Goal: Information Seeking & Learning: Learn about a topic

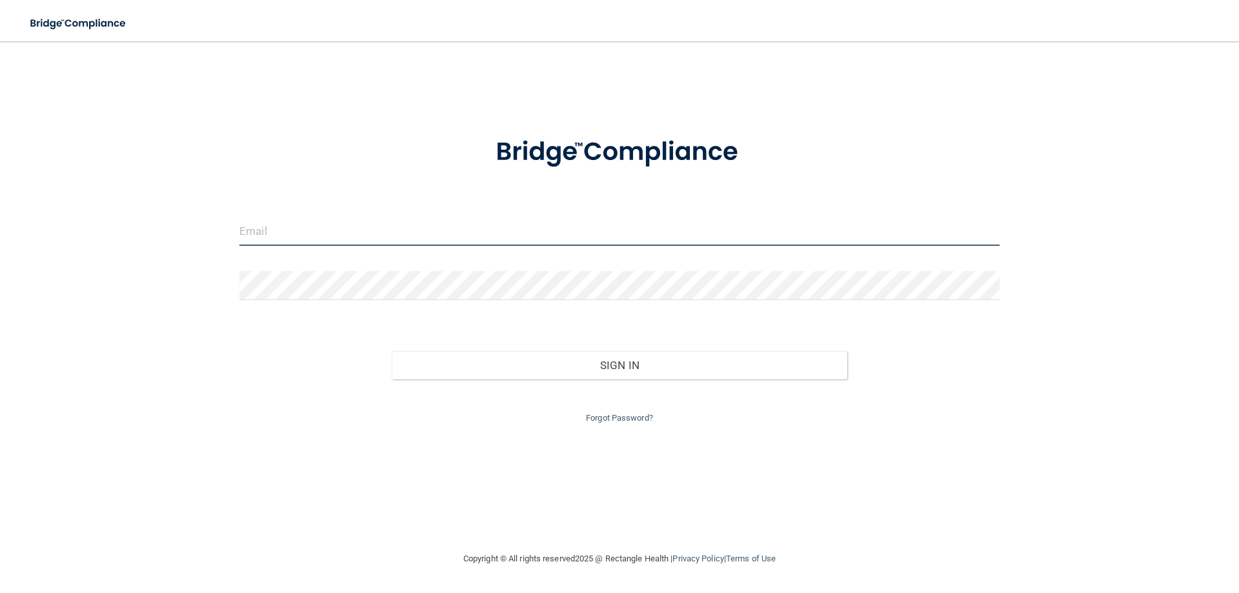
click at [352, 230] on input "email" at bounding box center [619, 231] width 760 height 29
type input "[EMAIL_ADDRESS][DOMAIN_NAME]"
click at [392, 351] on button "Sign In" at bounding box center [620, 365] width 456 height 28
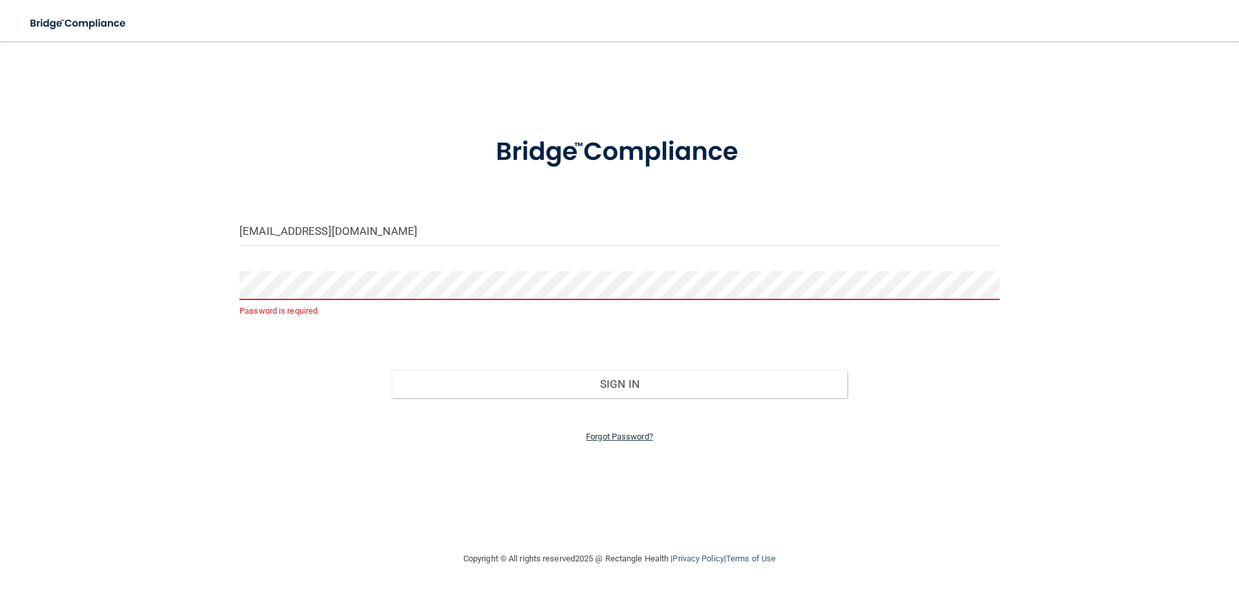
click at [623, 436] on link "Forgot Password?" at bounding box center [619, 437] width 67 height 10
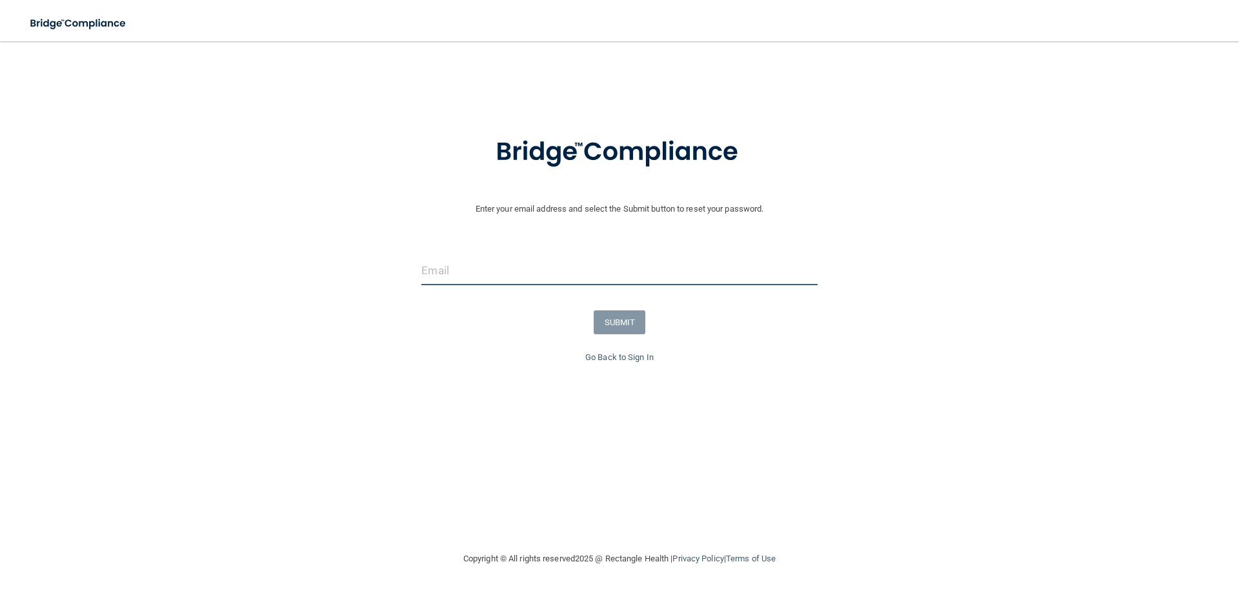
click at [534, 261] on input "email" at bounding box center [619, 270] width 396 height 29
type input "[EMAIL_ADDRESS][DOMAIN_NAME]"
click at [603, 317] on button "SUBMIT" at bounding box center [620, 322] width 52 height 24
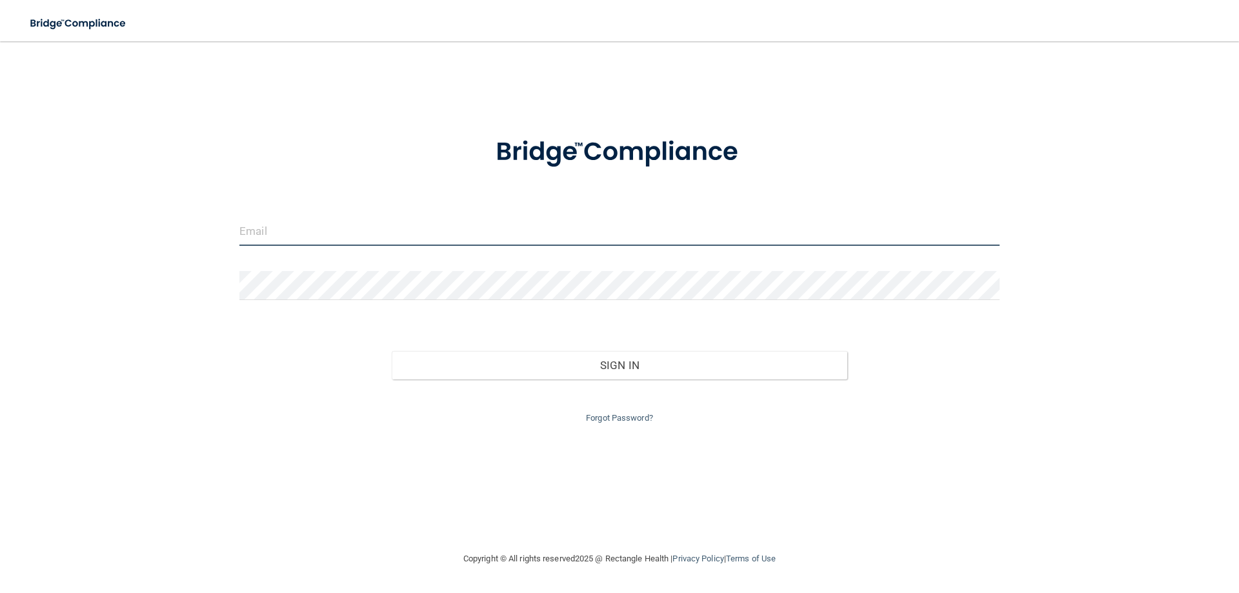
click at [395, 236] on input "email" at bounding box center [619, 231] width 760 height 29
type input "[EMAIL_ADDRESS][DOMAIN_NAME]"
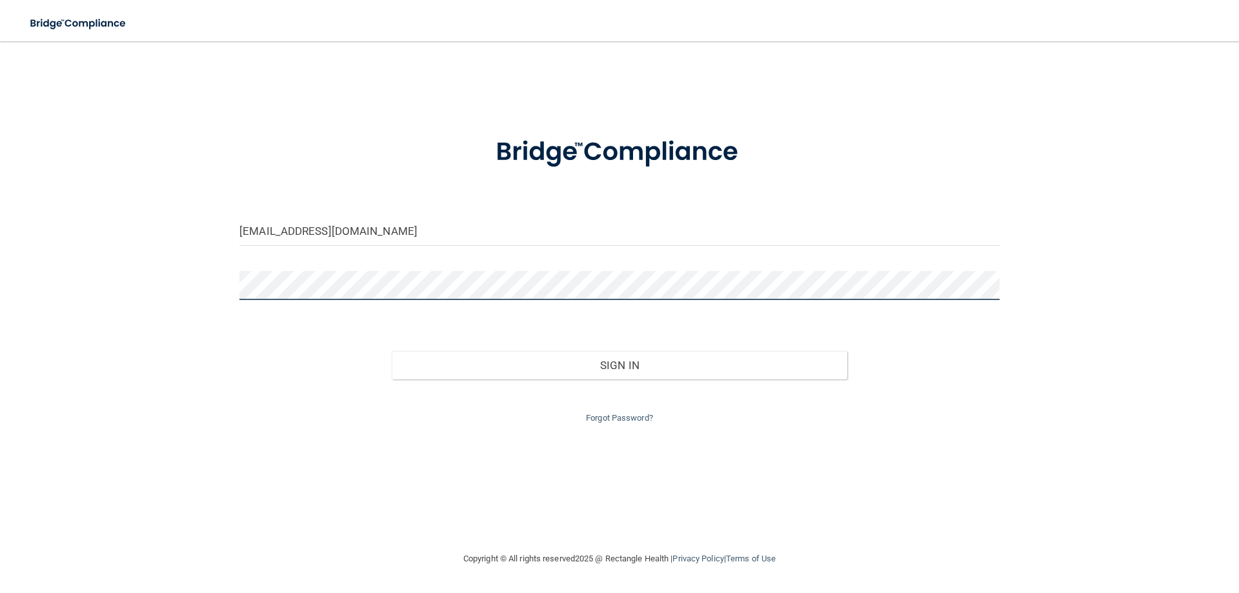
click at [392, 351] on button "Sign In" at bounding box center [620, 365] width 456 height 28
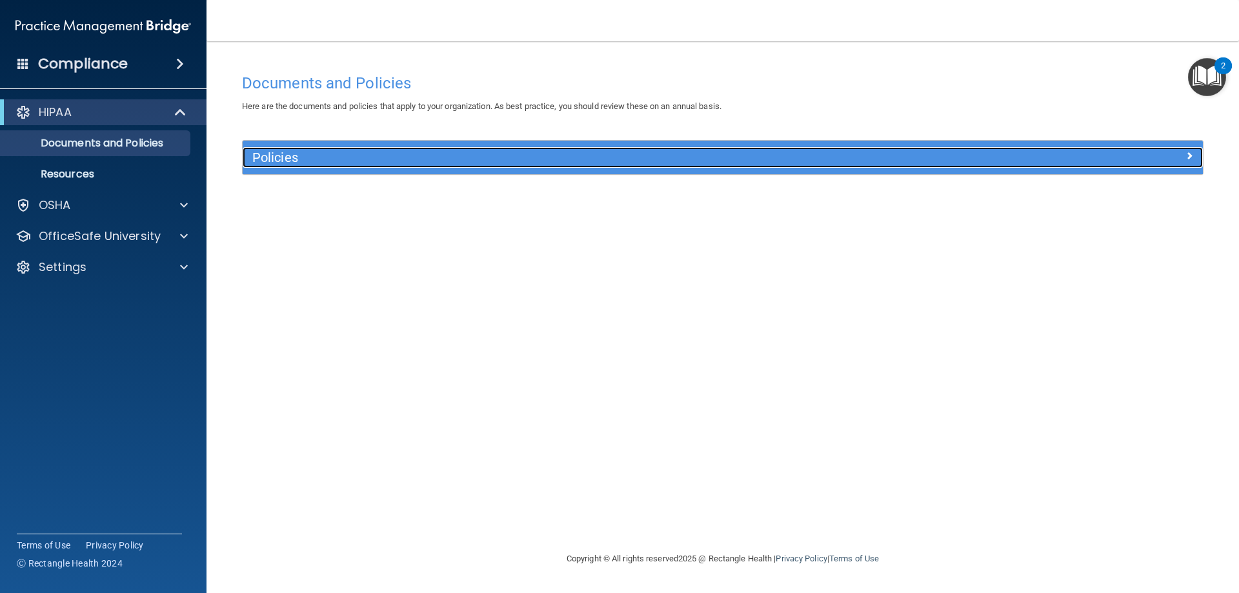
click at [325, 157] on h5 "Policies" at bounding box center [602, 157] width 701 height 14
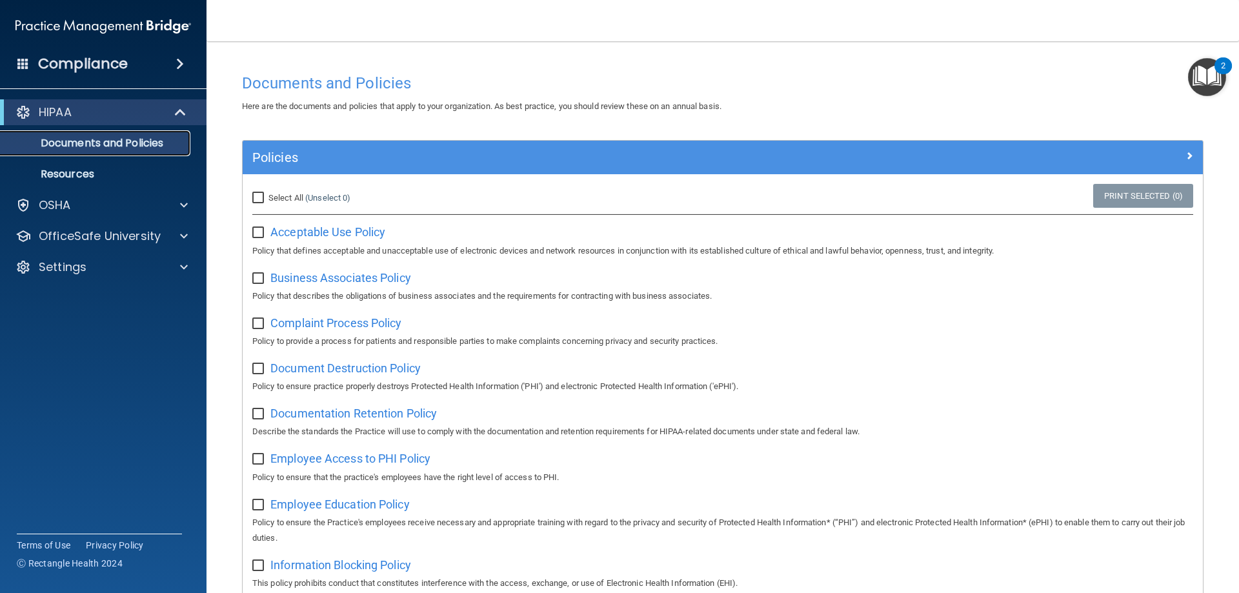
click at [129, 142] on p "Documents and Policies" at bounding box center [96, 143] width 176 height 13
click at [187, 104] on div "HIPAA" at bounding box center [103, 112] width 207 height 26
click at [124, 147] on p "Documents and Policies" at bounding box center [96, 143] width 176 height 13
click at [90, 170] on p "Resources" at bounding box center [96, 174] width 176 height 13
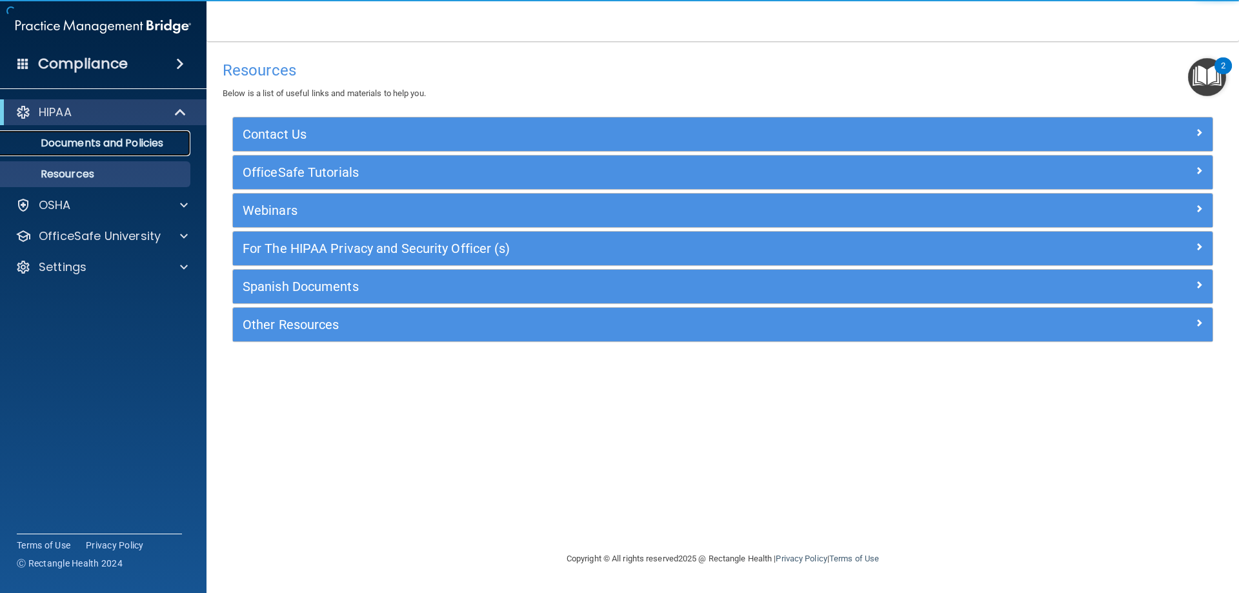
click at [94, 141] on p "Documents and Policies" at bounding box center [96, 143] width 176 height 13
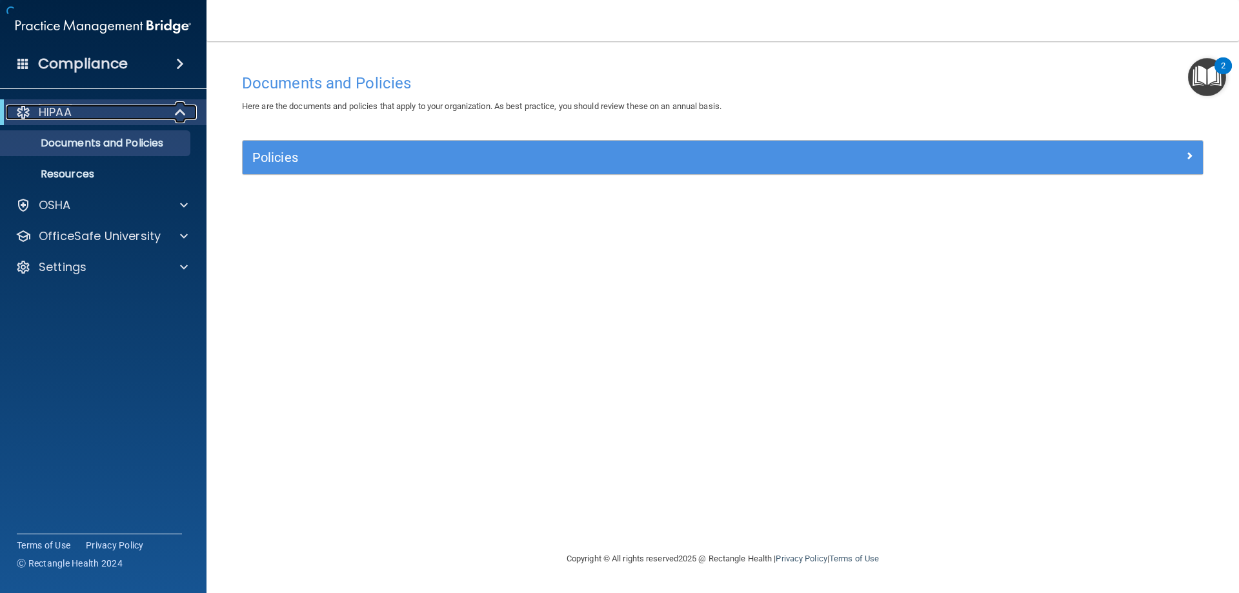
drag, startPoint x: 105, startPoint y: 118, endPoint x: 136, endPoint y: 105, distance: 33.8
click at [105, 118] on div "HIPAA" at bounding box center [85, 112] width 159 height 15
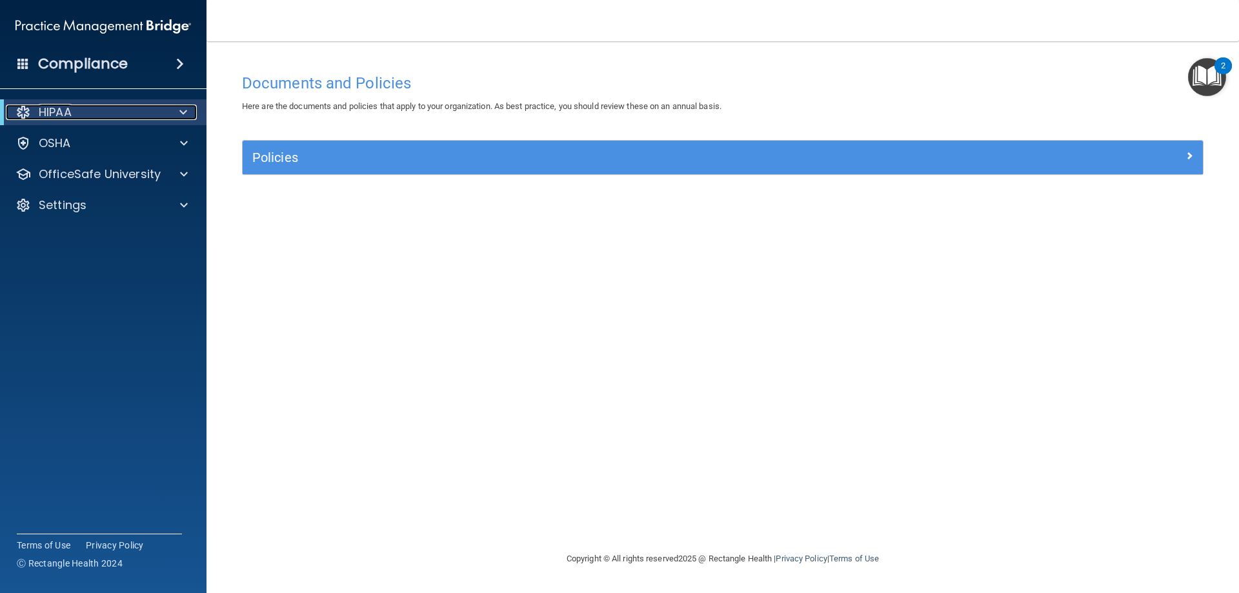
click at [184, 112] on span at bounding box center [183, 112] width 8 height 15
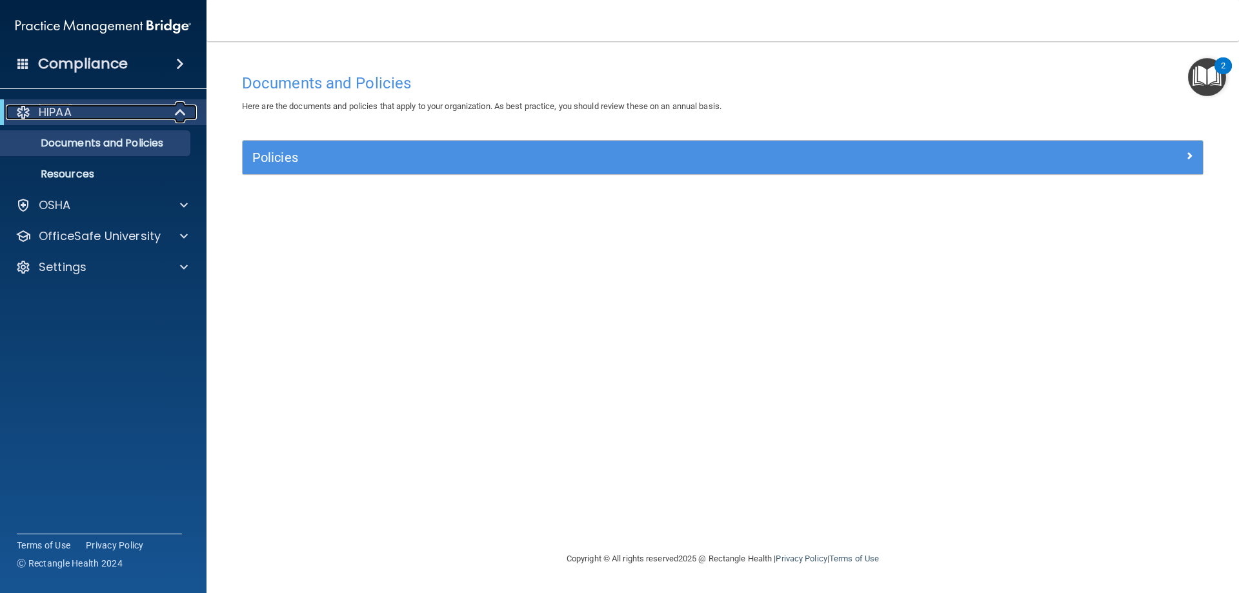
click at [184, 110] on span at bounding box center [181, 112] width 11 height 15
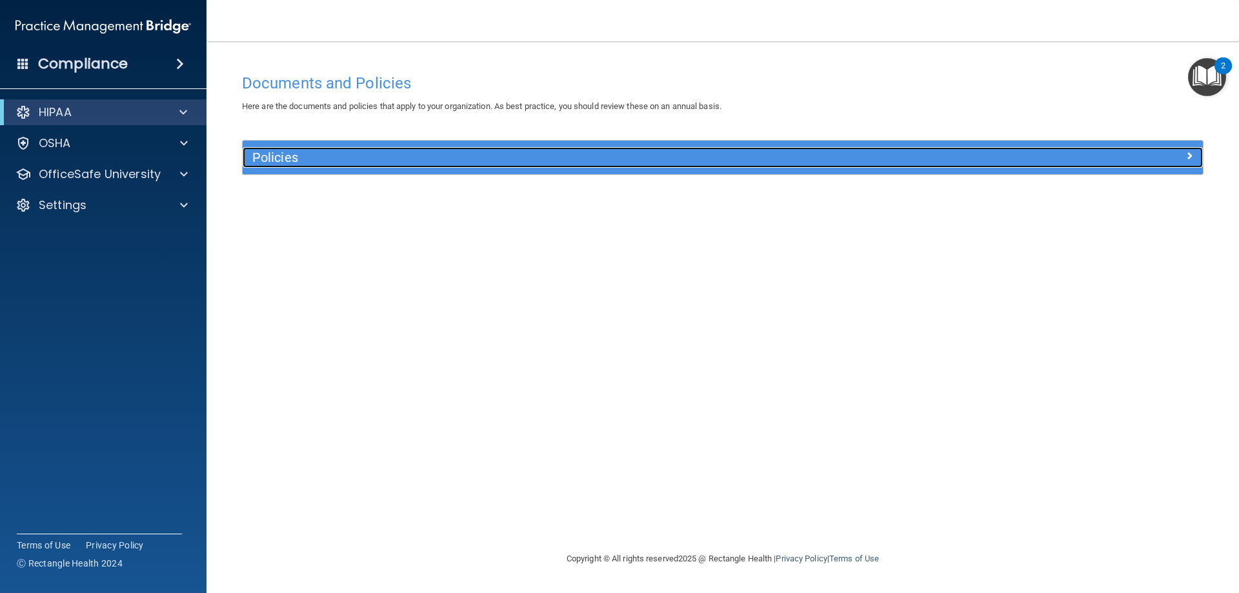
click at [283, 148] on div "Policies" at bounding box center [603, 157] width 720 height 21
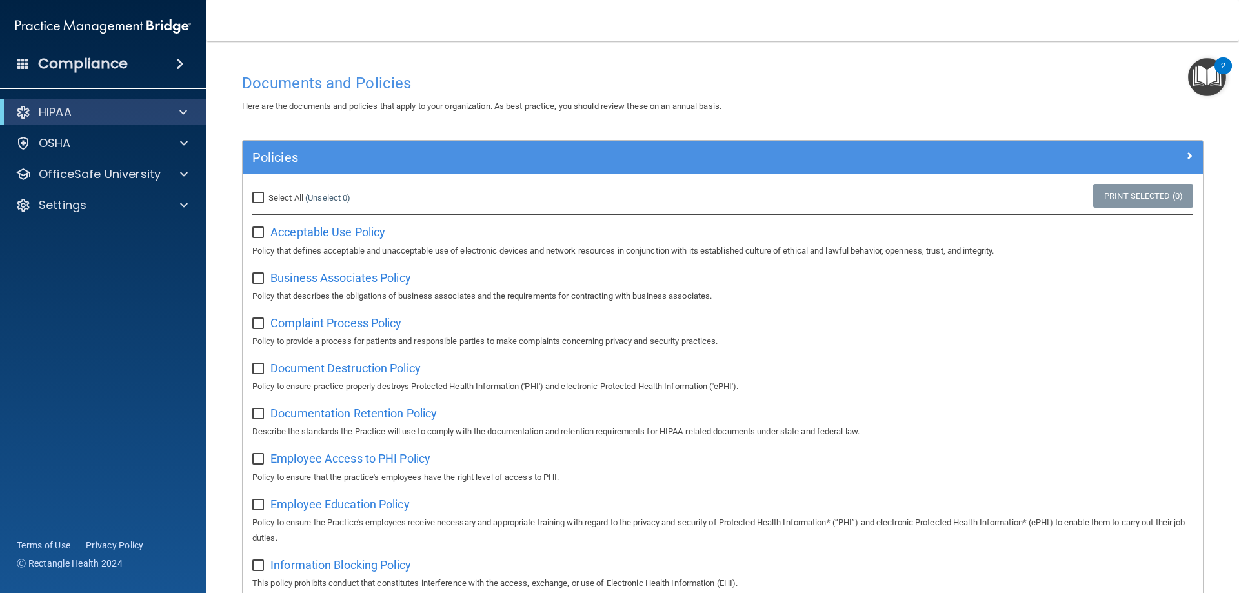
click at [149, 55] on div "Compliance" at bounding box center [103, 64] width 207 height 28
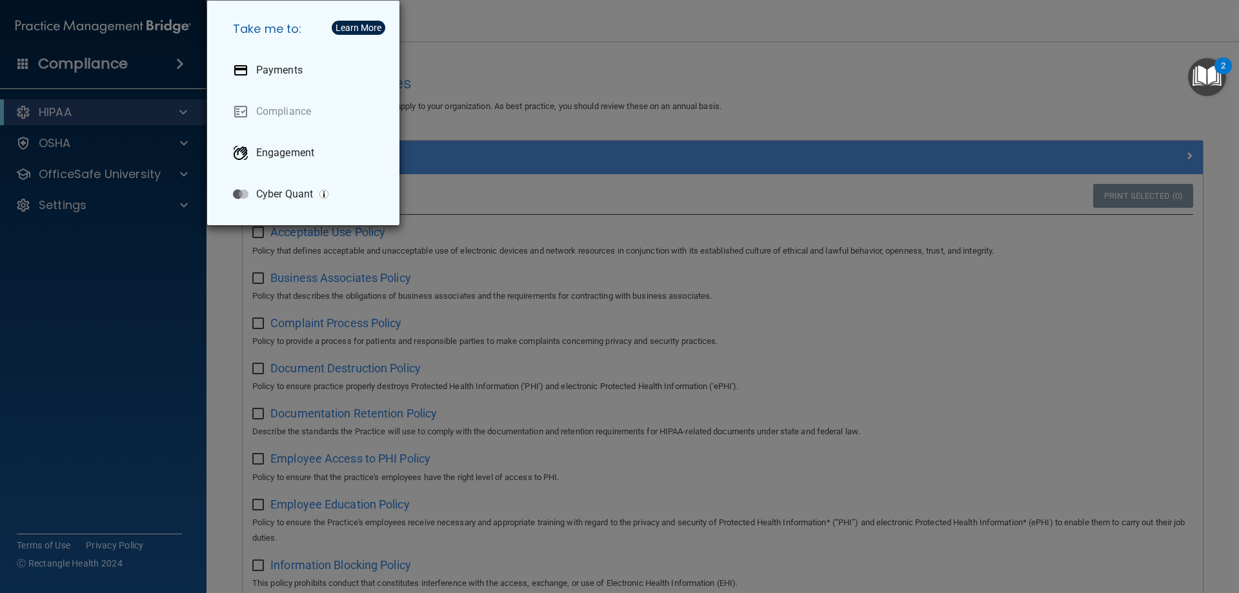
click at [152, 229] on div "Take me to: Payments Compliance Engagement Cyber Quant" at bounding box center [619, 296] width 1239 height 593
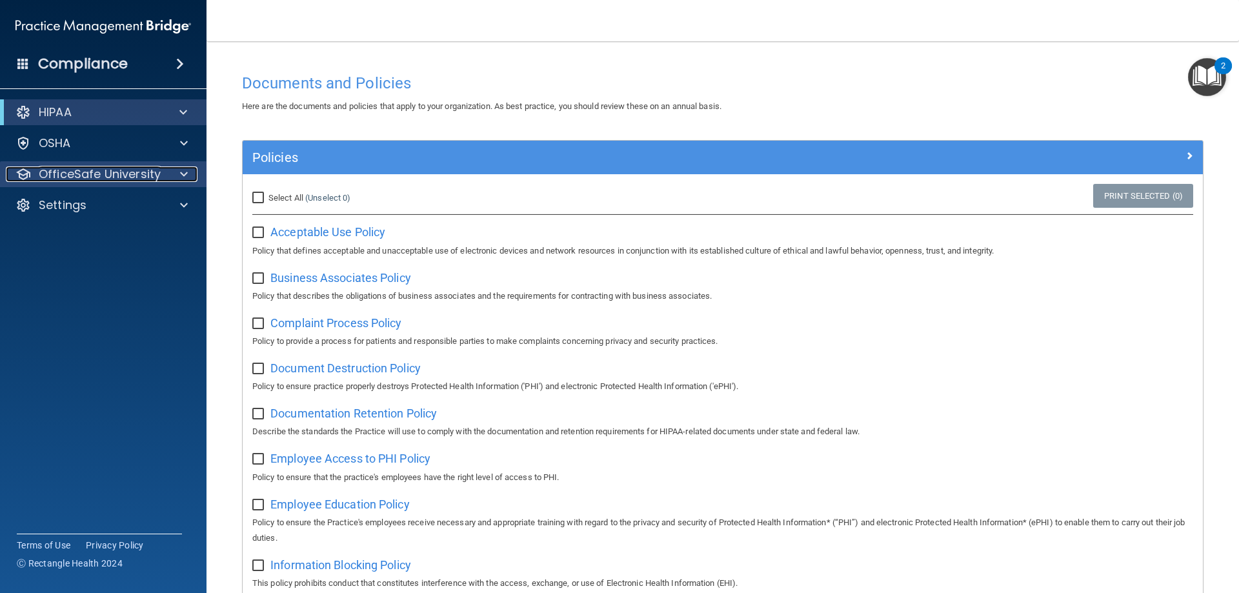
click at [185, 172] on span at bounding box center [184, 174] width 8 height 15
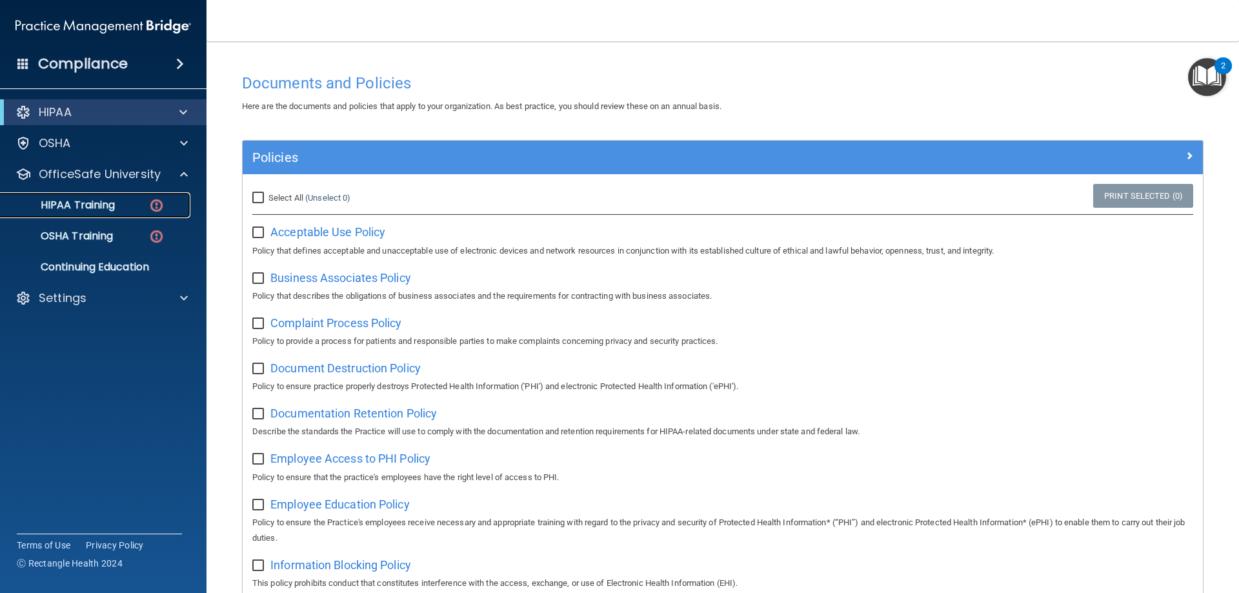
click at [113, 212] on p "HIPAA Training" at bounding box center [61, 205] width 106 height 13
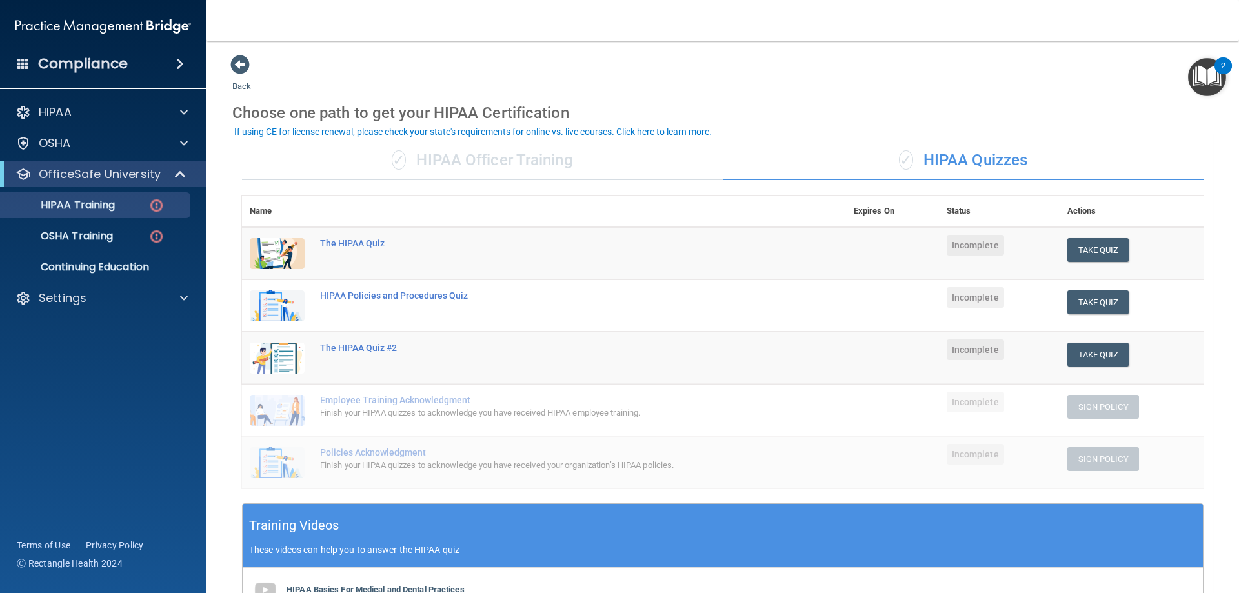
click at [986, 161] on div "✓ HIPAA Quizzes" at bounding box center [963, 160] width 481 height 39
click at [1088, 243] on button "Take Quiz" at bounding box center [1098, 250] width 62 height 24
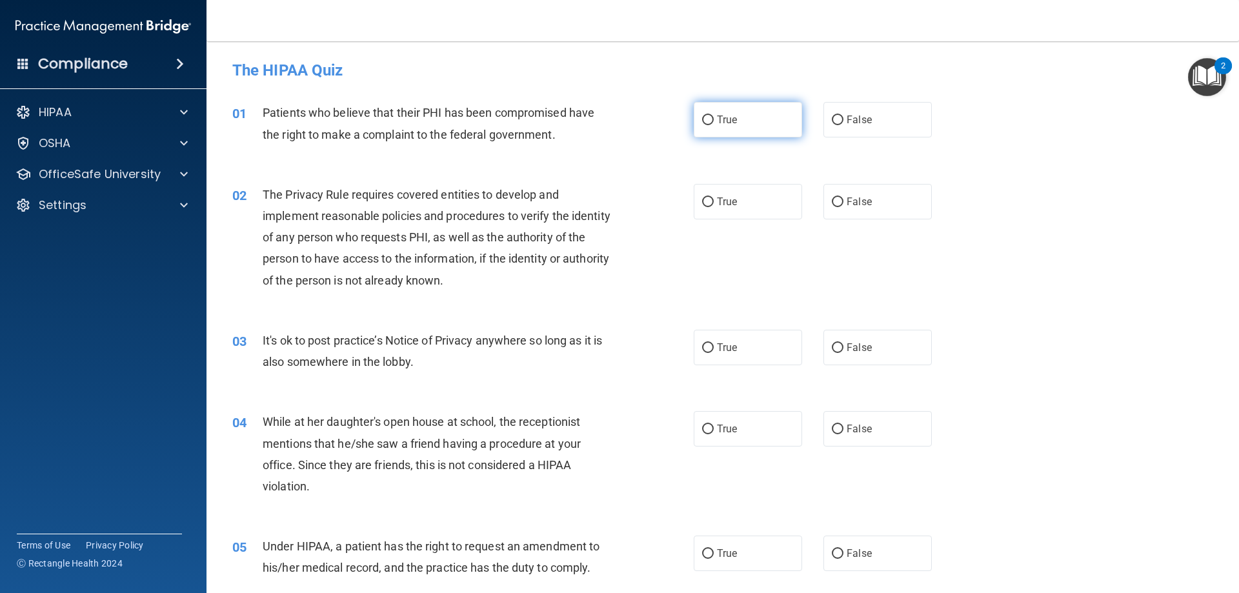
click at [727, 119] on span "True" at bounding box center [727, 120] width 20 height 12
click at [714, 119] on input "True" at bounding box center [708, 121] width 12 height 10
radio input "true"
click at [755, 199] on label "True" at bounding box center [748, 201] width 108 height 35
click at [714, 199] on input "True" at bounding box center [708, 202] width 12 height 10
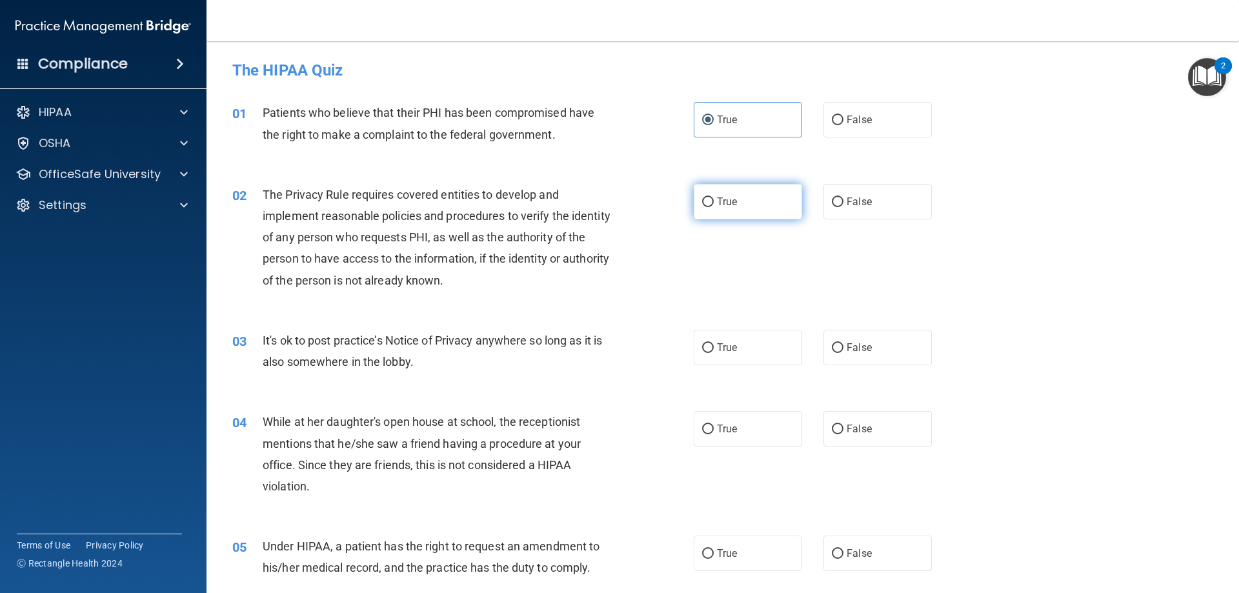
radio input "true"
click at [866, 350] on label "False" at bounding box center [878, 347] width 108 height 35
click at [844, 350] on input "False" at bounding box center [838, 348] width 12 height 10
radio input "true"
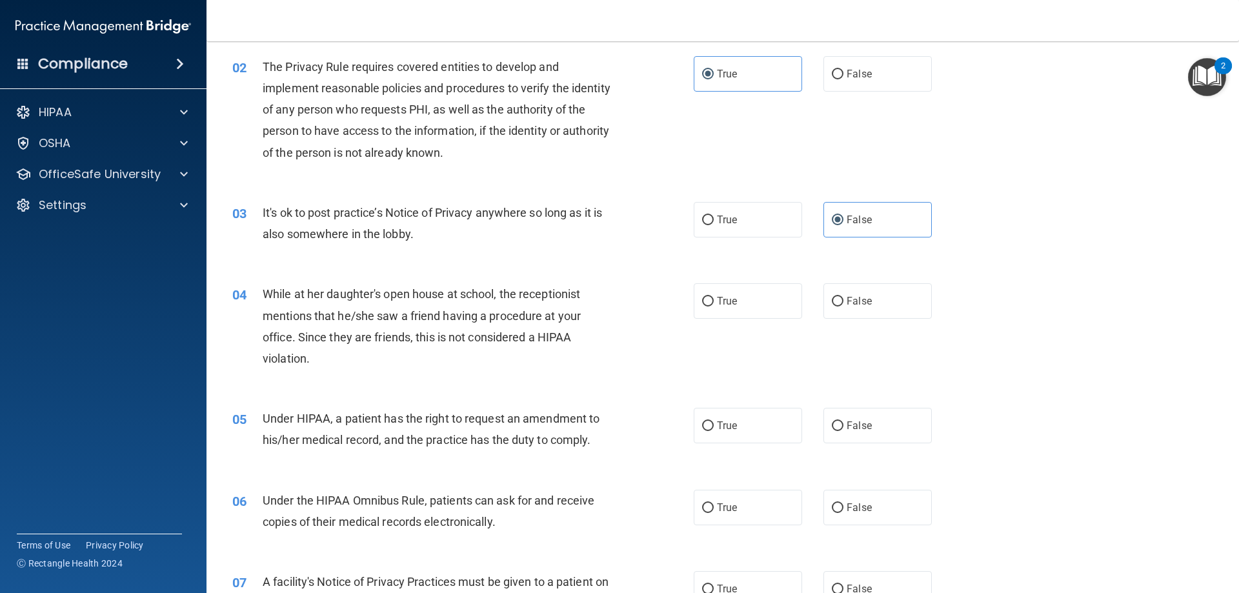
scroll to position [129, 0]
click at [856, 299] on span "False" at bounding box center [859, 300] width 25 height 12
click at [844, 299] on input "False" at bounding box center [838, 301] width 12 height 10
radio input "true"
click at [863, 413] on label "False" at bounding box center [878, 424] width 108 height 35
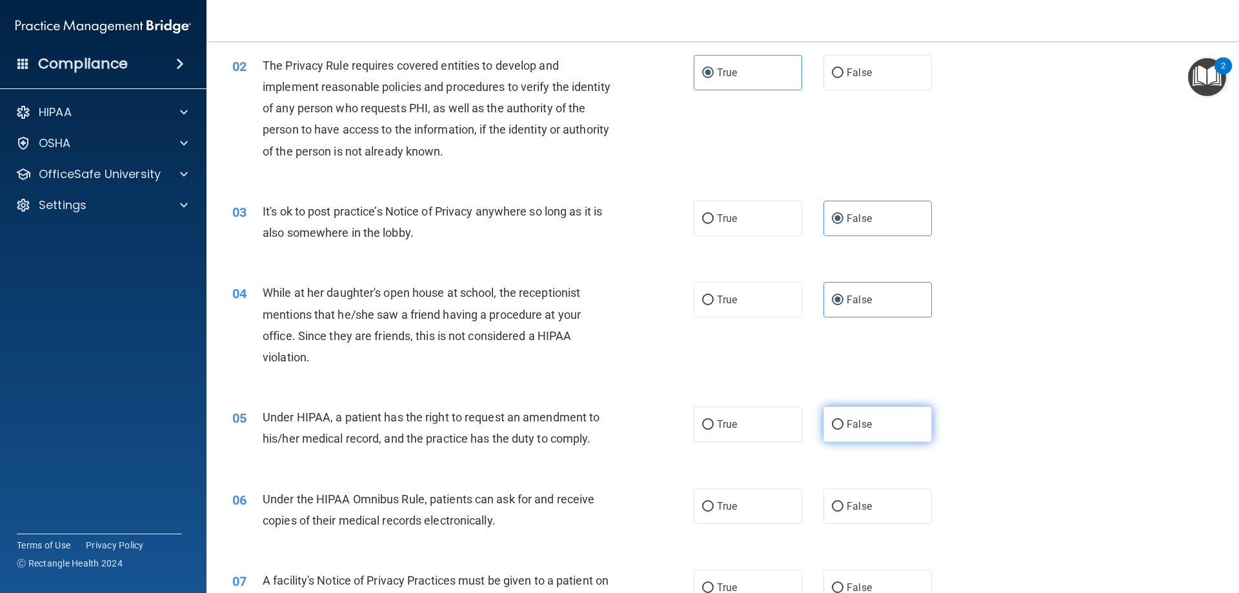
click at [844, 420] on input "False" at bounding box center [838, 425] width 12 height 10
radio input "true"
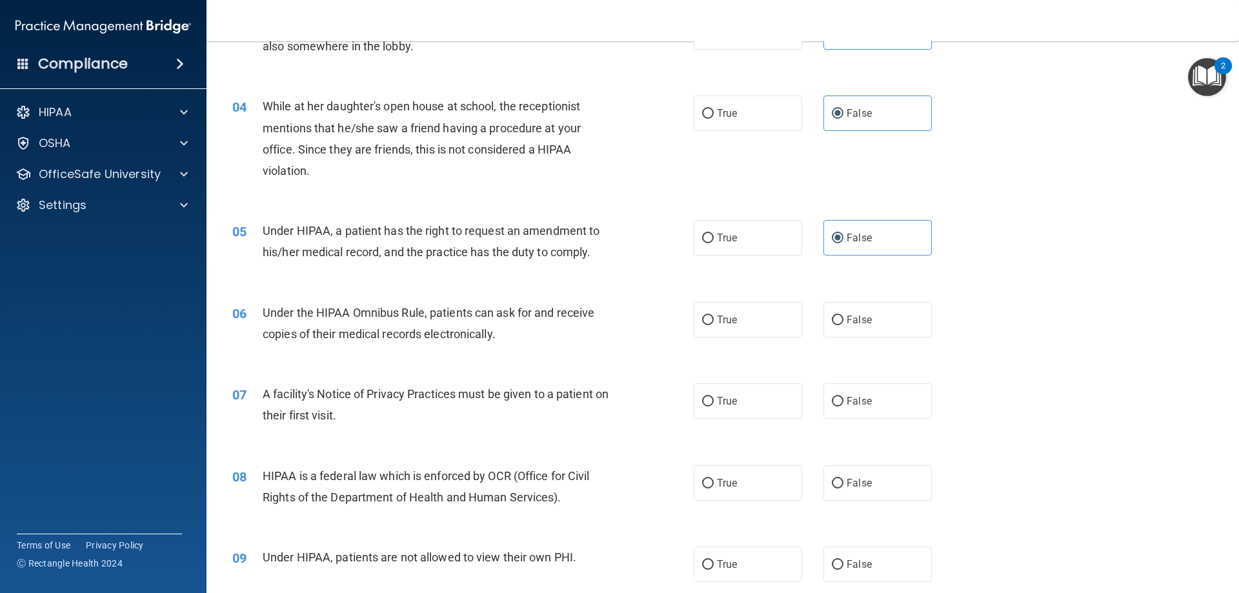
scroll to position [323, 0]
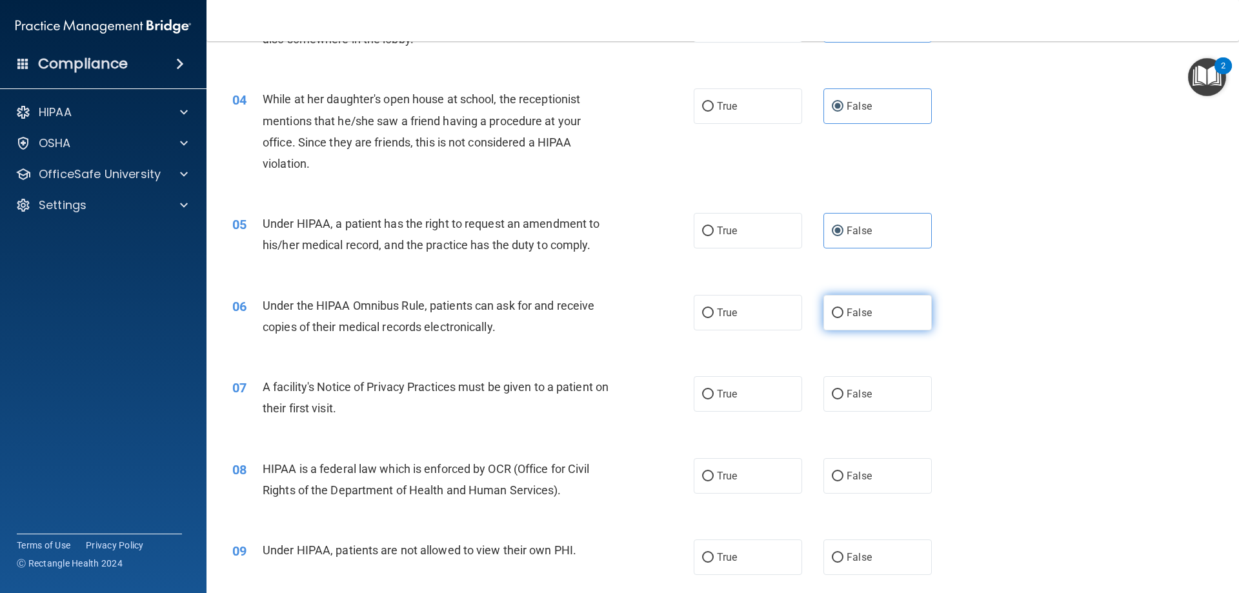
click at [884, 316] on label "False" at bounding box center [878, 312] width 108 height 35
click at [844, 316] on input "False" at bounding box center [838, 313] width 12 height 10
radio input "true"
click at [884, 316] on label "False" at bounding box center [878, 312] width 108 height 35
click at [844, 316] on input "False" at bounding box center [838, 313] width 12 height 10
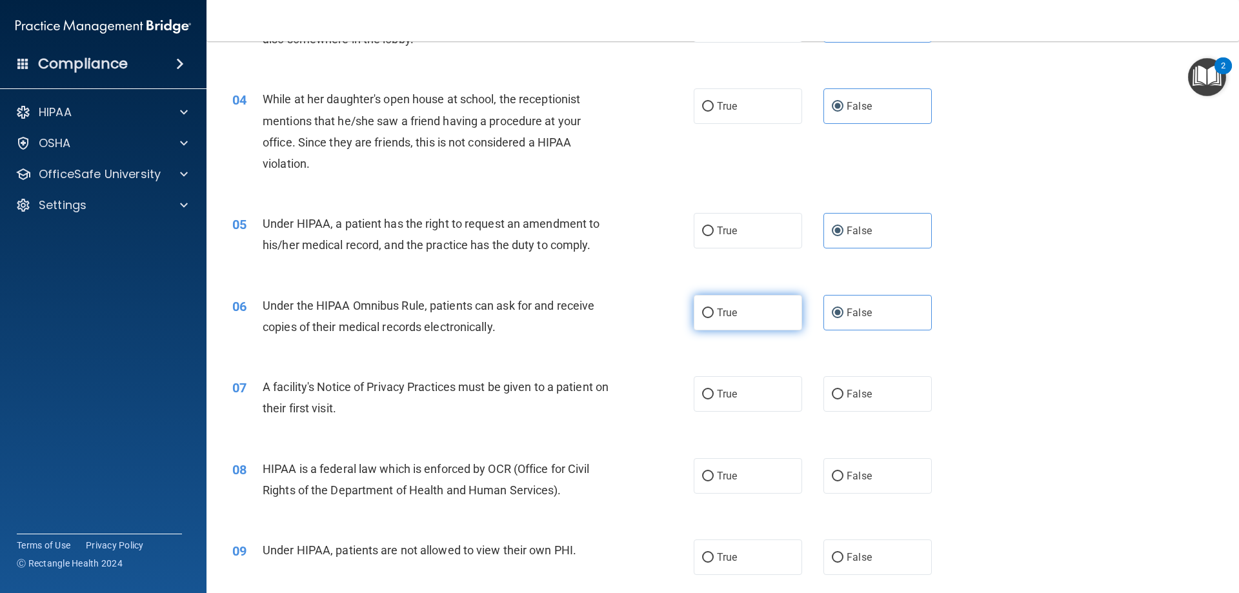
click at [746, 317] on label "True" at bounding box center [748, 312] width 108 height 35
click at [714, 317] on input "True" at bounding box center [708, 313] width 12 height 10
radio input "true"
radio input "false"
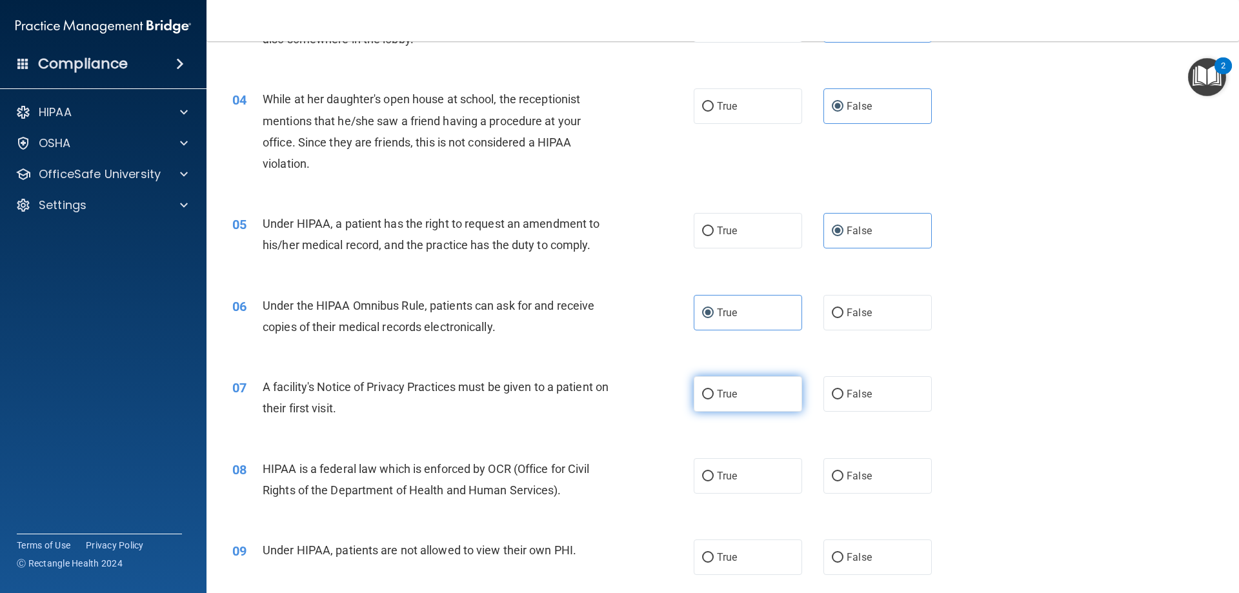
drag, startPoint x: 733, startPoint y: 392, endPoint x: 774, endPoint y: 384, distance: 42.1
click at [733, 392] on label "True" at bounding box center [748, 393] width 108 height 35
click at [714, 392] on input "True" at bounding box center [708, 395] width 12 height 10
radio input "true"
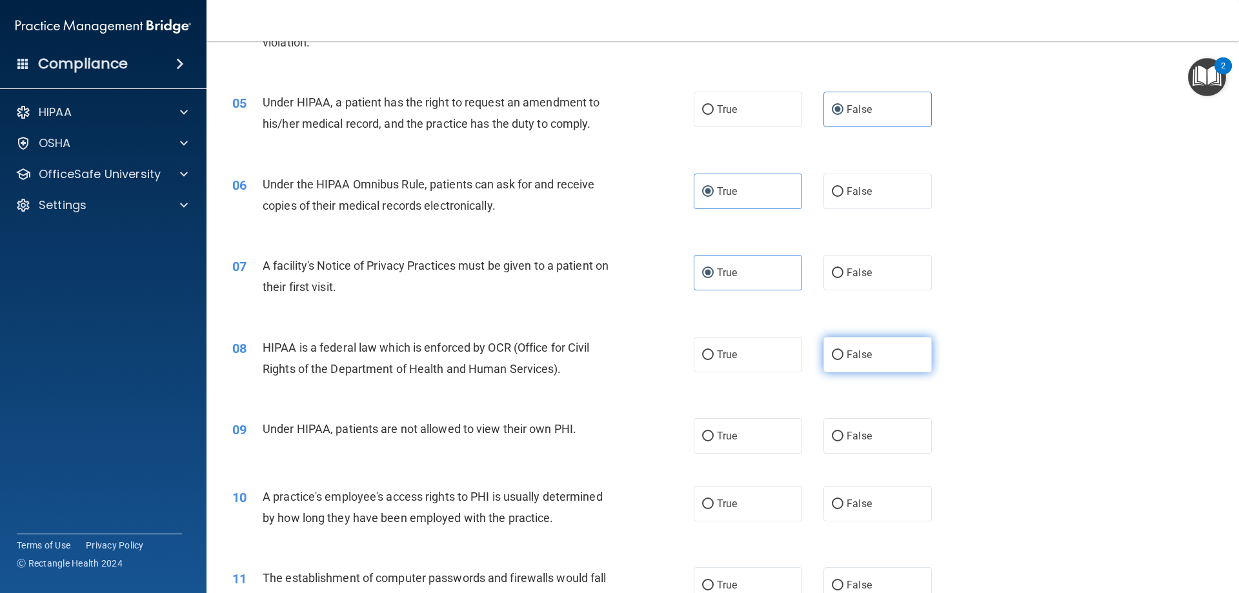
scroll to position [452, 0]
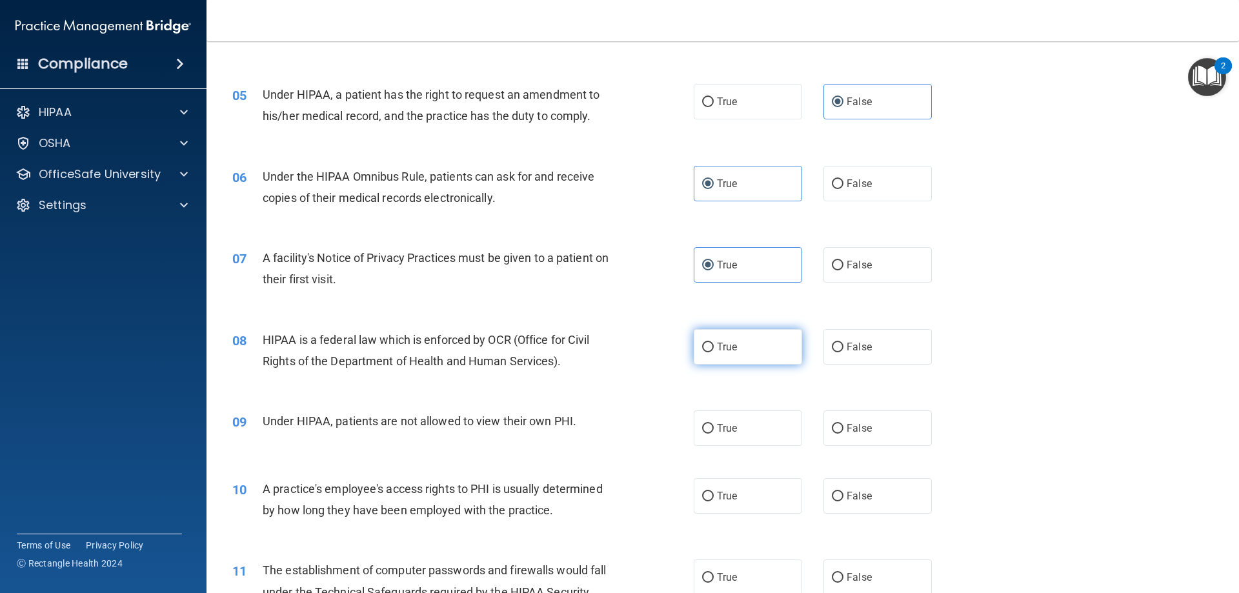
drag, startPoint x: 720, startPoint y: 343, endPoint x: 793, endPoint y: 359, distance: 73.9
click at [721, 343] on span "True" at bounding box center [727, 347] width 20 height 12
click at [714, 343] on input "True" at bounding box center [708, 348] width 12 height 10
radio input "true"
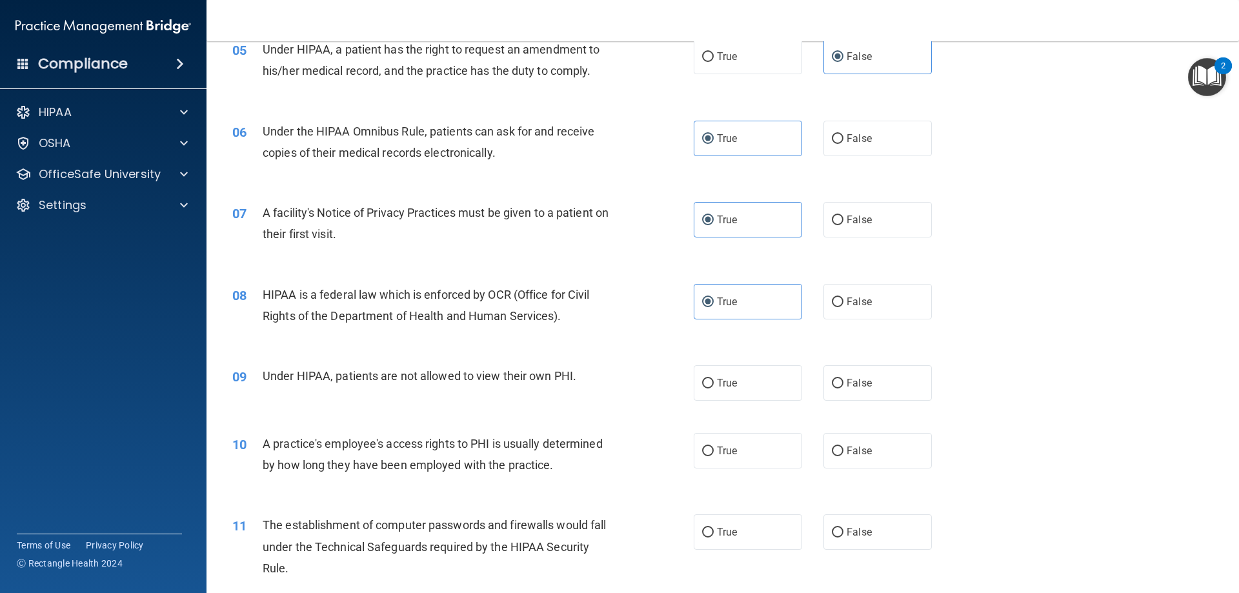
scroll to position [516, 0]
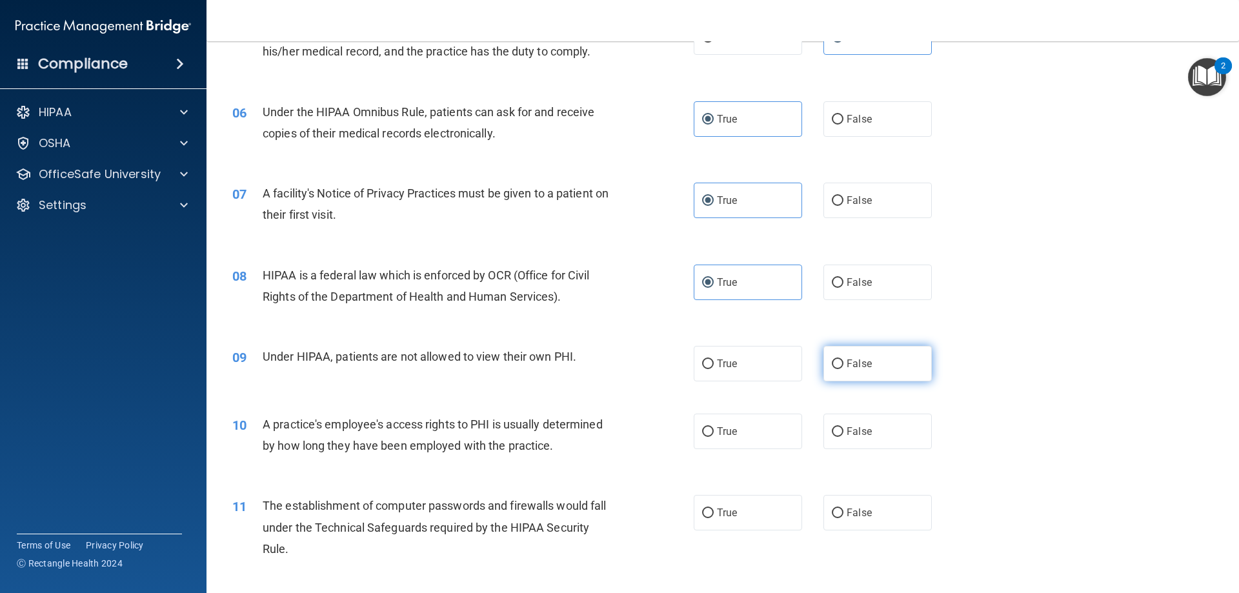
click at [885, 363] on label "False" at bounding box center [878, 363] width 108 height 35
click at [844, 363] on input "False" at bounding box center [838, 364] width 12 height 10
radio input "true"
click at [874, 419] on label "False" at bounding box center [878, 431] width 108 height 35
click at [844, 427] on input "False" at bounding box center [838, 432] width 12 height 10
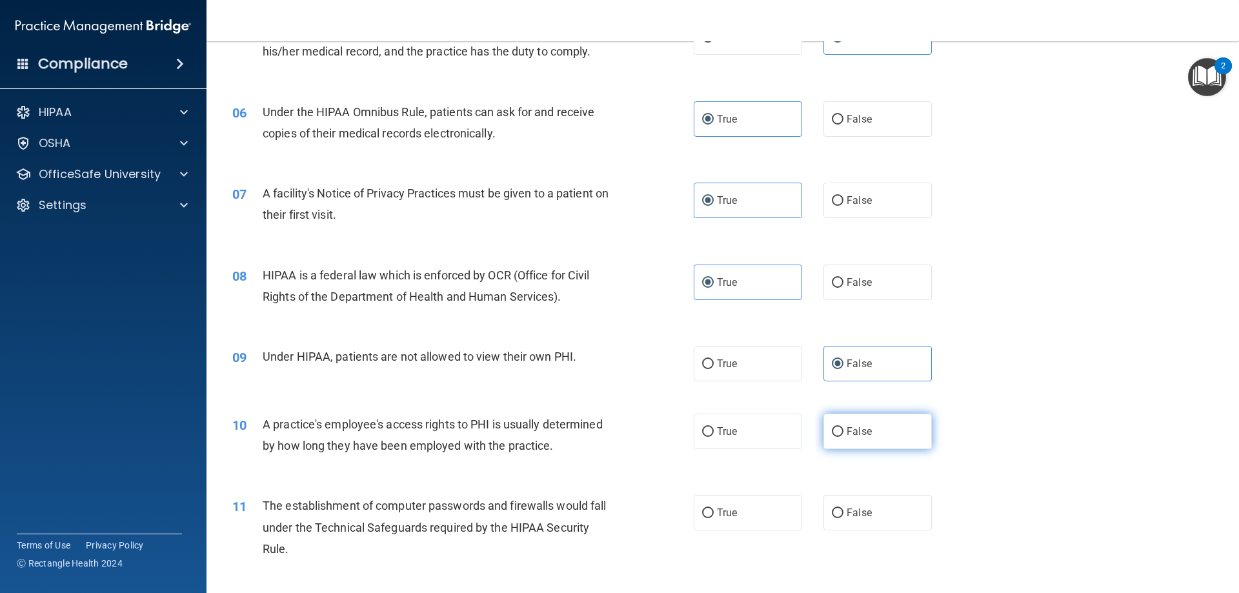
radio input "true"
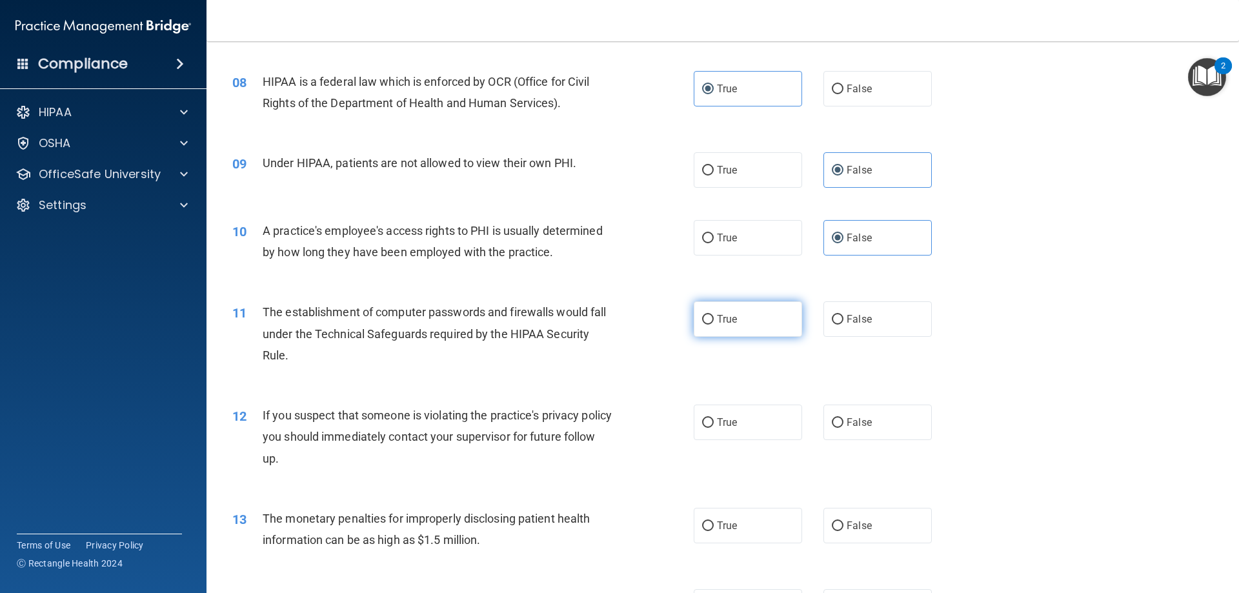
click at [720, 320] on span "True" at bounding box center [727, 319] width 20 height 12
click at [714, 320] on input "True" at bounding box center [708, 320] width 12 height 10
radio input "true"
click at [763, 410] on label "True" at bounding box center [748, 422] width 108 height 35
click at [714, 418] on input "True" at bounding box center [708, 423] width 12 height 10
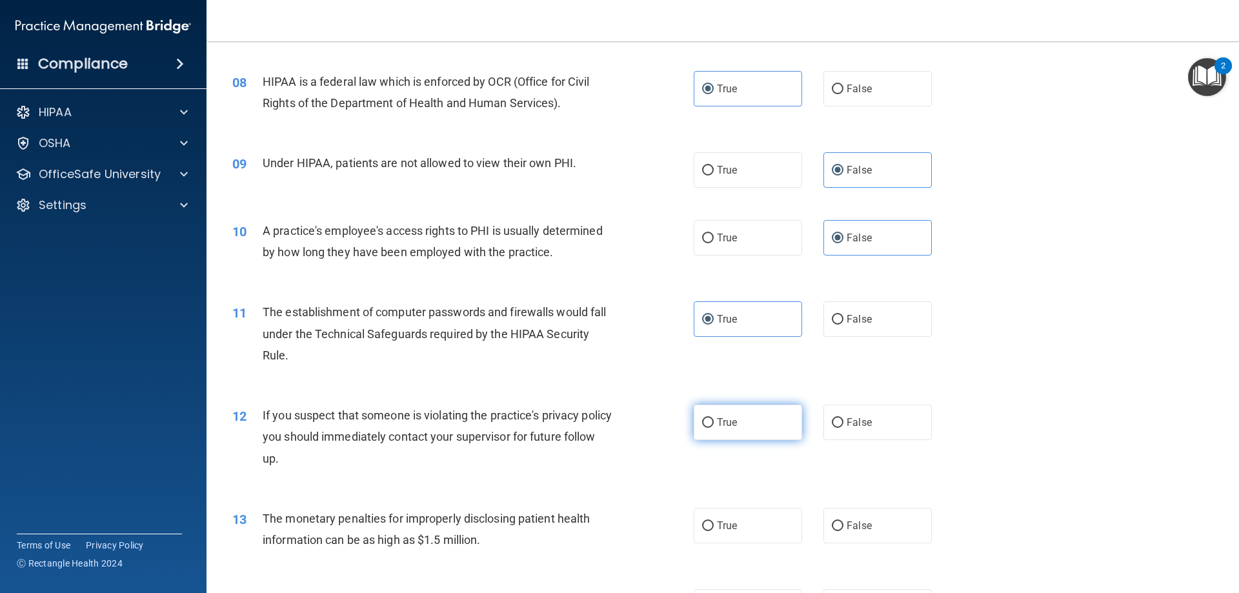
radio input "true"
click at [758, 531] on label "True" at bounding box center [748, 525] width 108 height 35
click at [714, 531] on input "True" at bounding box center [708, 526] width 12 height 10
radio input "true"
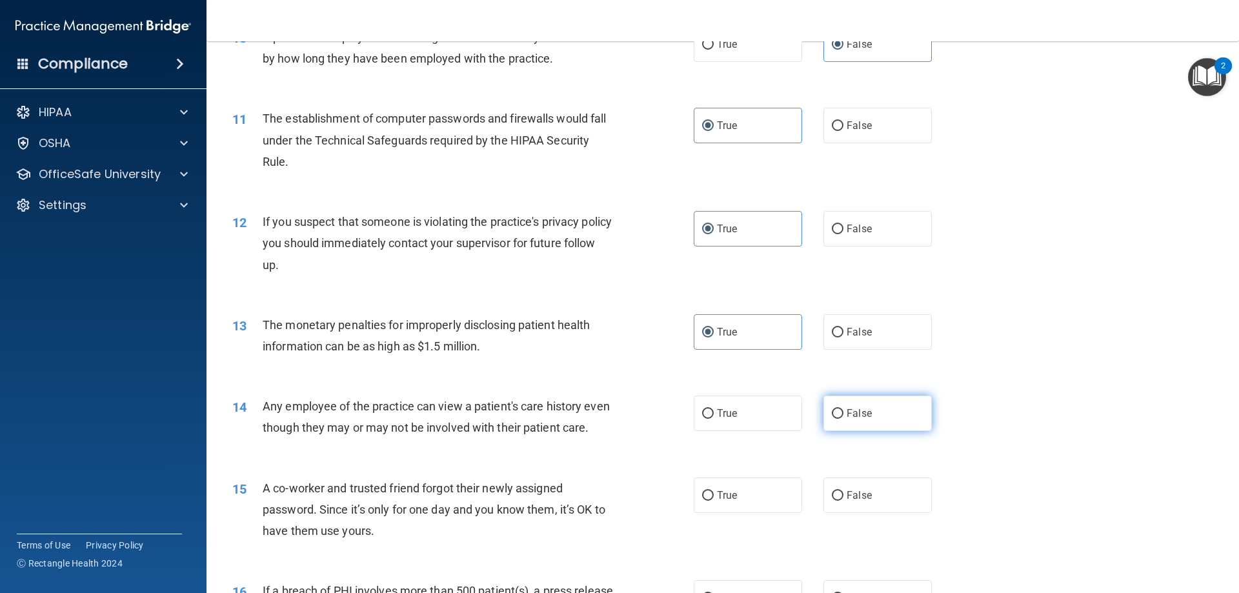
click at [876, 409] on label "False" at bounding box center [878, 413] width 108 height 35
click at [844, 409] on input "False" at bounding box center [838, 414] width 12 height 10
radio input "true"
click at [864, 501] on span "False" at bounding box center [859, 495] width 25 height 12
click at [844, 501] on input "False" at bounding box center [838, 496] width 12 height 10
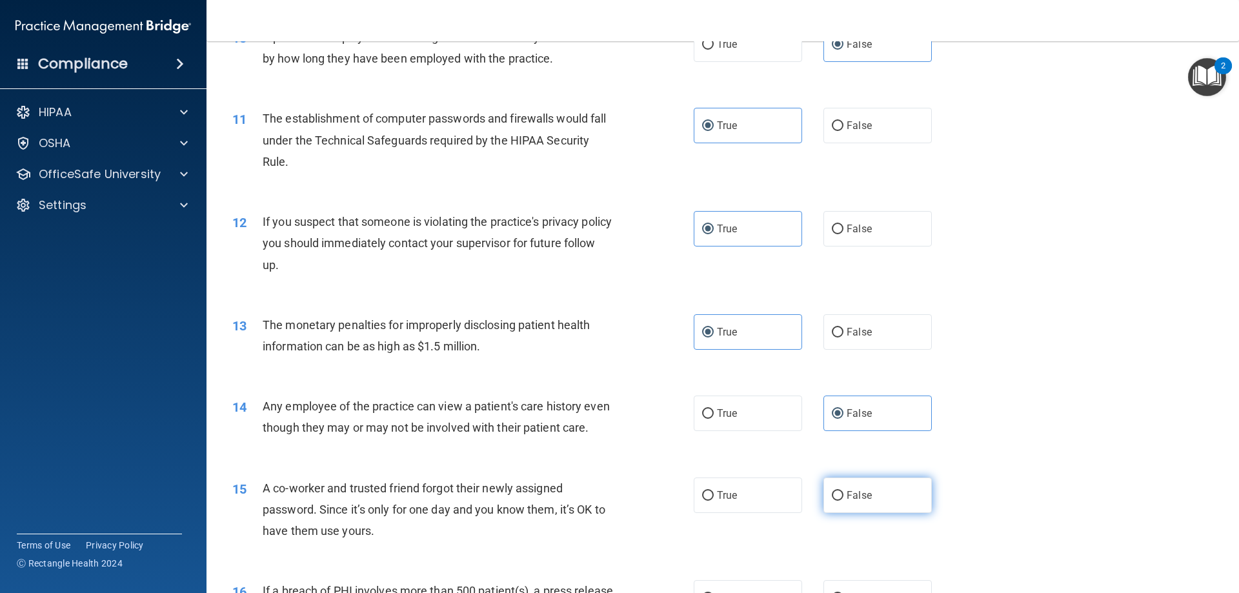
radio input "true"
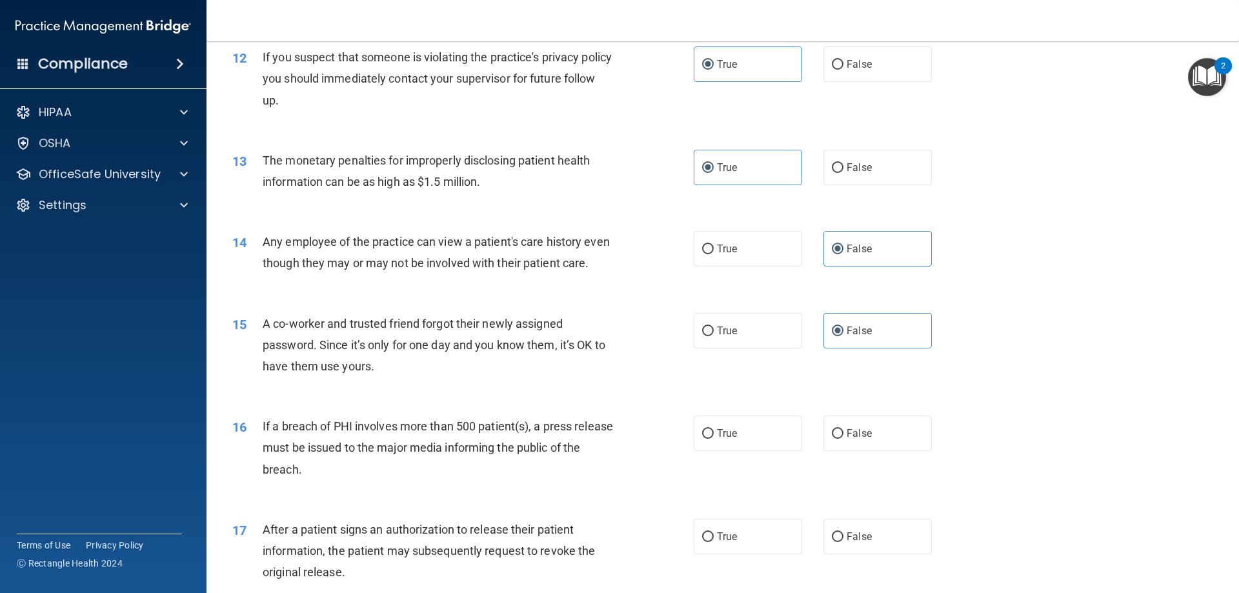
scroll to position [1097, 0]
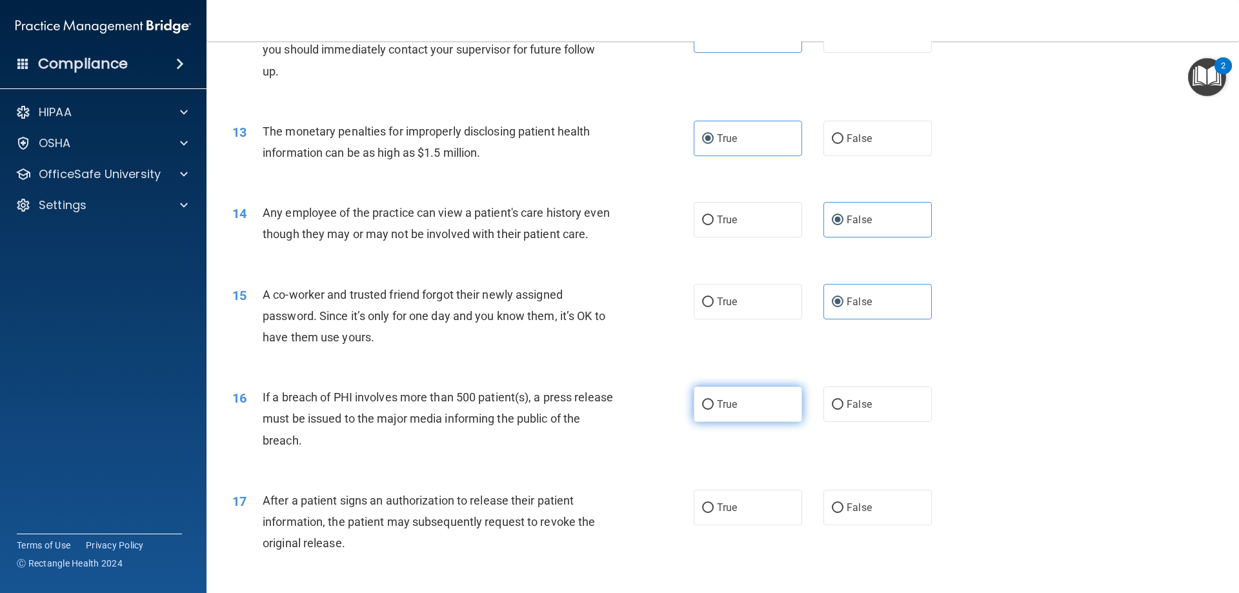
click at [727, 410] on span "True" at bounding box center [727, 404] width 20 height 12
click at [714, 410] on input "True" at bounding box center [708, 405] width 12 height 10
radio input "true"
click at [712, 525] on label "True" at bounding box center [748, 507] width 108 height 35
click at [712, 513] on input "True" at bounding box center [708, 508] width 12 height 10
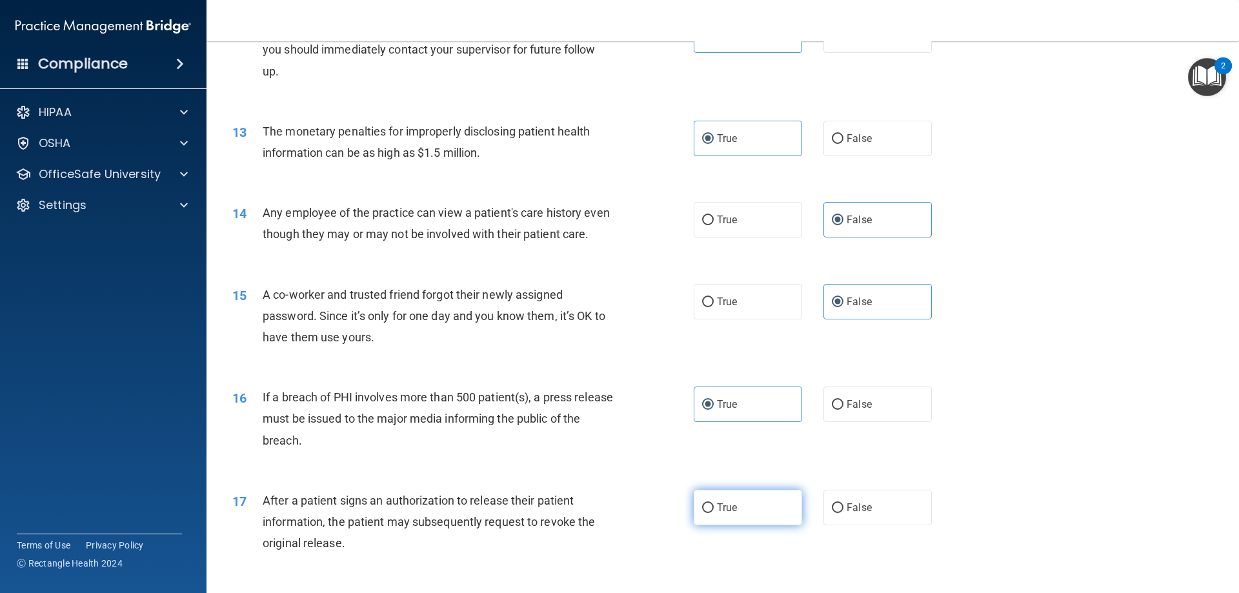
radio input "true"
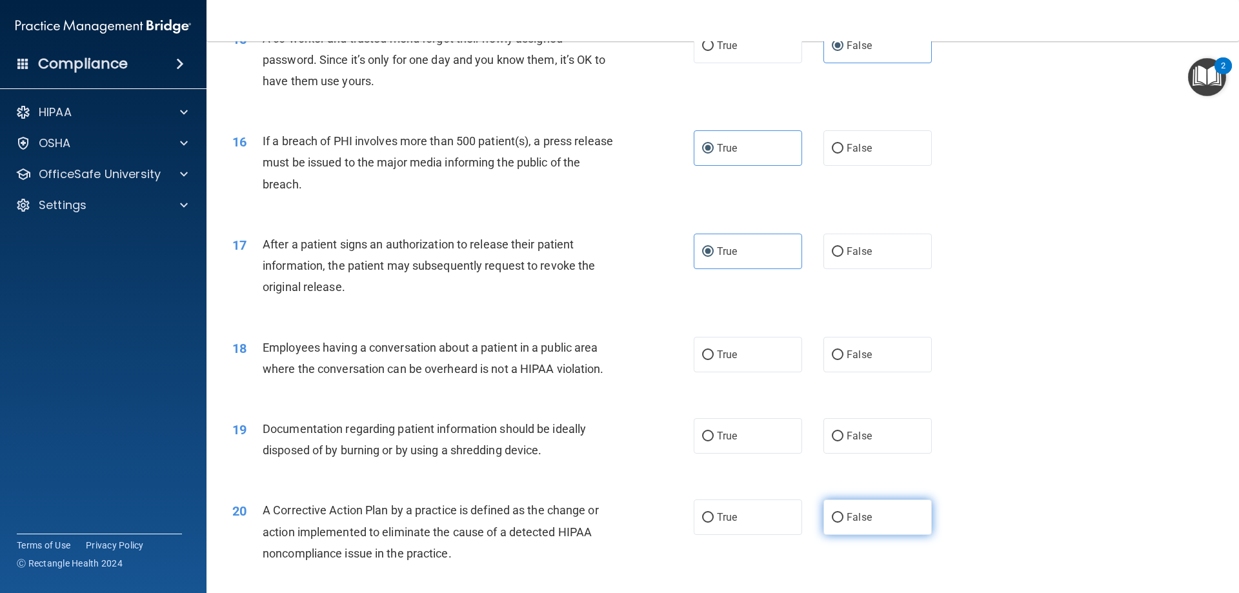
scroll to position [1355, 0]
click at [848, 365] on label "False" at bounding box center [878, 352] width 108 height 35
click at [844, 358] on input "False" at bounding box center [838, 354] width 12 height 10
radio input "true"
click at [724, 440] on span "True" at bounding box center [727, 434] width 20 height 12
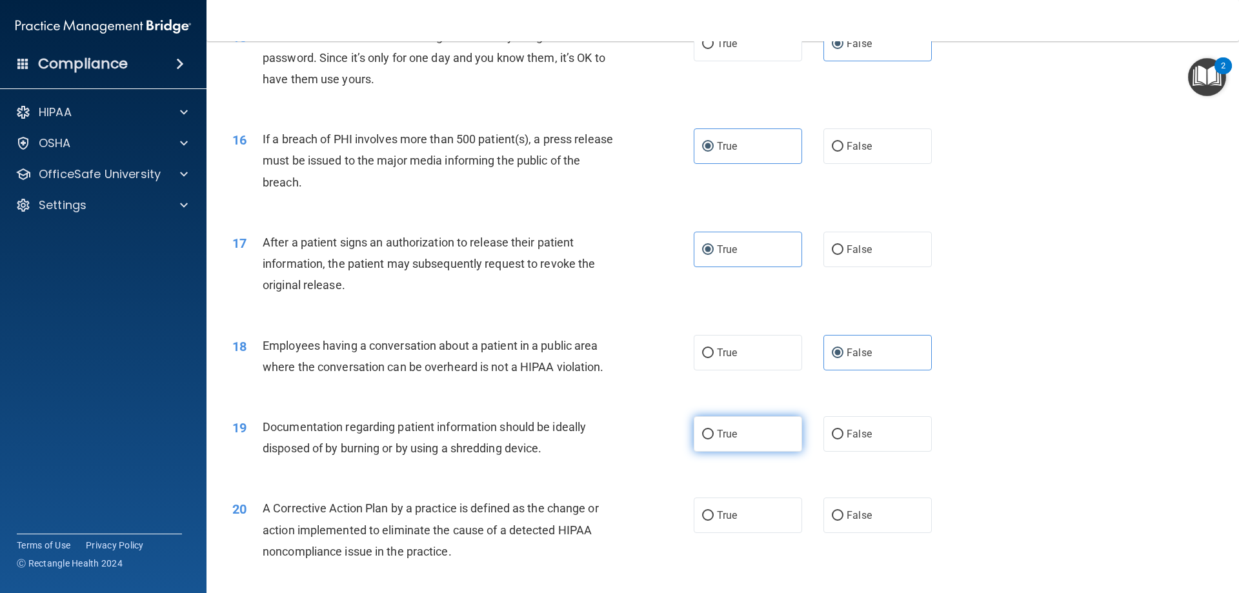
click at [714, 440] on input "True" at bounding box center [708, 435] width 12 height 10
radio input "true"
click at [735, 533] on label "True" at bounding box center [748, 515] width 108 height 35
click at [714, 521] on input "True" at bounding box center [708, 516] width 12 height 10
radio input "true"
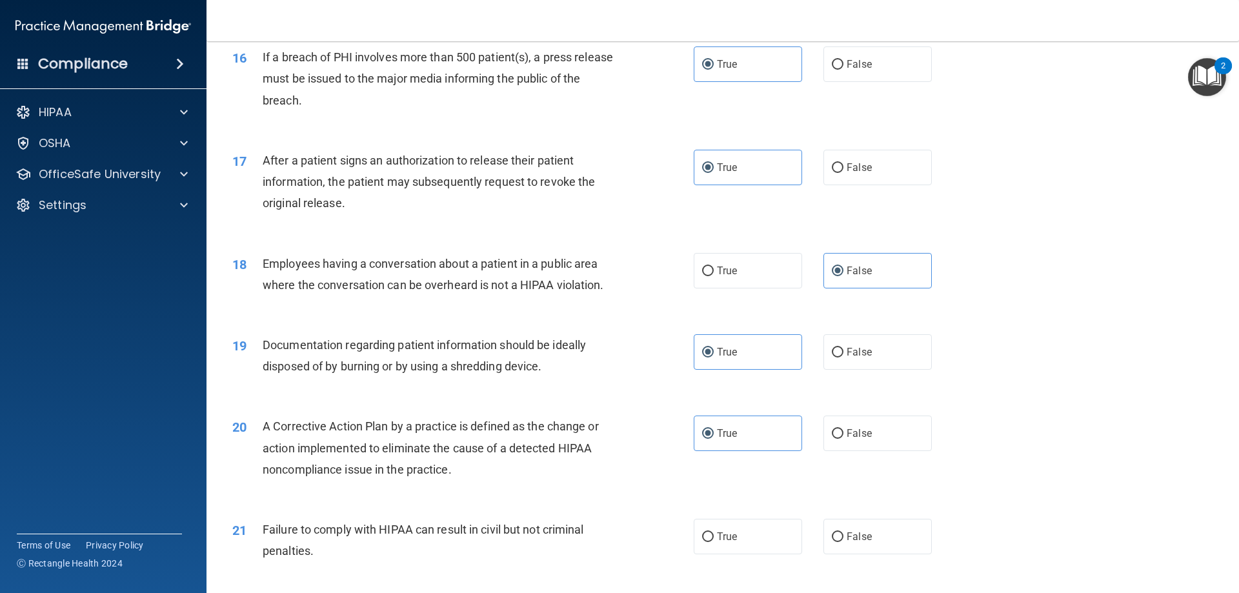
scroll to position [1613, 0]
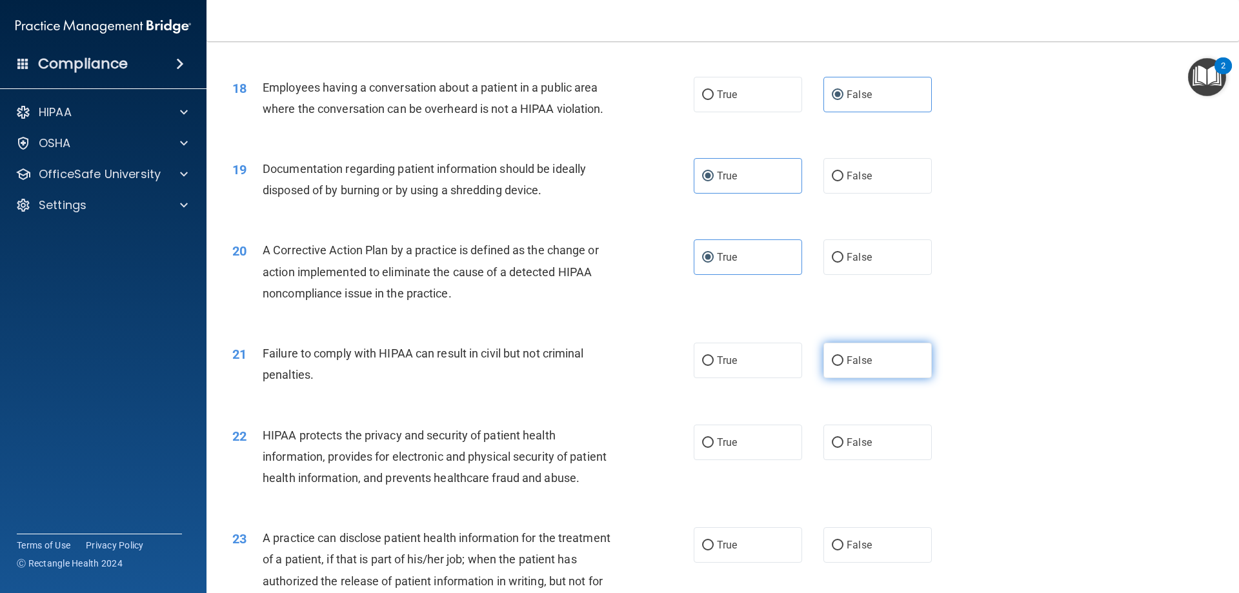
click at [862, 367] on span "False" at bounding box center [859, 360] width 25 height 12
click at [844, 366] on input "False" at bounding box center [838, 361] width 12 height 10
radio input "true"
click at [723, 449] on span "True" at bounding box center [727, 442] width 20 height 12
click at [714, 448] on input "True" at bounding box center [708, 443] width 12 height 10
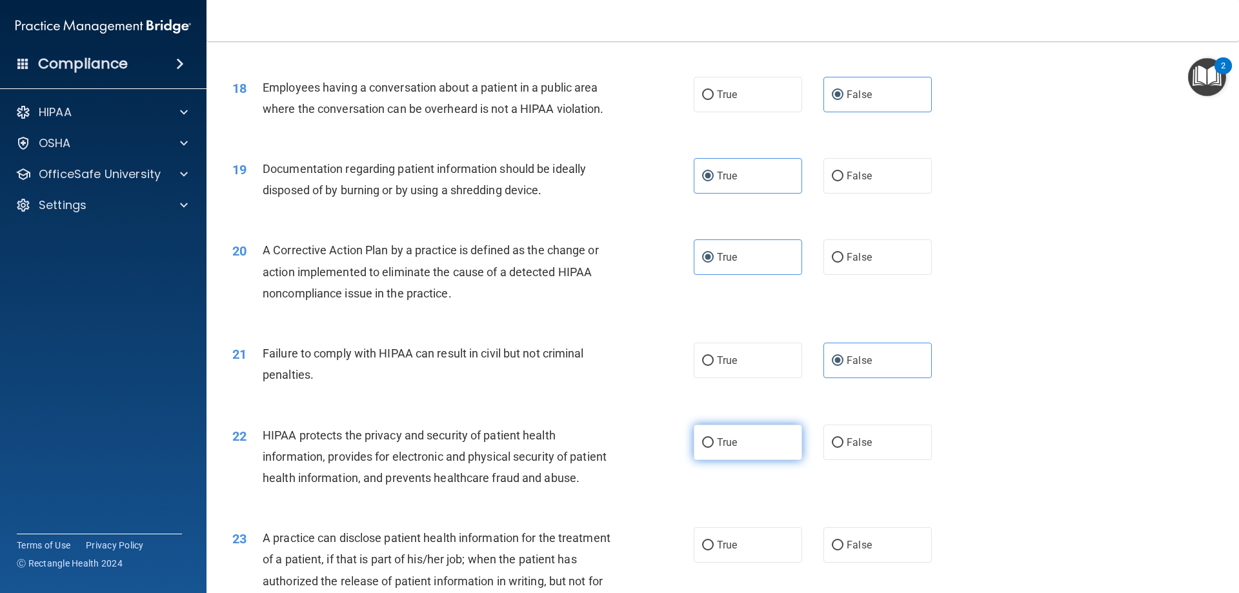
radio input "true"
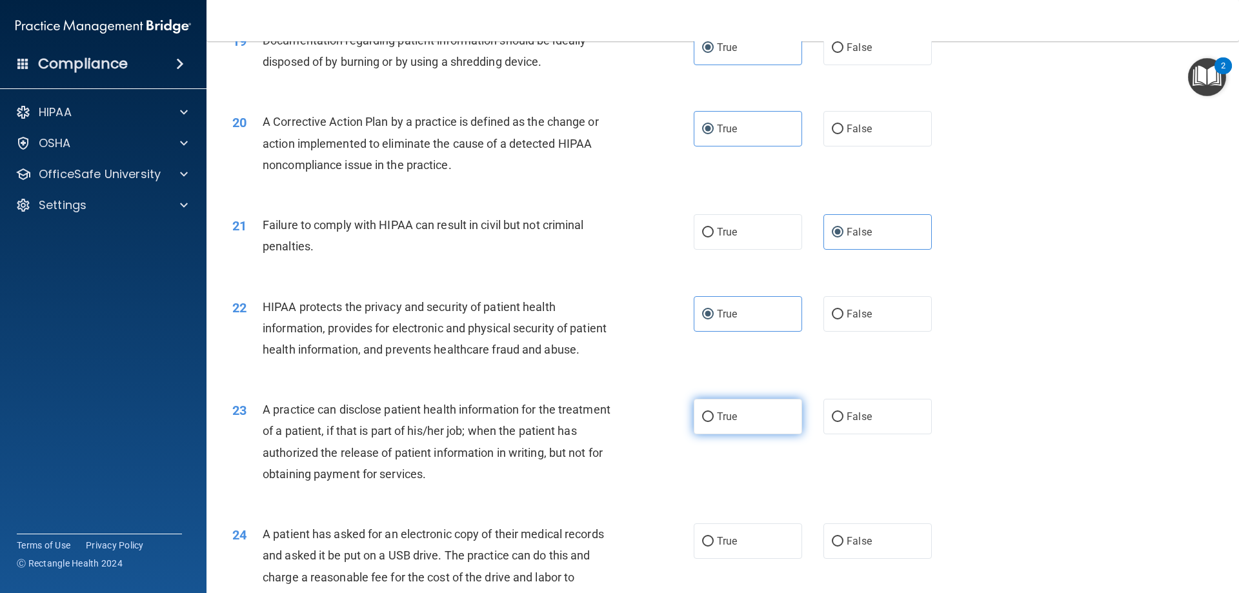
scroll to position [1743, 0]
click at [871, 434] on label "False" at bounding box center [878, 415] width 108 height 35
click at [844, 421] on input "False" at bounding box center [838, 417] width 12 height 10
radio input "true"
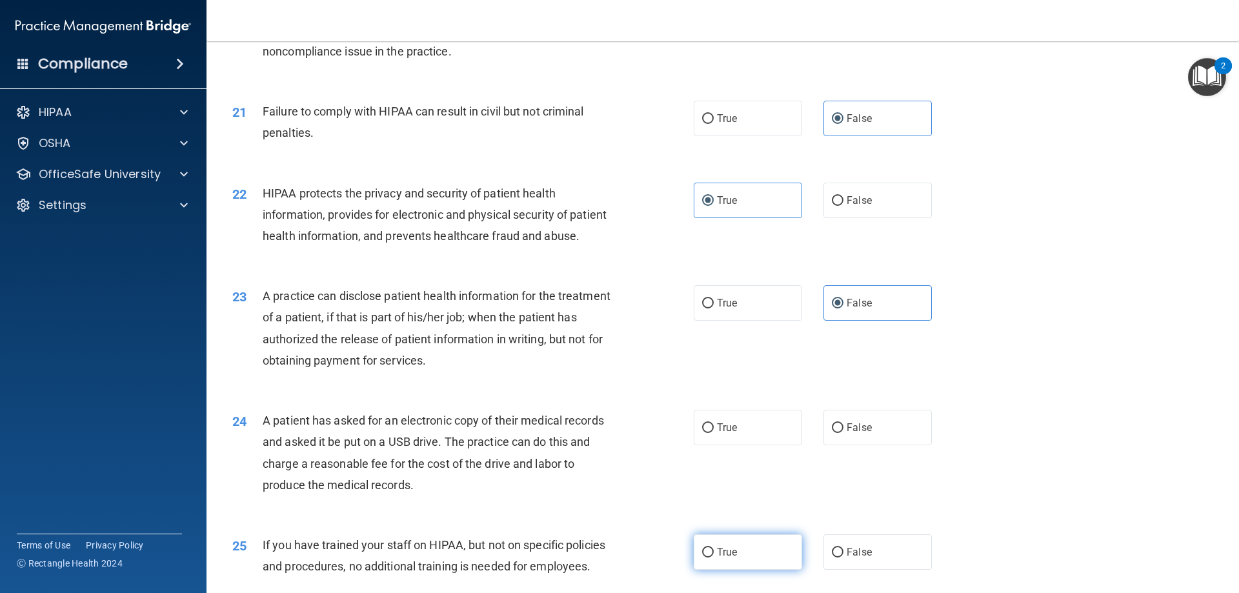
scroll to position [1872, 0]
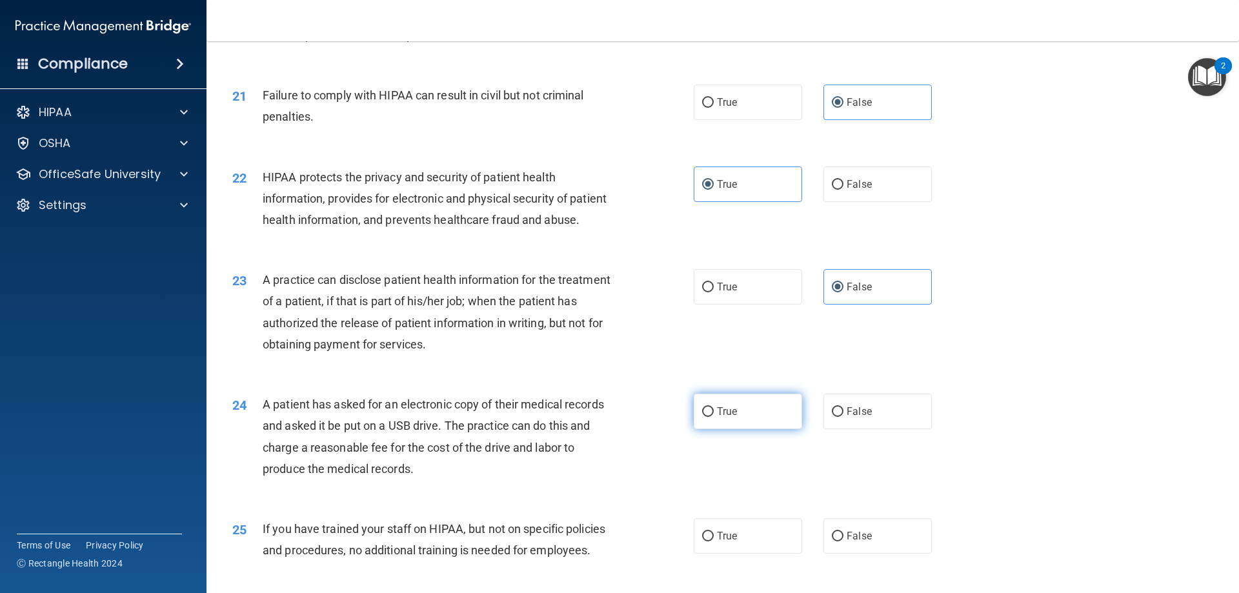
click at [755, 429] on label "True" at bounding box center [748, 411] width 108 height 35
click at [714, 417] on input "True" at bounding box center [708, 412] width 12 height 10
radio input "true"
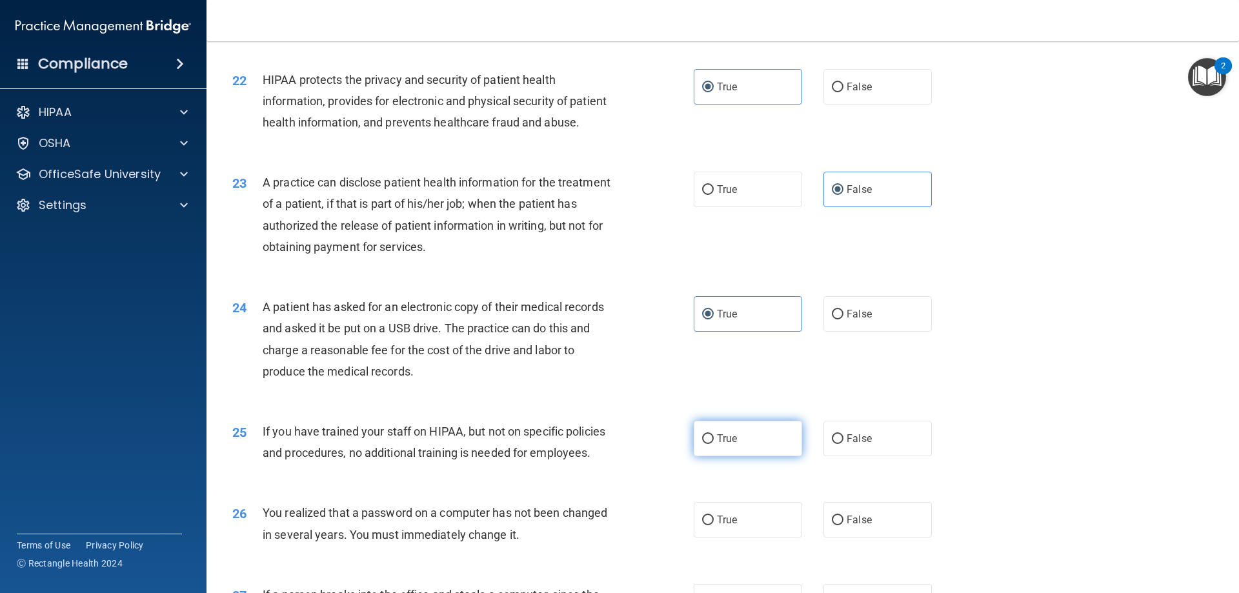
scroll to position [2001, 0]
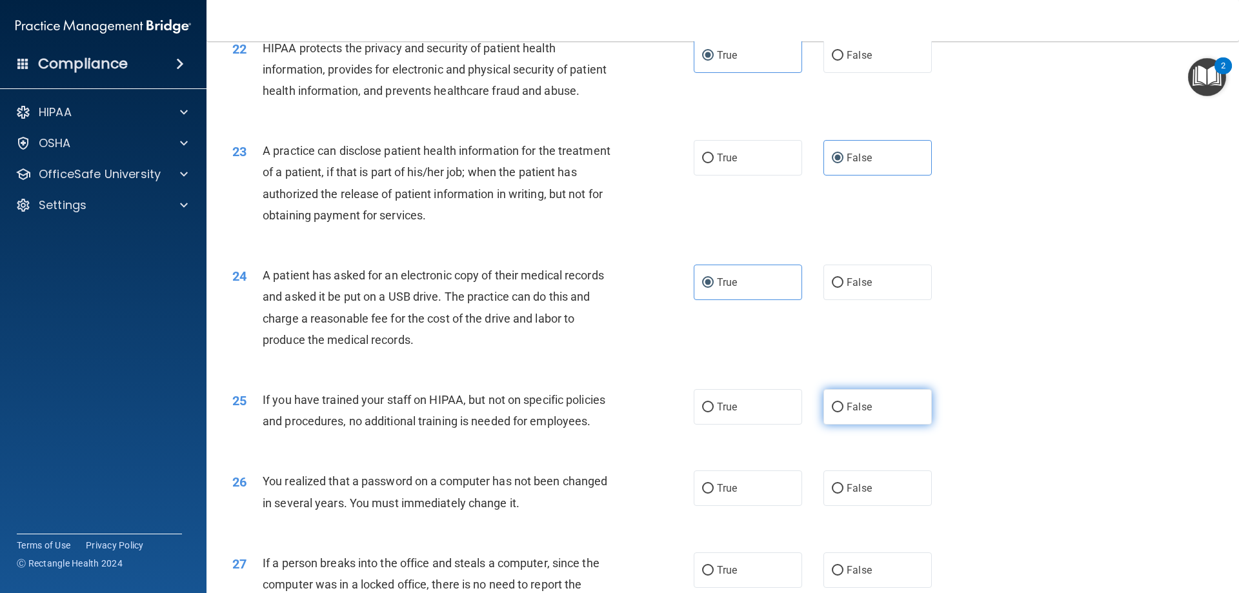
click at [871, 425] on label "False" at bounding box center [878, 406] width 108 height 35
click at [844, 412] on input "False" at bounding box center [838, 408] width 12 height 10
radio input "true"
click at [731, 506] on label "True" at bounding box center [748, 487] width 108 height 35
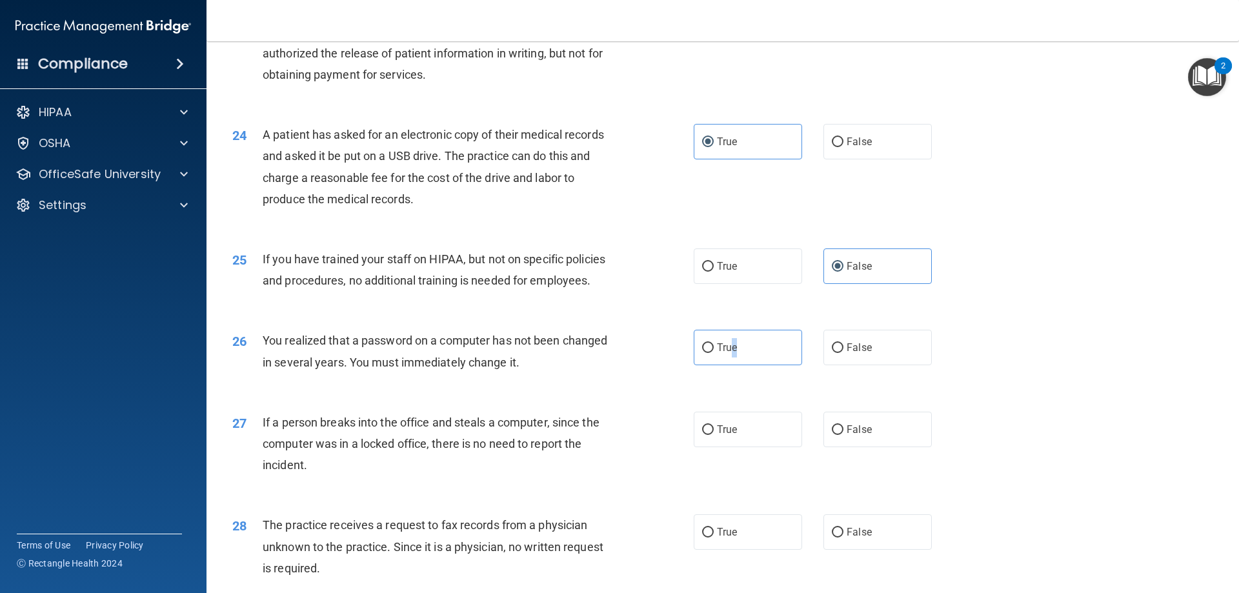
scroll to position [2194, 0]
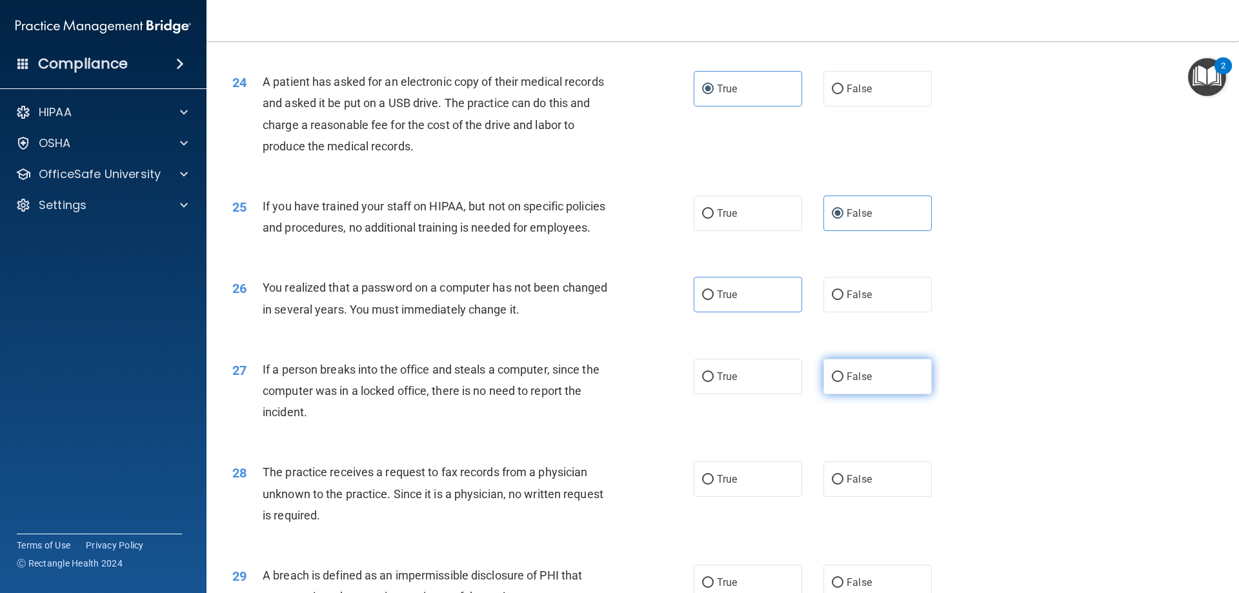
click at [874, 394] on label "False" at bounding box center [878, 376] width 108 height 35
click at [844, 382] on input "False" at bounding box center [838, 377] width 12 height 10
radio input "true"
click at [856, 485] on span "False" at bounding box center [859, 479] width 25 height 12
click at [844, 485] on input "False" at bounding box center [838, 480] width 12 height 10
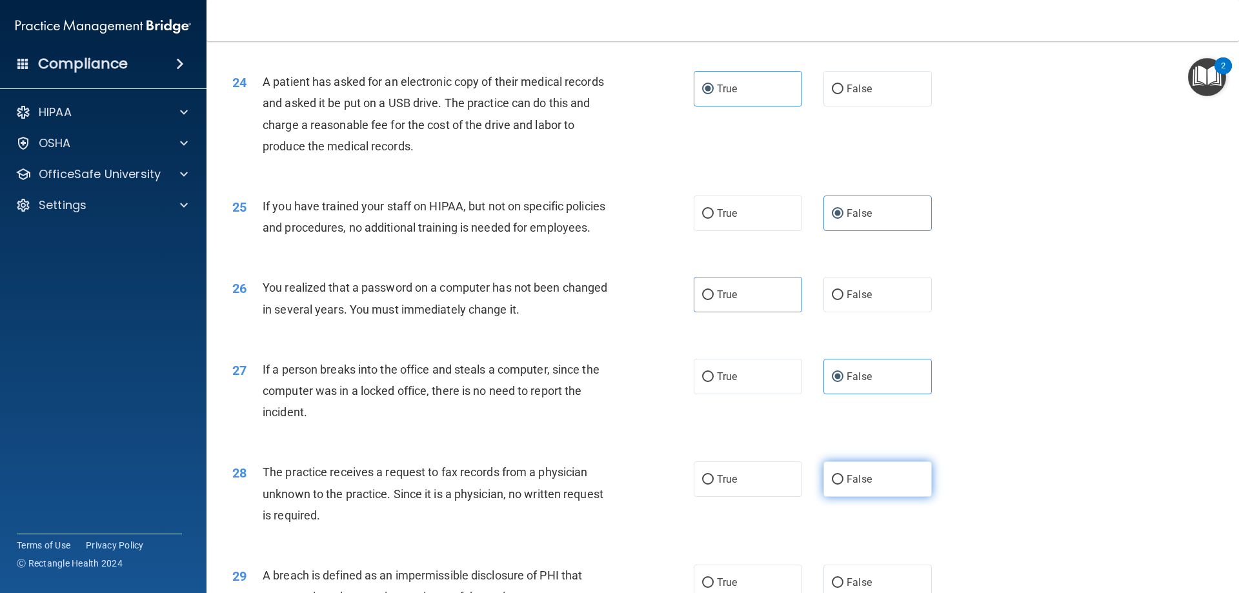
radio input "true"
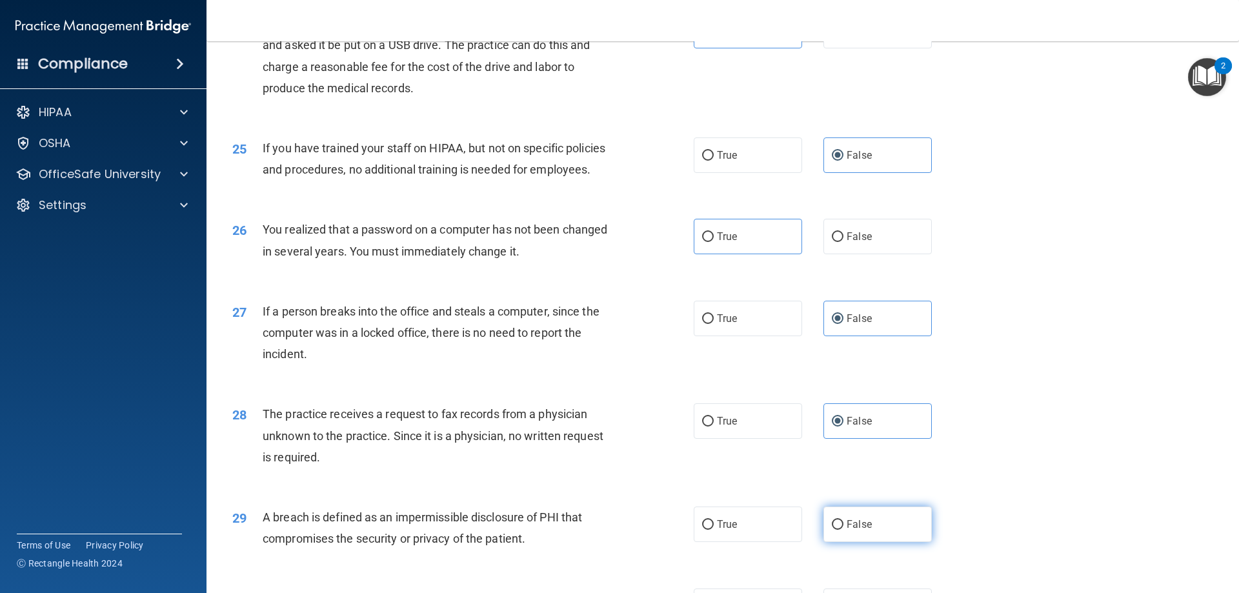
scroll to position [2388, 0]
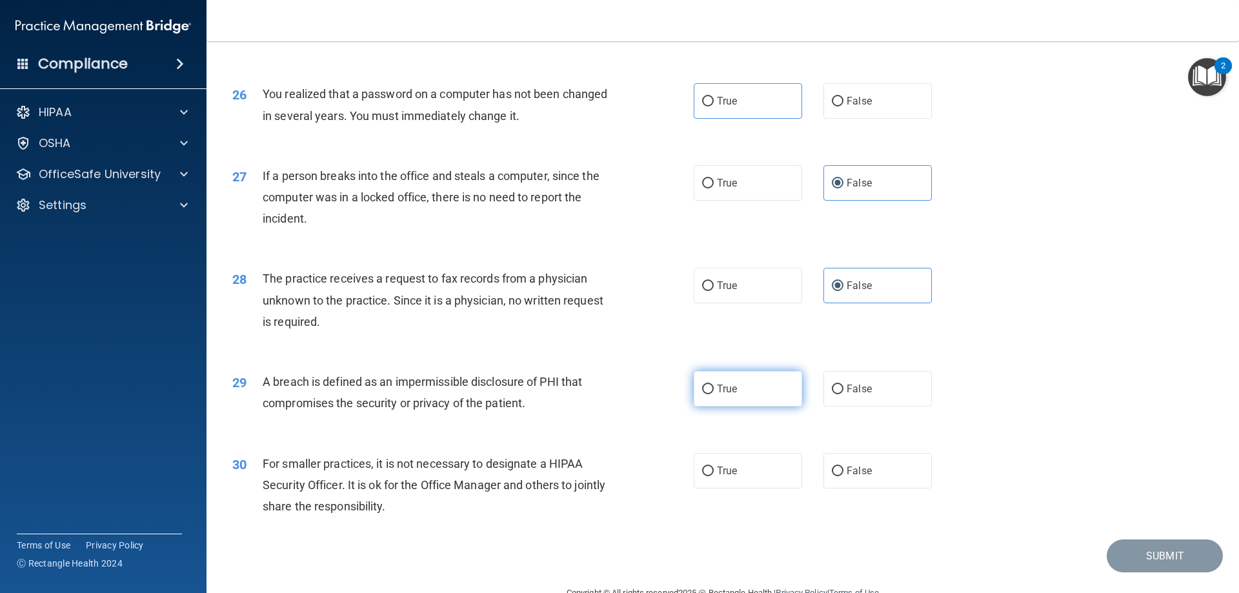
click at [707, 394] on input "True" at bounding box center [708, 390] width 12 height 10
radio input "true"
click at [856, 477] on span "False" at bounding box center [859, 471] width 25 height 12
click at [844, 476] on input "False" at bounding box center [838, 472] width 12 height 10
radio input "true"
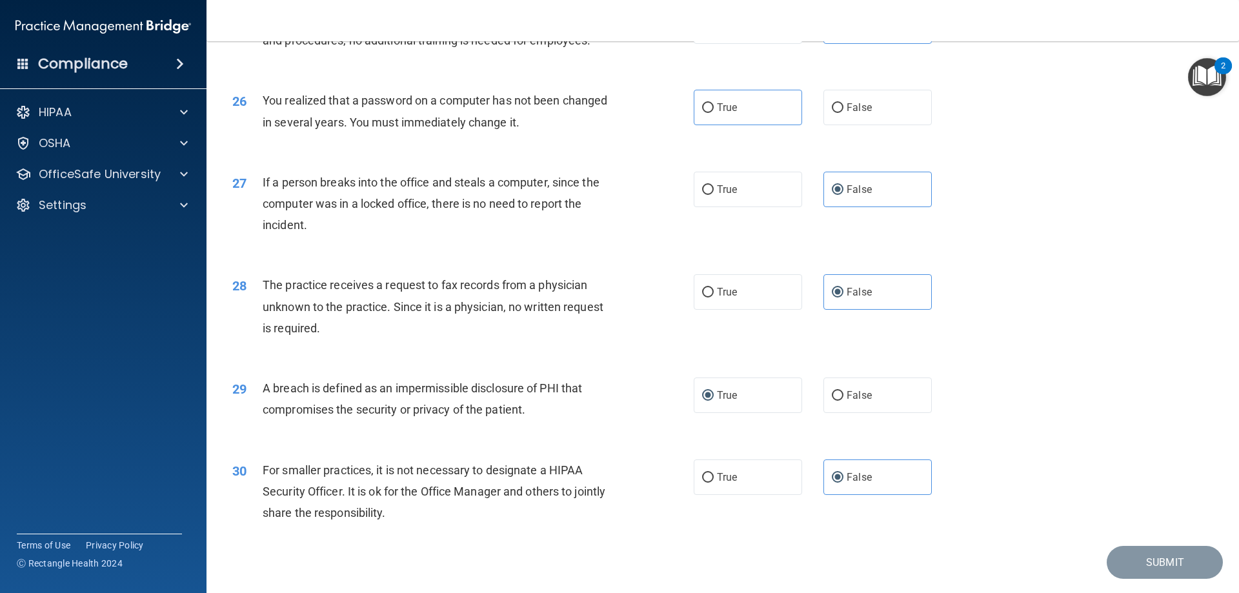
scroll to position [2462, 0]
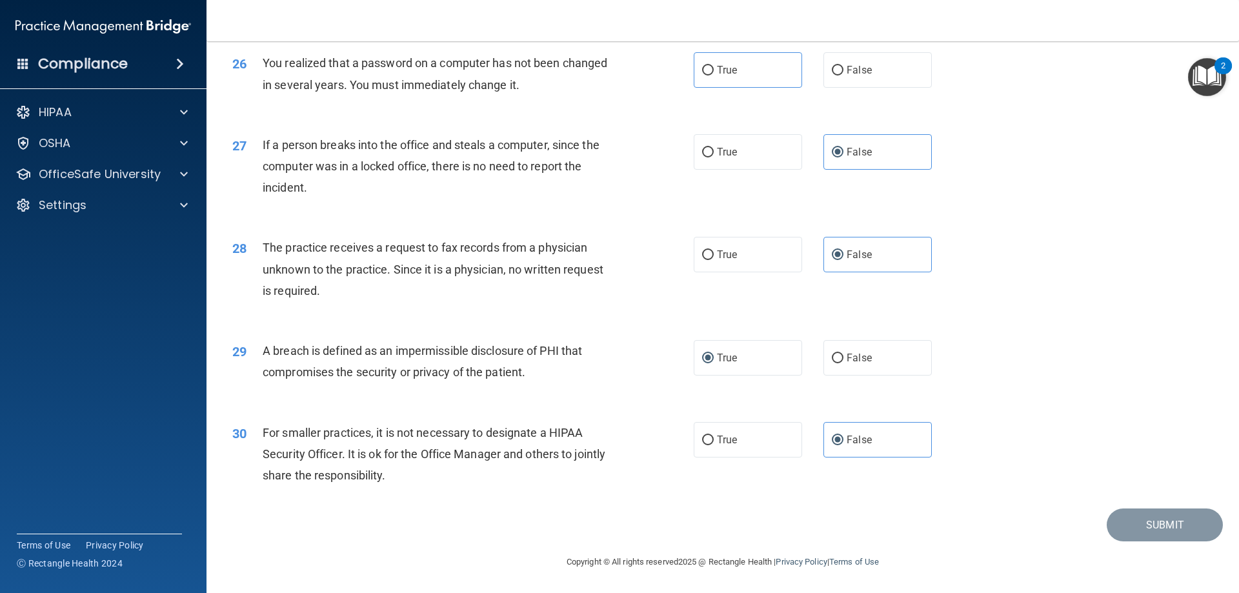
drag, startPoint x: 1148, startPoint y: 373, endPoint x: 1176, endPoint y: 422, distance: 56.4
click at [1151, 374] on div "29 A breach is defined as an impermissible disclosure of PHI that compromises t…" at bounding box center [723, 364] width 1000 height 81
click at [1096, 416] on div "30 For smaller practices, it is not necessary to designate a HIPAA Security Off…" at bounding box center [723, 457] width 1000 height 103
click at [581, 449] on div "For smaller practices, it is not necessary to designate a HIPAA Security Office…" at bounding box center [443, 454] width 361 height 65
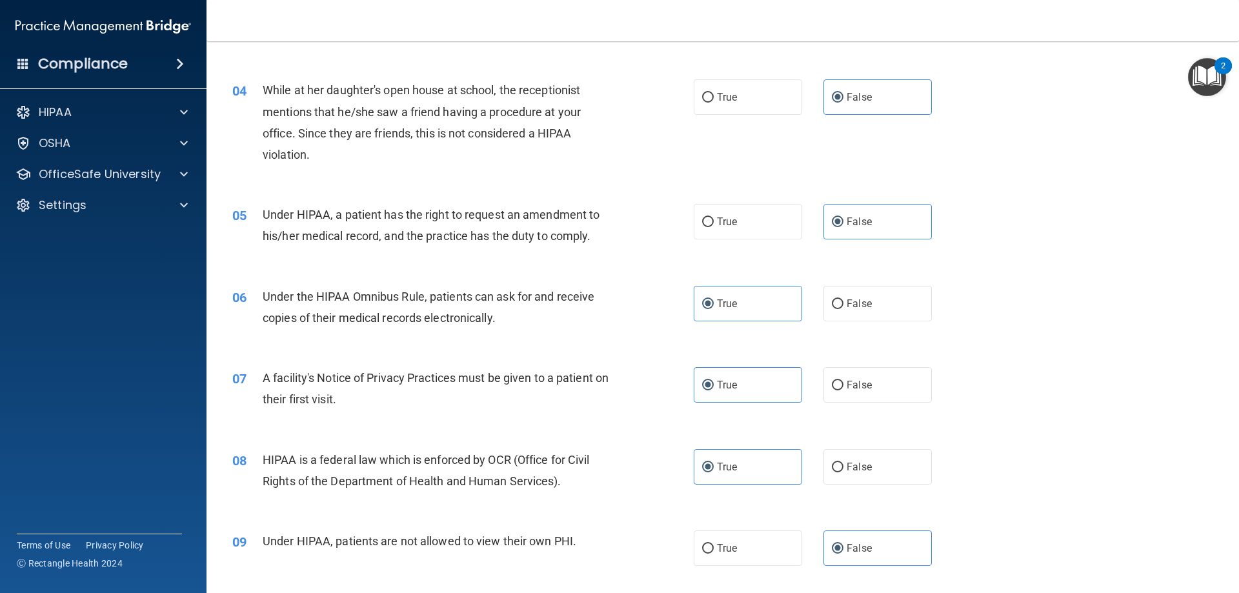
scroll to position [0, 0]
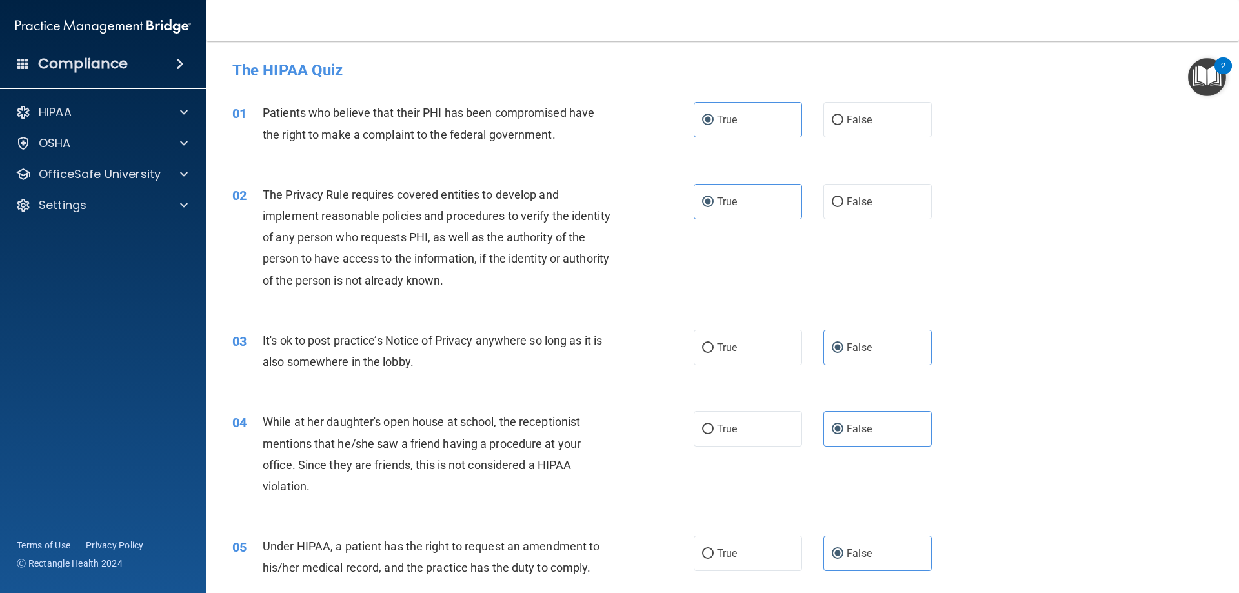
click at [1211, 71] on img "Open Resource Center, 2 new notifications" at bounding box center [1207, 77] width 38 height 38
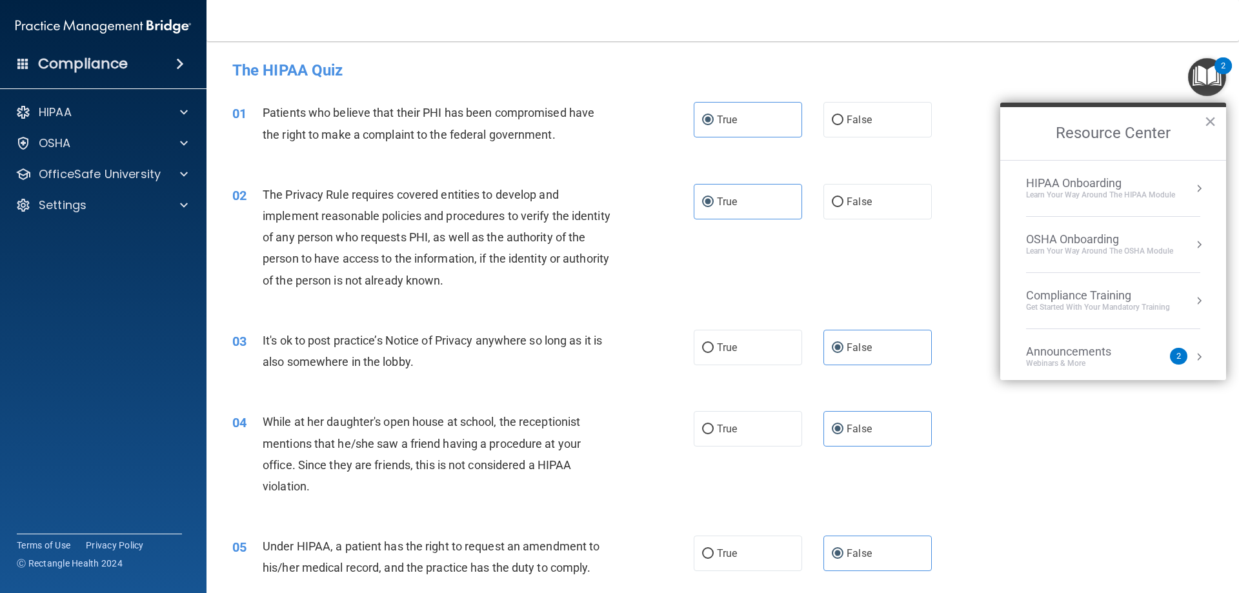
click at [991, 71] on h4 "The HIPAA Quiz" at bounding box center [722, 70] width 981 height 17
drag, startPoint x: 1211, startPoint y: 124, endPoint x: 1170, endPoint y: 112, distance: 42.3
click at [1211, 123] on button "×" at bounding box center [1210, 121] width 12 height 21
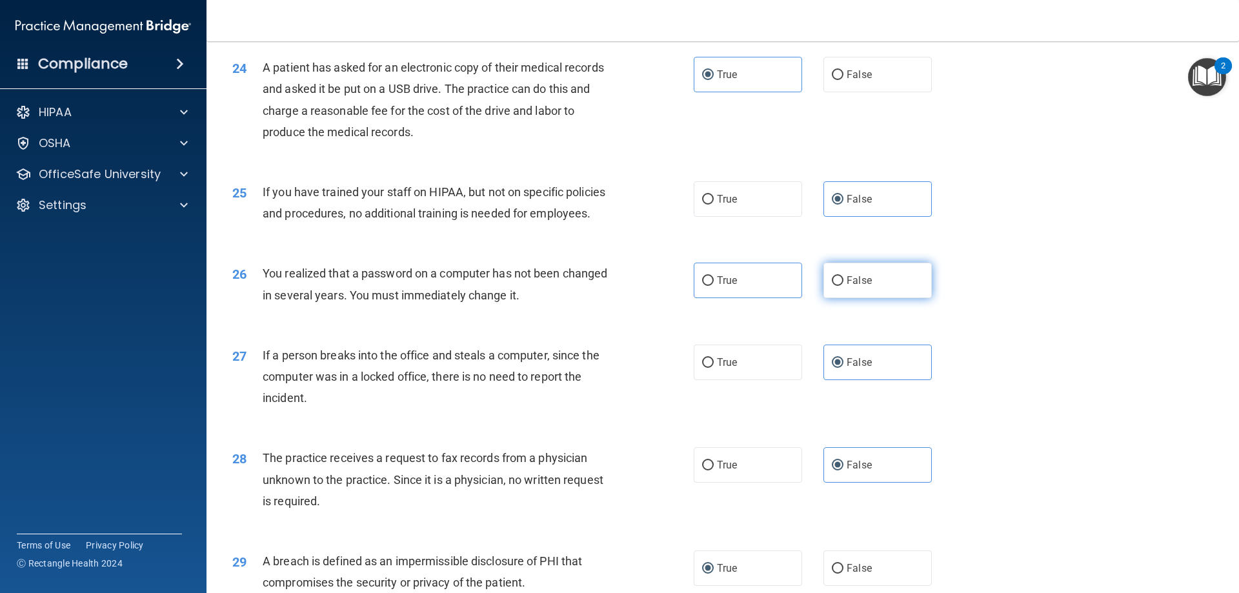
scroll to position [2203, 0]
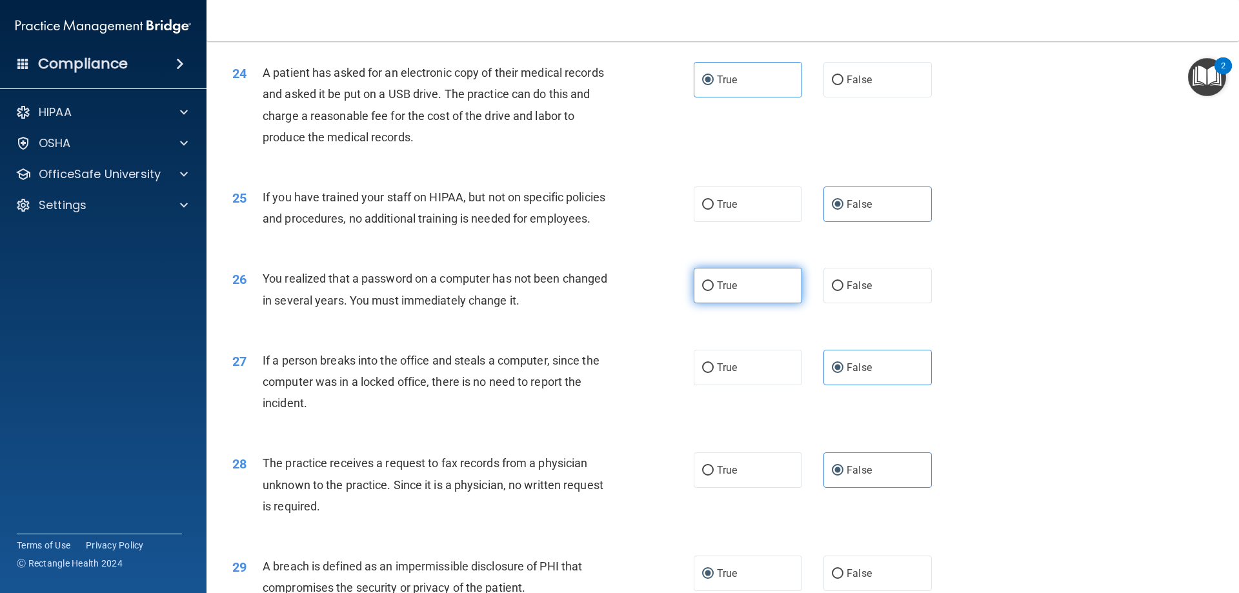
click at [705, 291] on input "True" at bounding box center [708, 286] width 12 height 10
radio input "true"
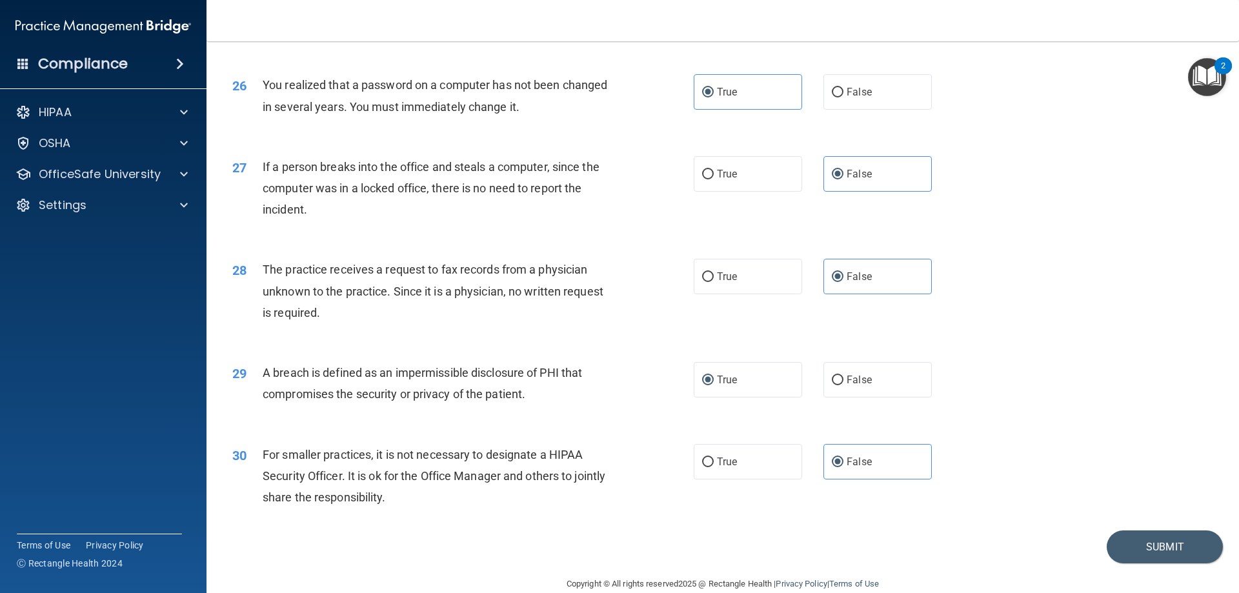
scroll to position [2462, 0]
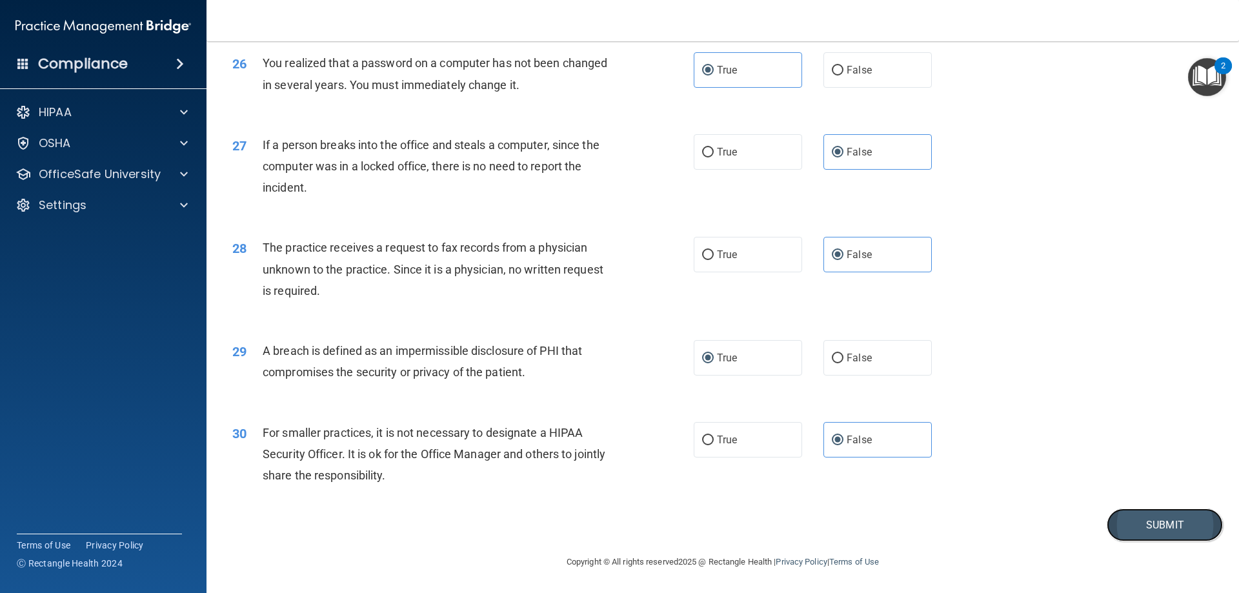
click at [1148, 518] on button "Submit" at bounding box center [1165, 525] width 116 height 33
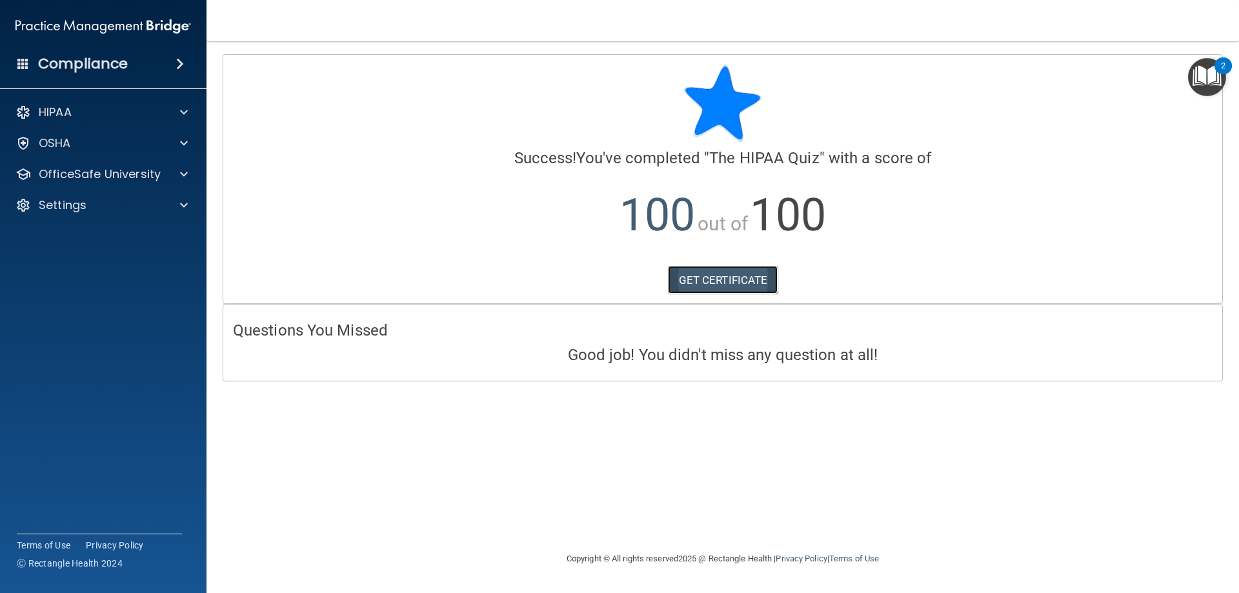
click at [694, 276] on link "GET CERTIFICATE" at bounding box center [723, 280] width 110 height 28
click at [106, 121] on div "HIPAA" at bounding box center [103, 112] width 207 height 26
click at [180, 108] on span at bounding box center [184, 112] width 8 height 15
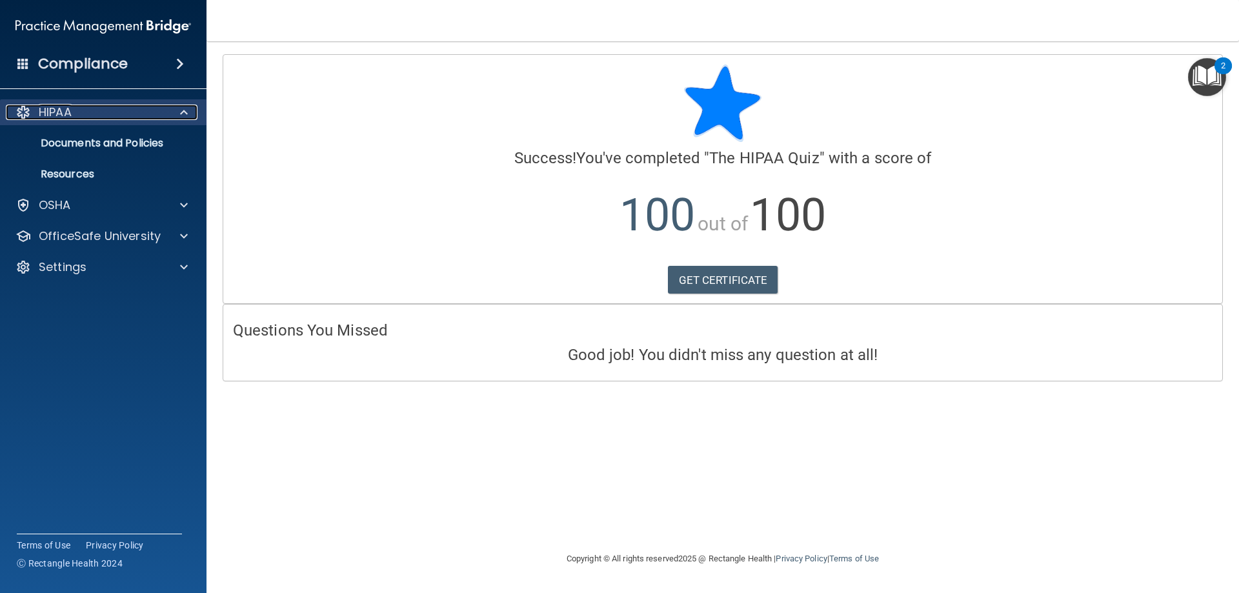
click at [177, 119] on div at bounding box center [182, 112] width 32 height 15
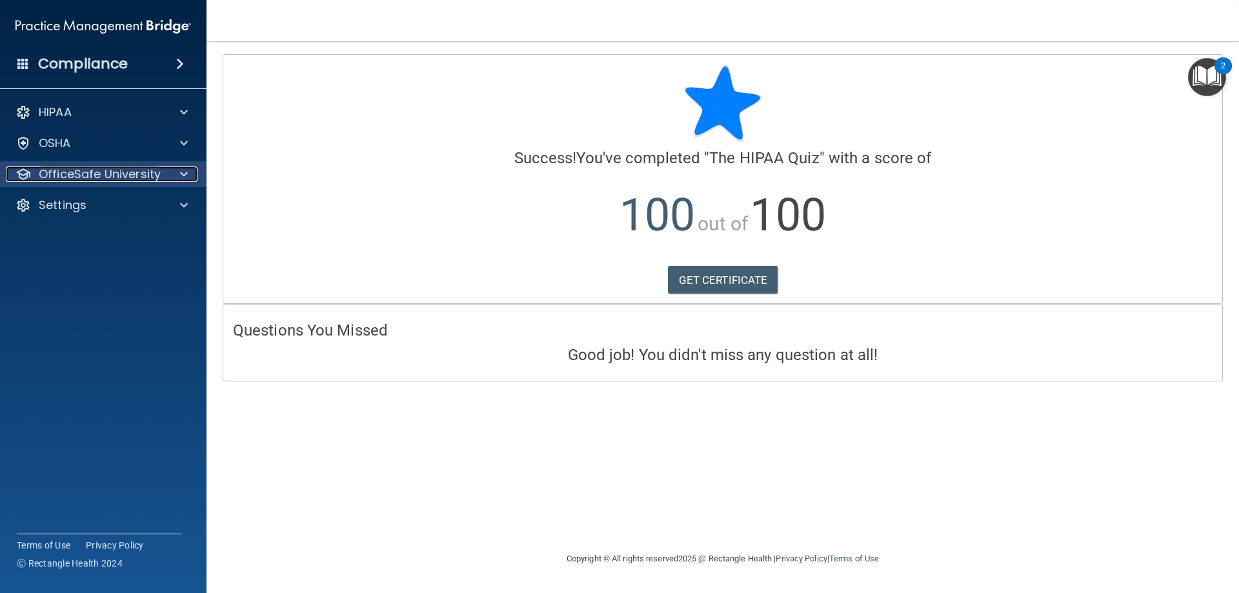
click at [154, 170] on p "OfficeSafe University" at bounding box center [100, 174] width 122 height 15
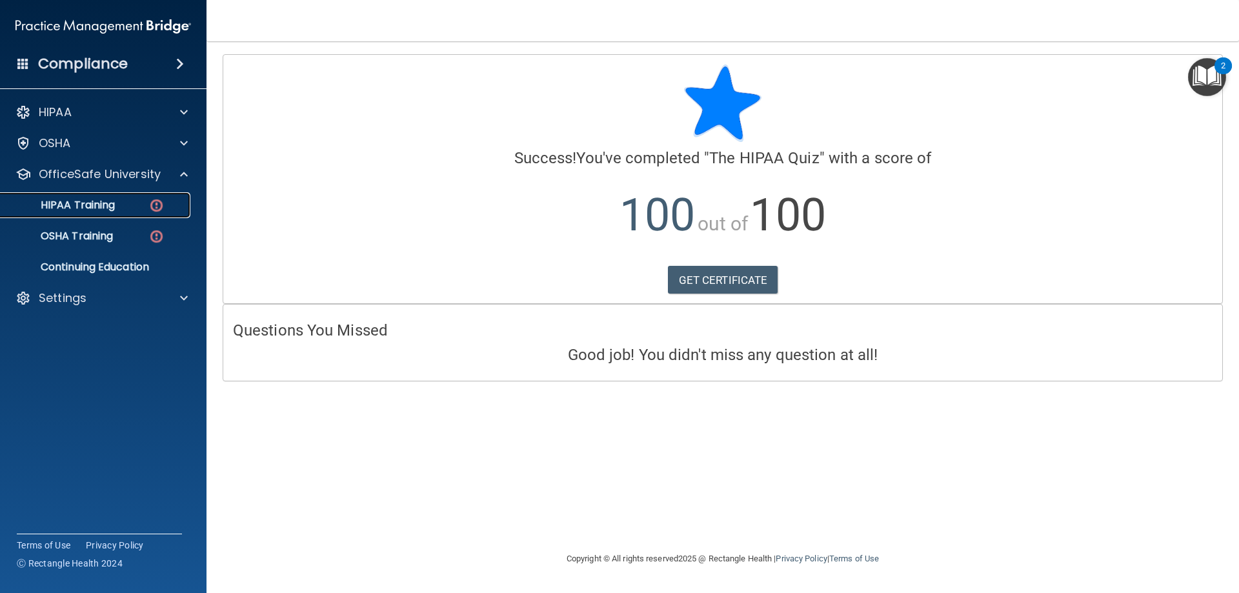
click at [142, 201] on div "HIPAA Training" at bounding box center [96, 205] width 176 height 13
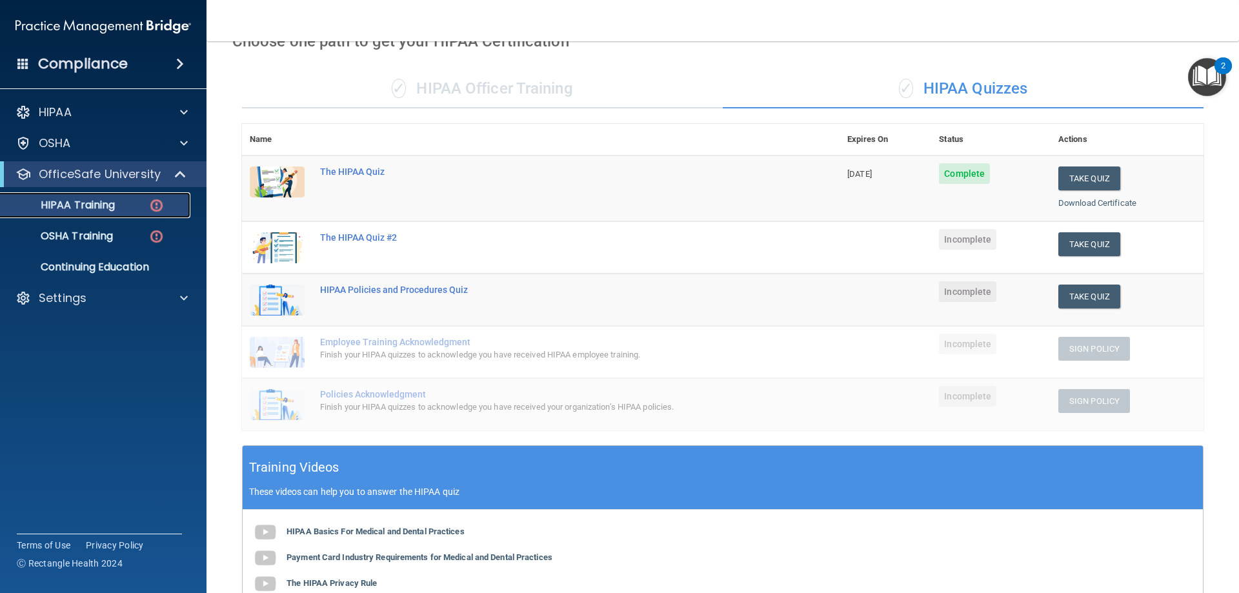
scroll to position [194, 0]
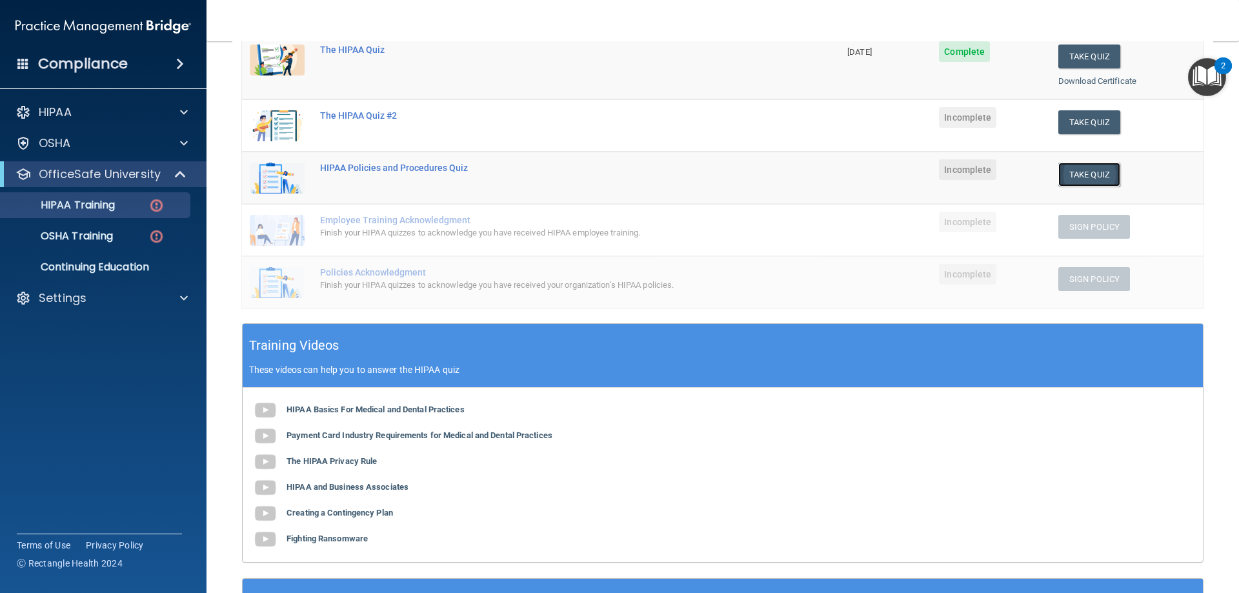
click at [1084, 176] on button "Take Quiz" at bounding box center [1089, 175] width 62 height 24
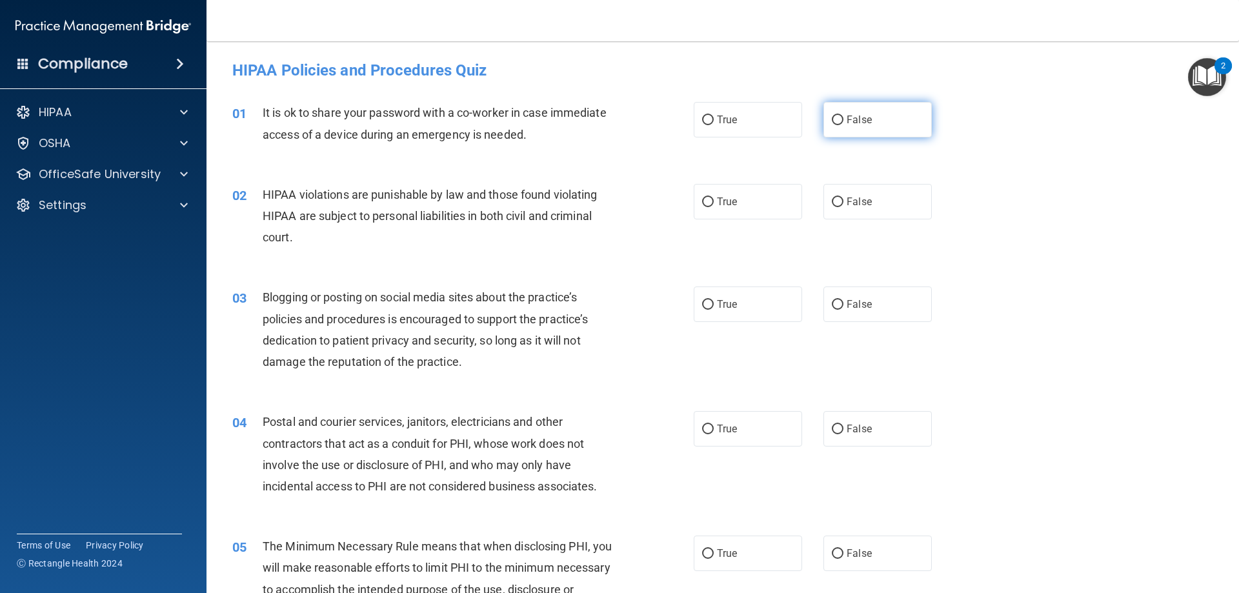
click at [832, 121] on input "False" at bounding box center [838, 121] width 12 height 10
radio input "true"
click at [722, 193] on label "True" at bounding box center [748, 201] width 108 height 35
click at [714, 197] on input "True" at bounding box center [708, 202] width 12 height 10
radio input "true"
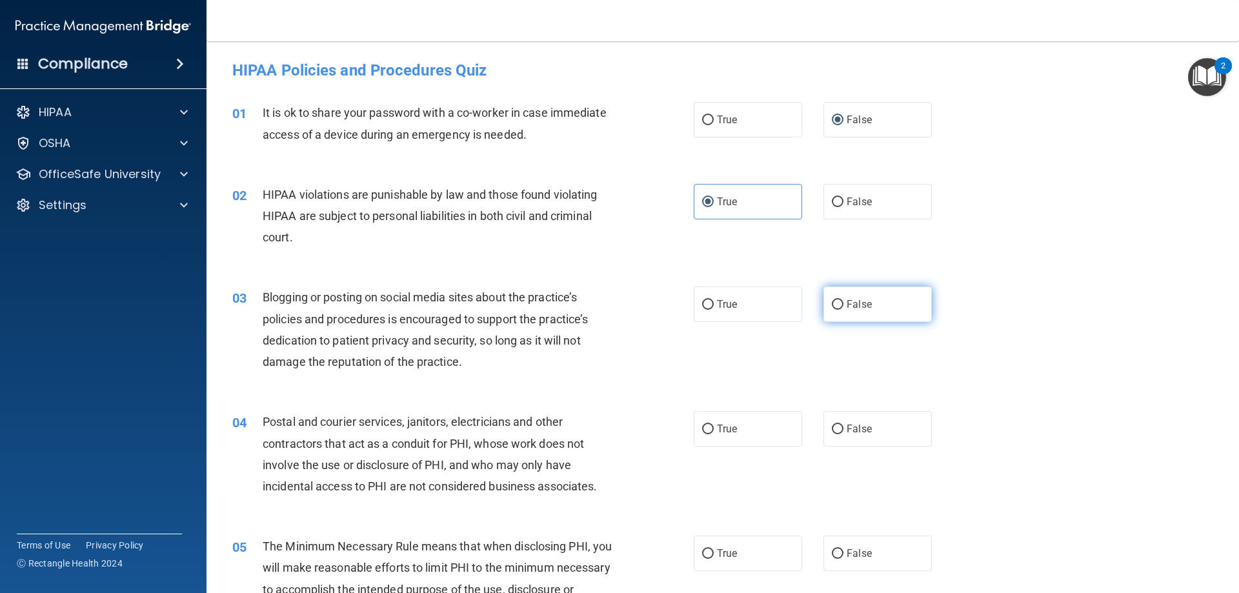
click at [873, 310] on label "False" at bounding box center [878, 304] width 108 height 35
click at [844, 310] on input "False" at bounding box center [838, 305] width 12 height 10
radio input "true"
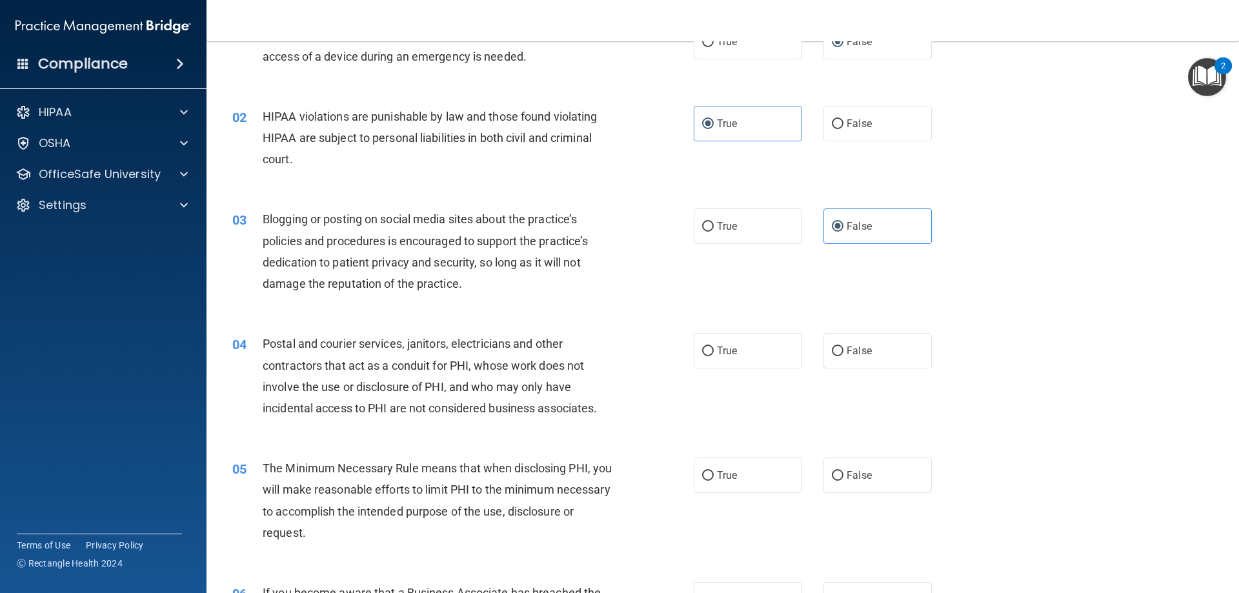
scroll to position [194, 0]
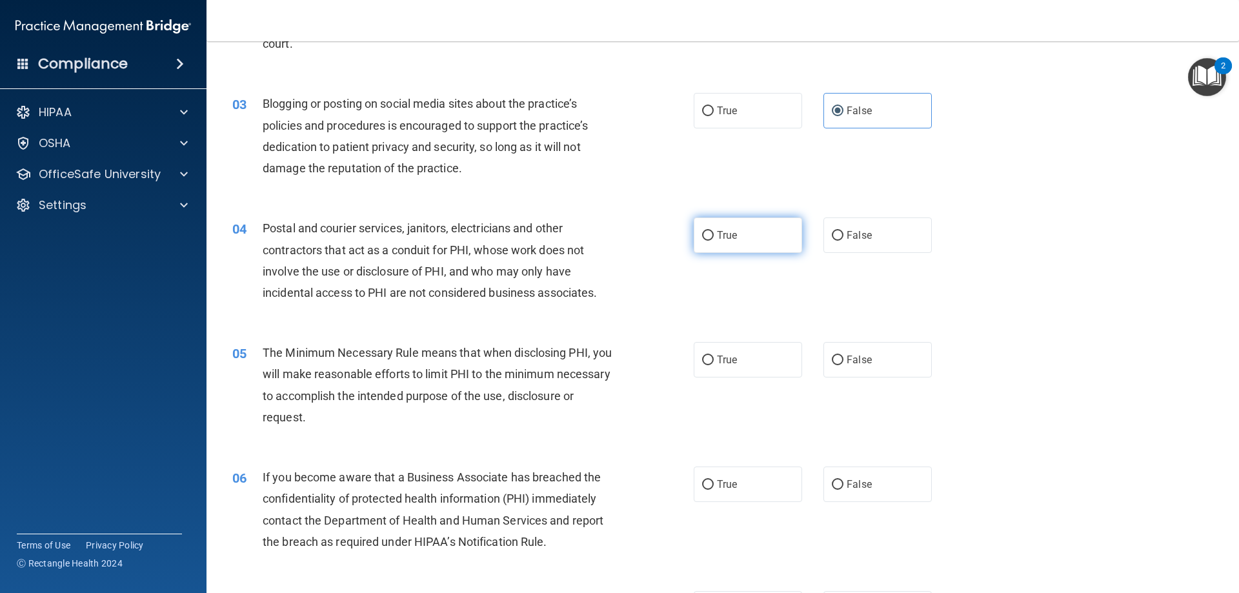
click at [740, 241] on label "True" at bounding box center [748, 234] width 108 height 35
click at [714, 241] on input "True" at bounding box center [708, 236] width 12 height 10
radio input "true"
click at [745, 356] on label "True" at bounding box center [748, 359] width 108 height 35
click at [714, 356] on input "True" at bounding box center [708, 361] width 12 height 10
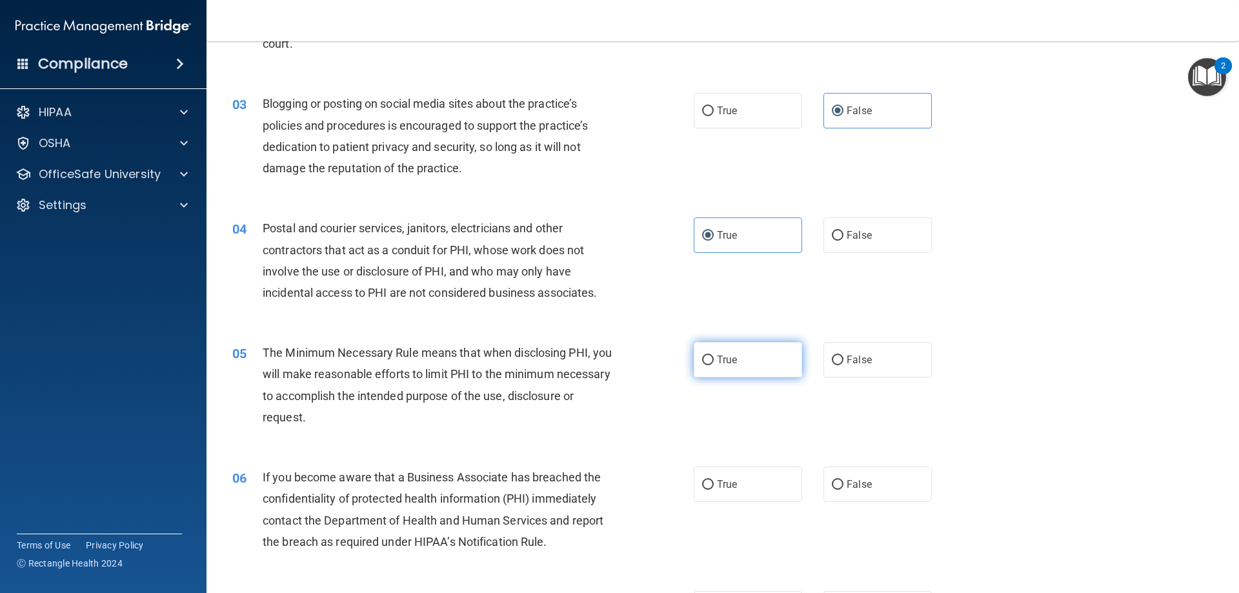
radio input "true"
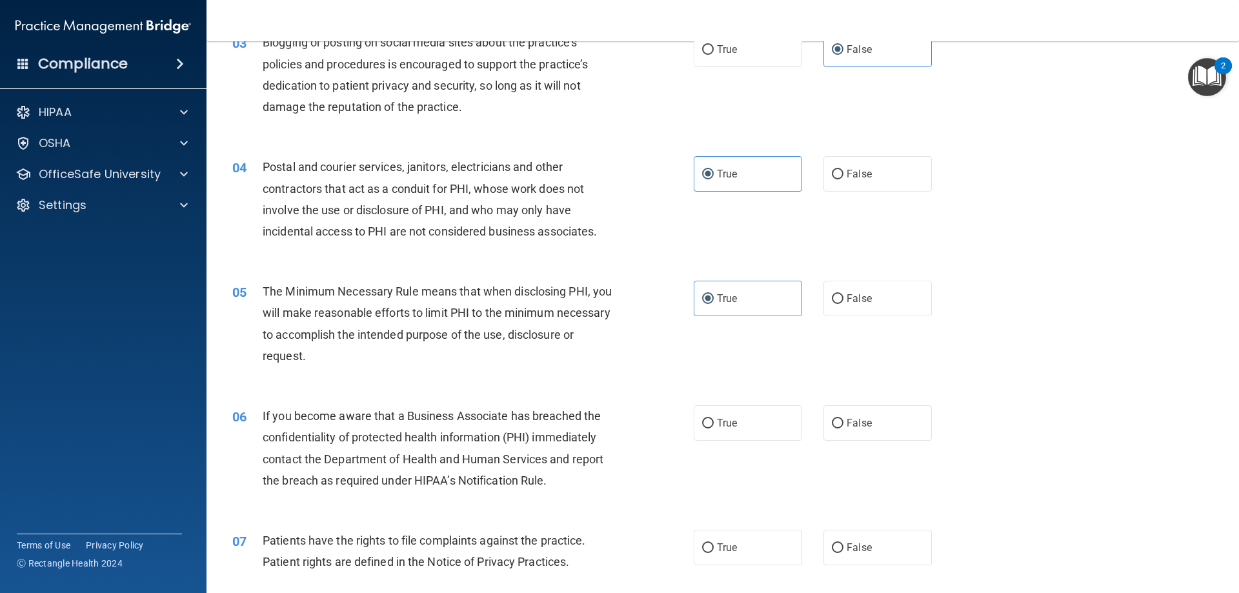
scroll to position [387, 0]
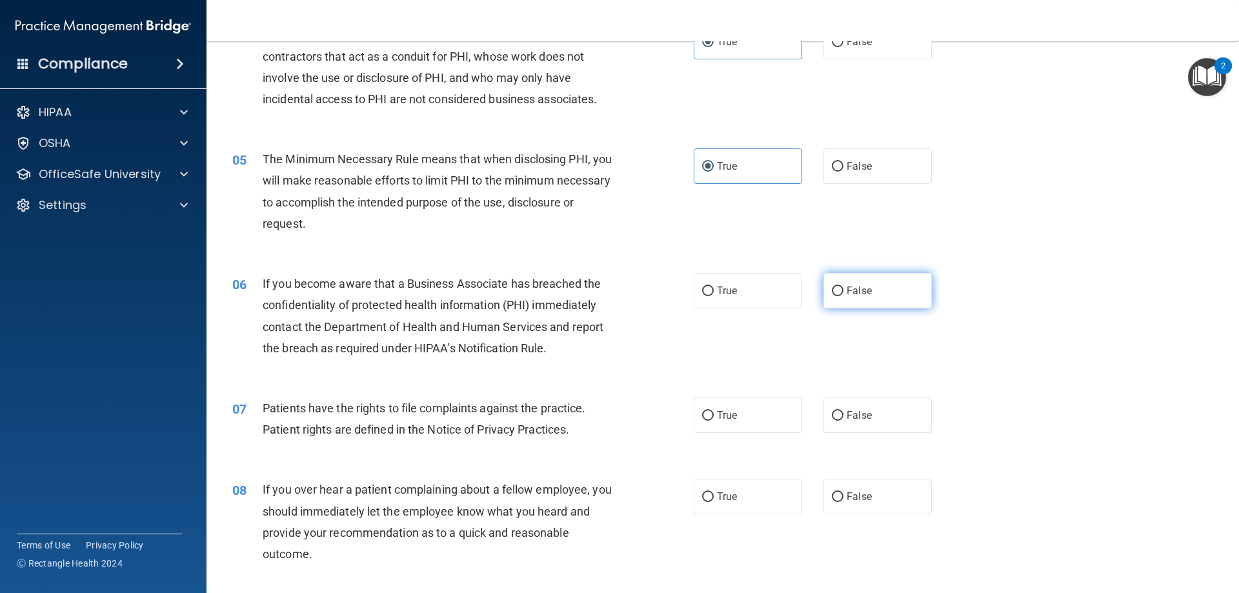
click at [877, 299] on label "False" at bounding box center [878, 290] width 108 height 35
click at [844, 296] on input "False" at bounding box center [838, 292] width 12 height 10
radio input "true"
click at [717, 418] on span "True" at bounding box center [727, 415] width 20 height 12
click at [714, 418] on input "True" at bounding box center [708, 416] width 12 height 10
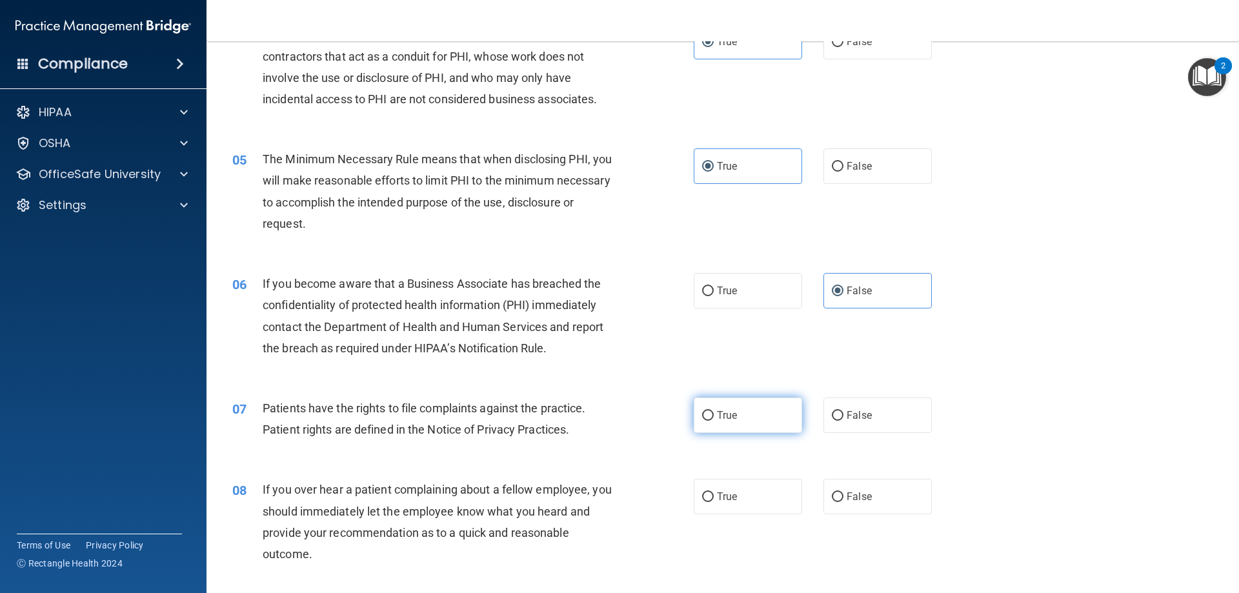
radio input "true"
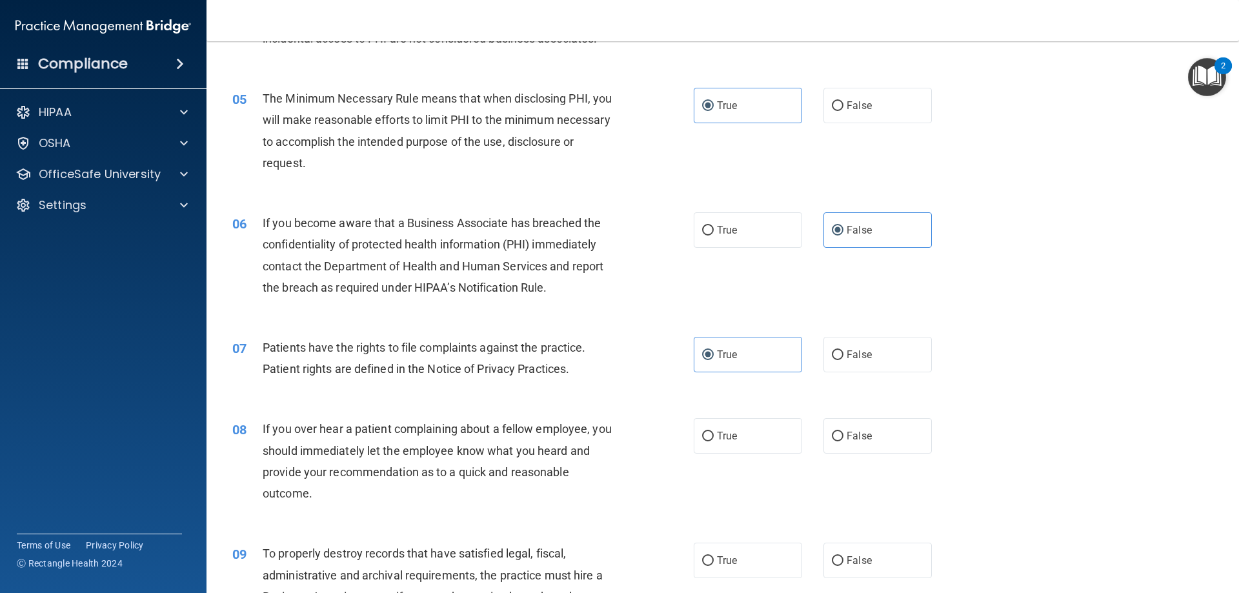
scroll to position [581, 0]
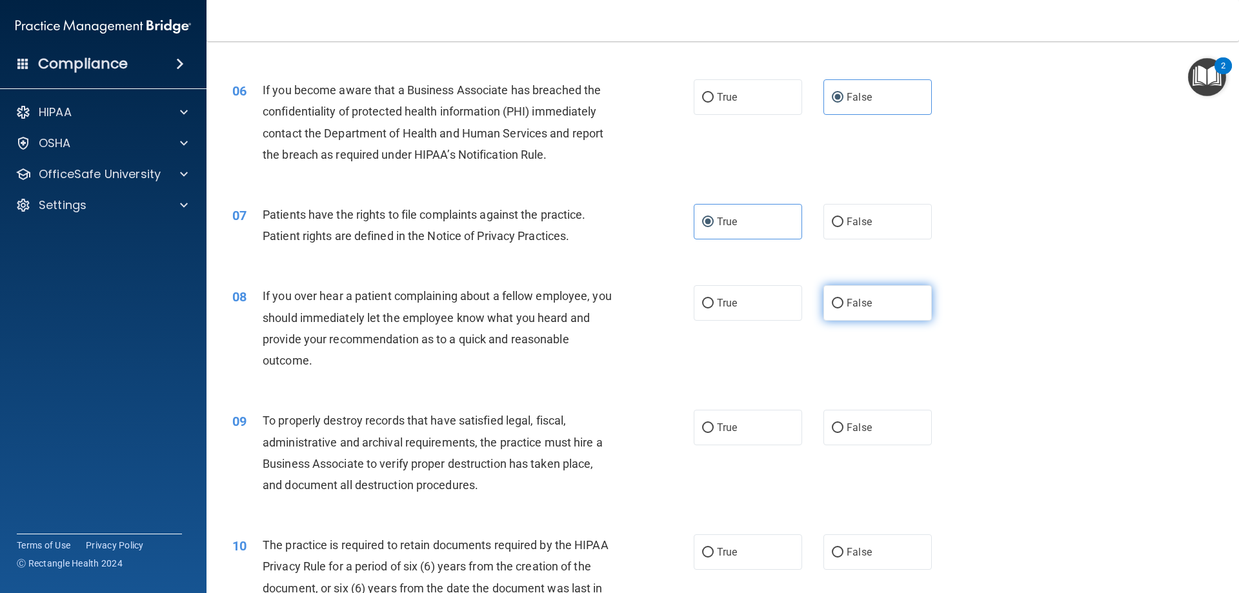
click at [852, 300] on span "False" at bounding box center [859, 303] width 25 height 12
click at [844, 300] on input "False" at bounding box center [838, 304] width 12 height 10
radio input "true"
click at [847, 426] on span "False" at bounding box center [859, 427] width 25 height 12
click at [844, 426] on input "False" at bounding box center [838, 428] width 12 height 10
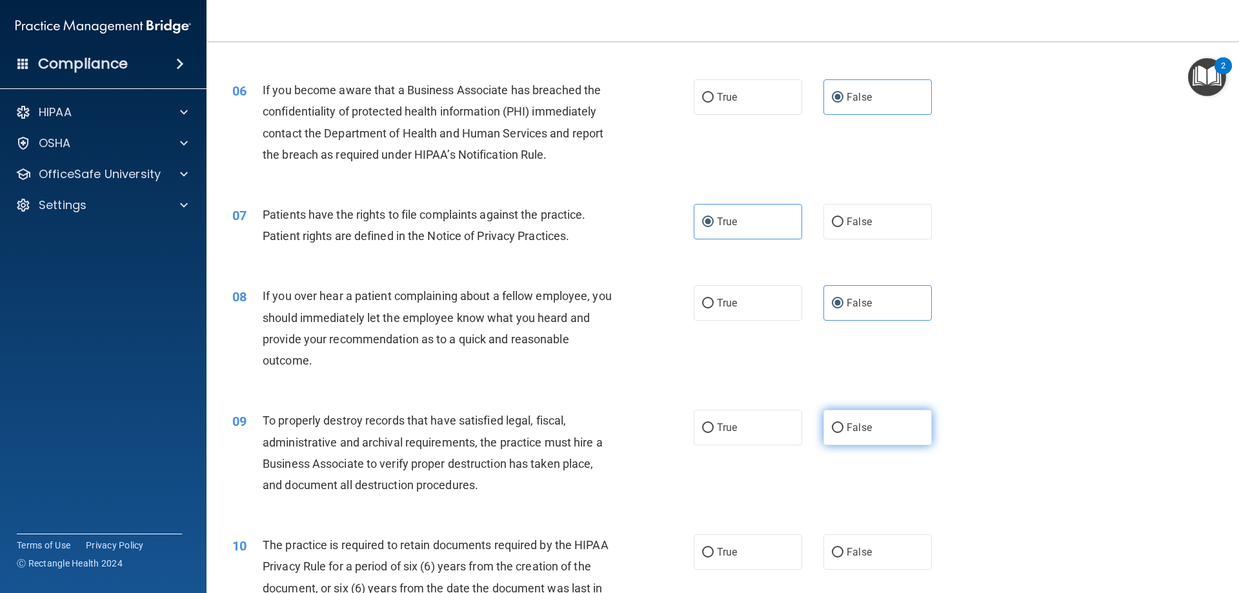
radio input "true"
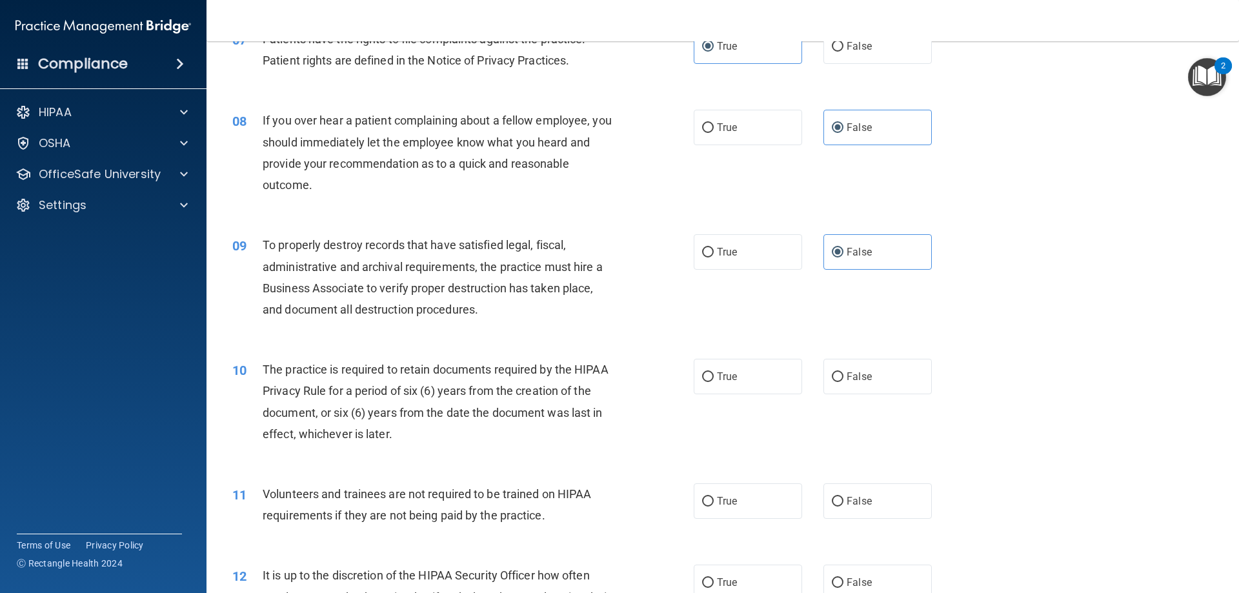
scroll to position [774, 0]
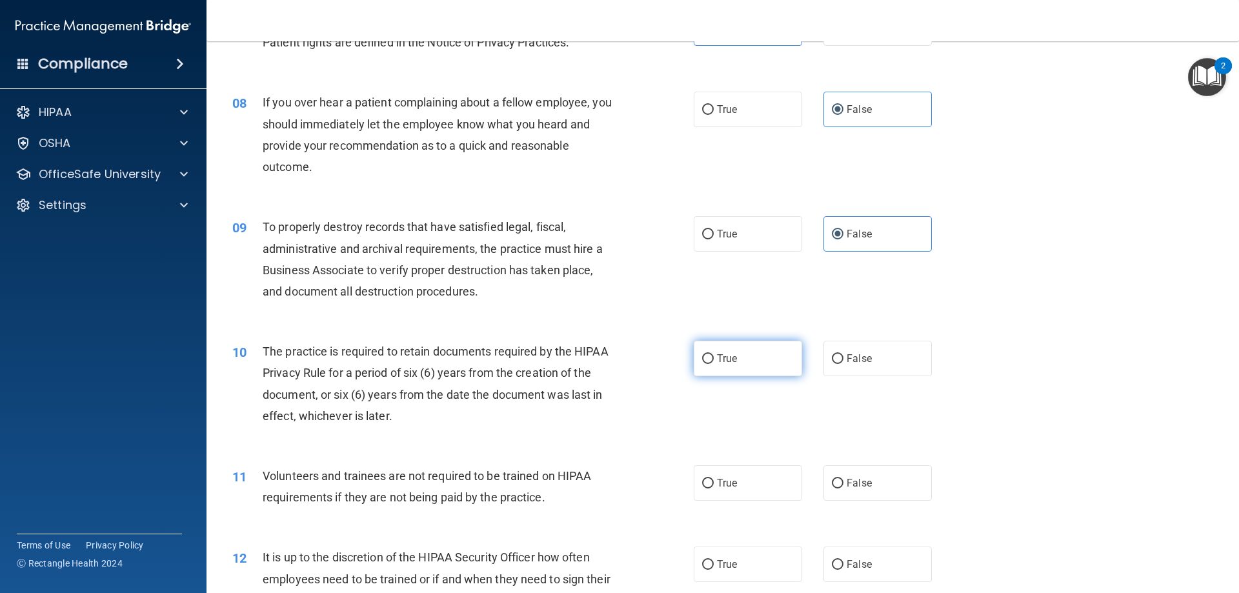
click at [731, 358] on span "True" at bounding box center [727, 358] width 20 height 12
click at [714, 358] on input "True" at bounding box center [708, 359] width 12 height 10
radio input "true"
click at [848, 484] on span "False" at bounding box center [859, 483] width 25 height 12
click at [844, 484] on input "False" at bounding box center [838, 484] width 12 height 10
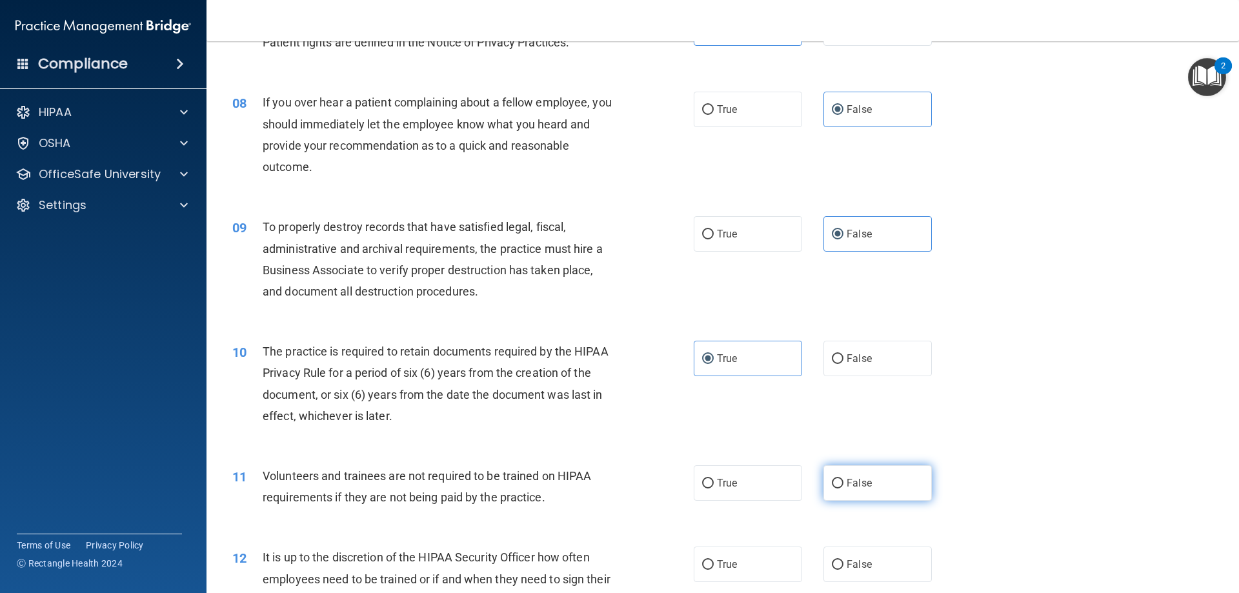
radio input "true"
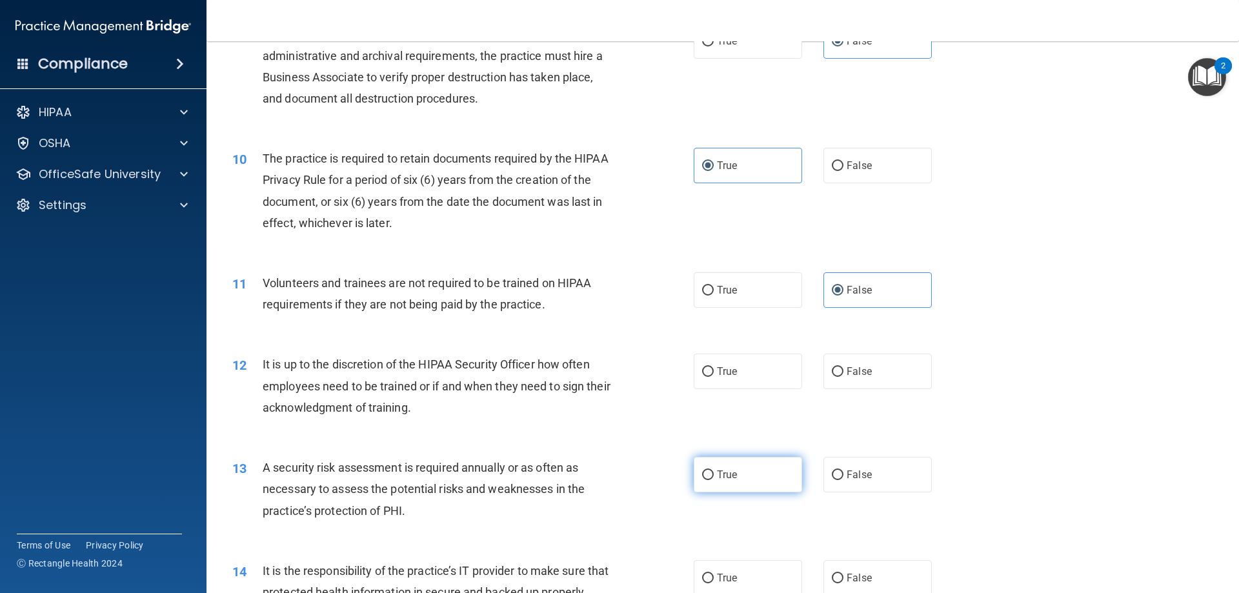
scroll to position [968, 0]
drag, startPoint x: 875, startPoint y: 367, endPoint x: 874, endPoint y: 375, distance: 7.8
click at [875, 369] on label "False" at bounding box center [878, 370] width 108 height 35
click at [844, 369] on input "False" at bounding box center [838, 372] width 12 height 10
radio input "true"
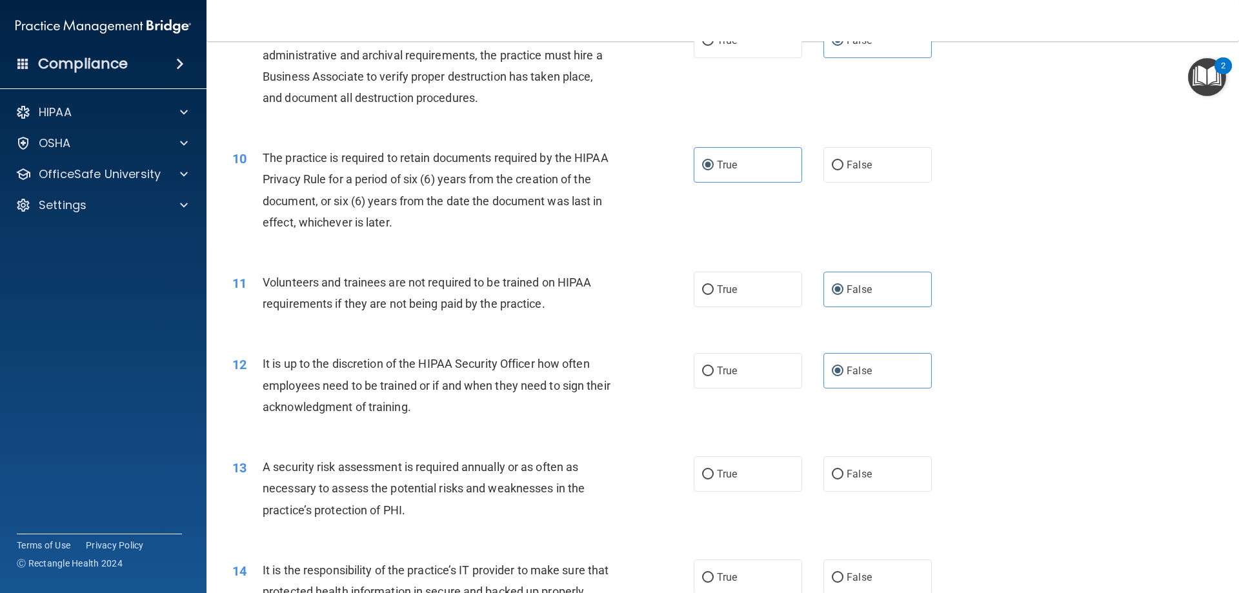
drag, startPoint x: 744, startPoint y: 478, endPoint x: 834, endPoint y: 439, distance: 98.3
click at [745, 477] on label "True" at bounding box center [748, 473] width 108 height 35
click at [714, 477] on input "True" at bounding box center [708, 475] width 12 height 10
radio input "true"
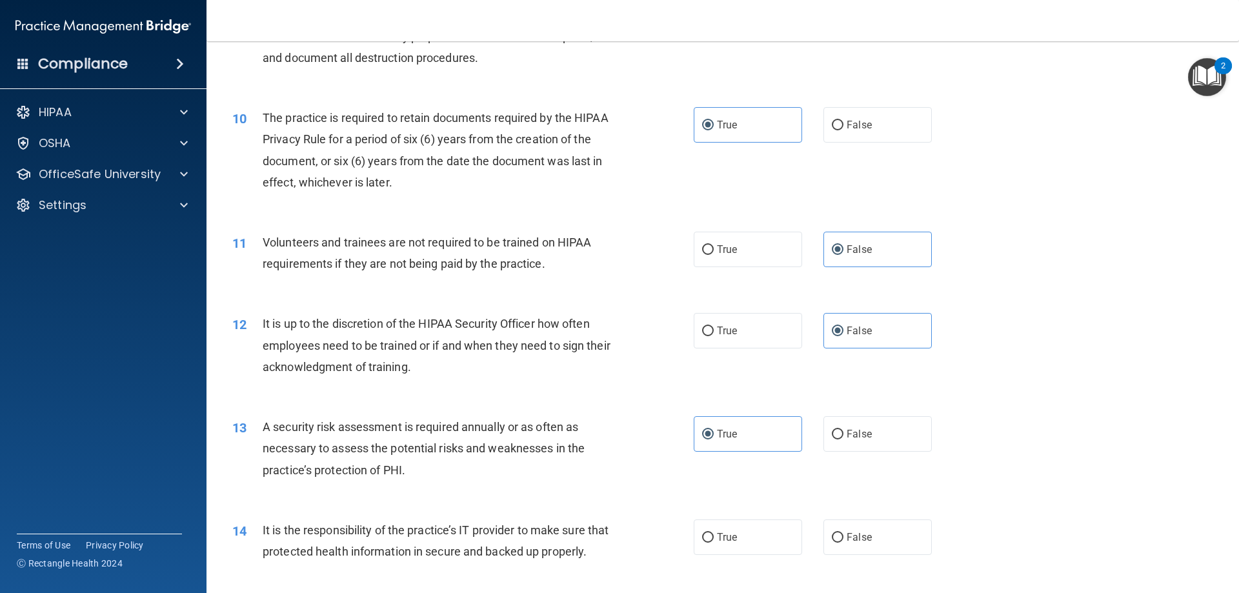
scroll to position [1097, 0]
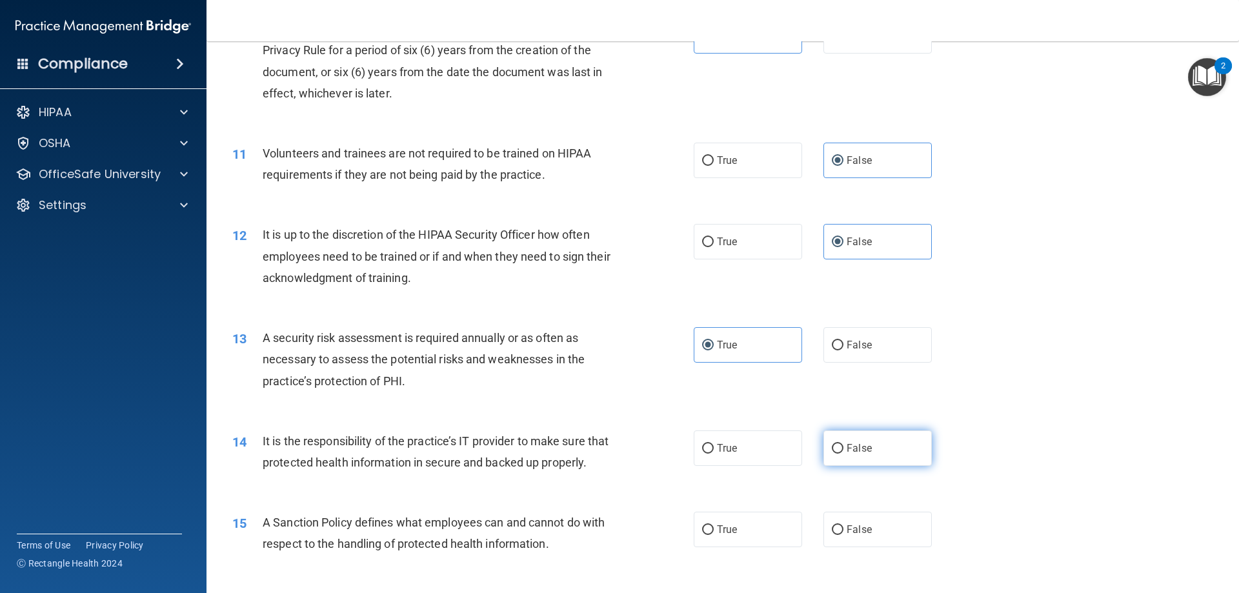
click at [868, 446] on label "False" at bounding box center [878, 447] width 108 height 35
click at [844, 446] on input "False" at bounding box center [838, 449] width 12 height 10
radio input "true"
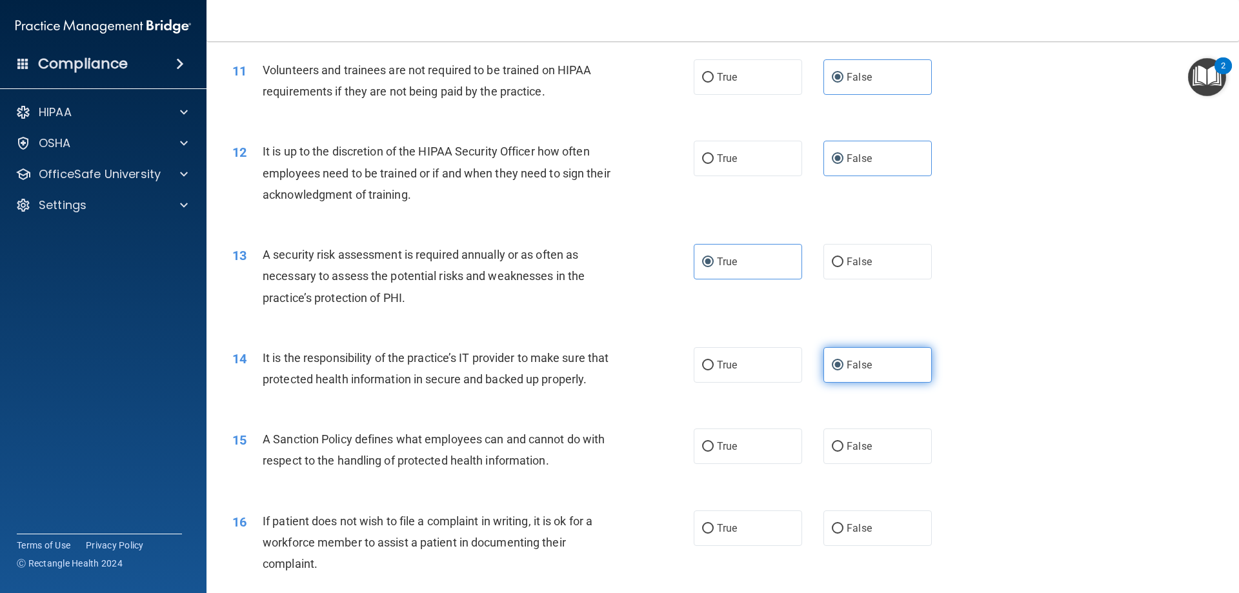
scroll to position [1291, 0]
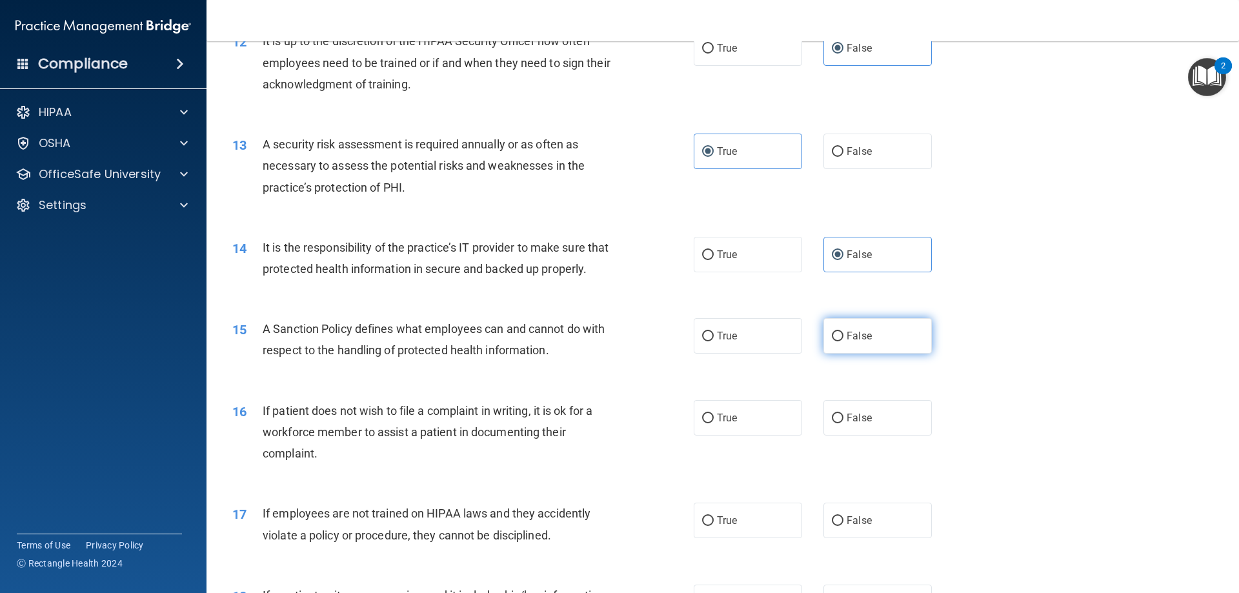
click at [847, 342] on span "False" at bounding box center [859, 336] width 25 height 12
click at [844, 341] on input "False" at bounding box center [838, 337] width 12 height 10
radio input "true"
click at [715, 431] on label "True" at bounding box center [748, 417] width 108 height 35
click at [714, 423] on input "True" at bounding box center [708, 419] width 12 height 10
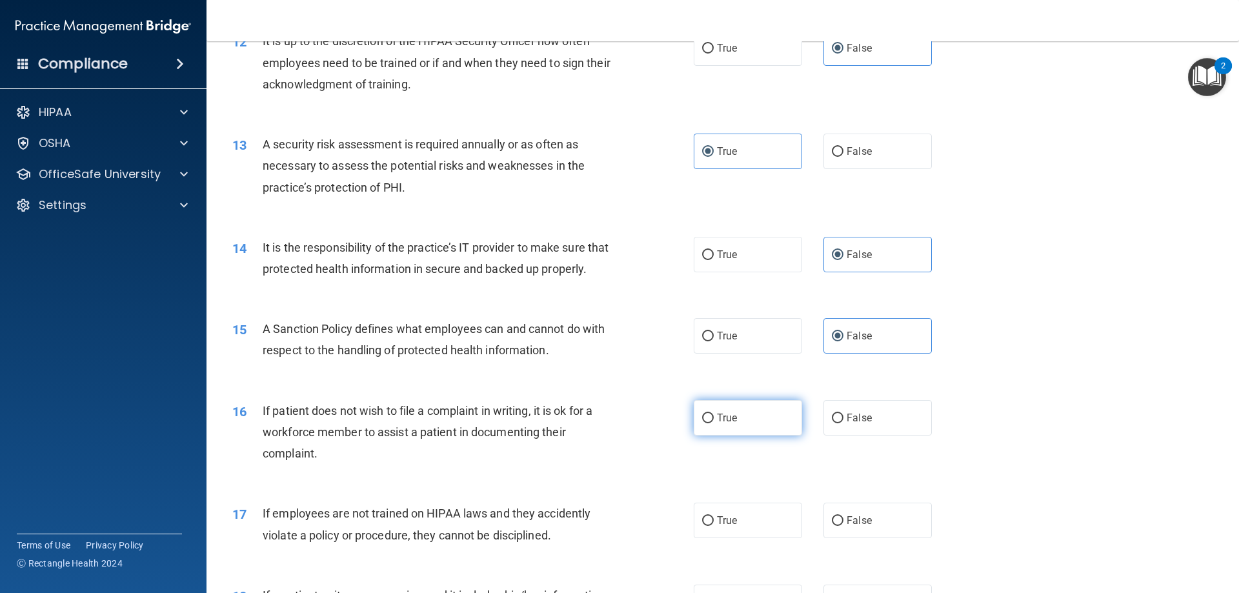
radio input "true"
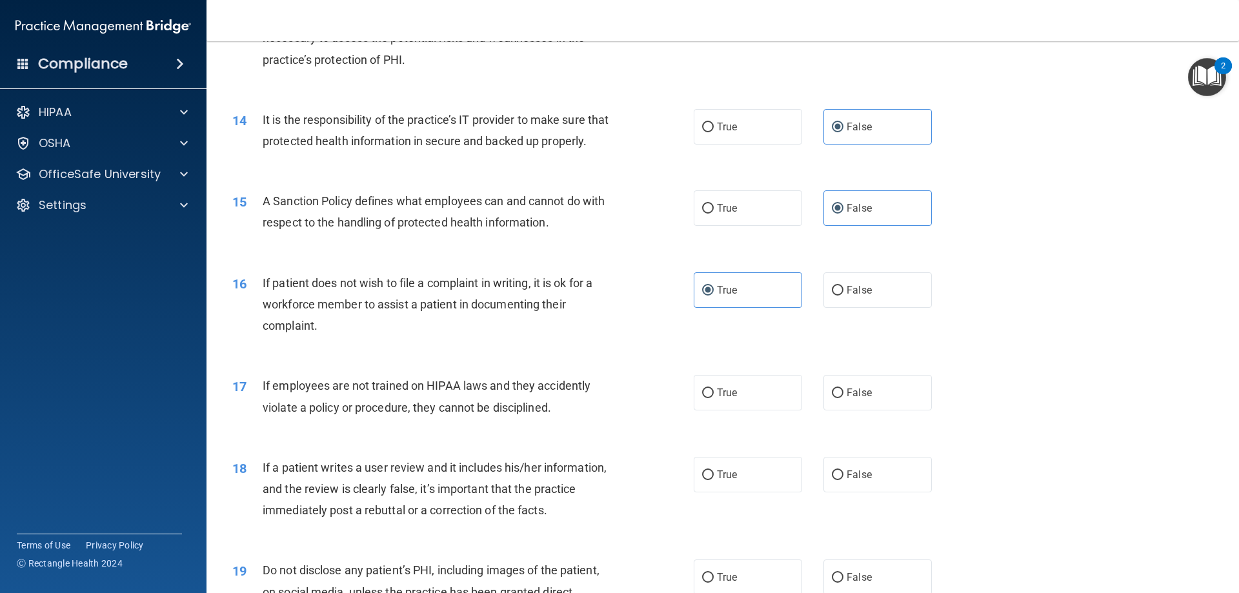
scroll to position [1420, 0]
click at [864, 409] on label "False" at bounding box center [878, 391] width 108 height 35
click at [844, 397] on input "False" at bounding box center [838, 392] width 12 height 10
radio input "true"
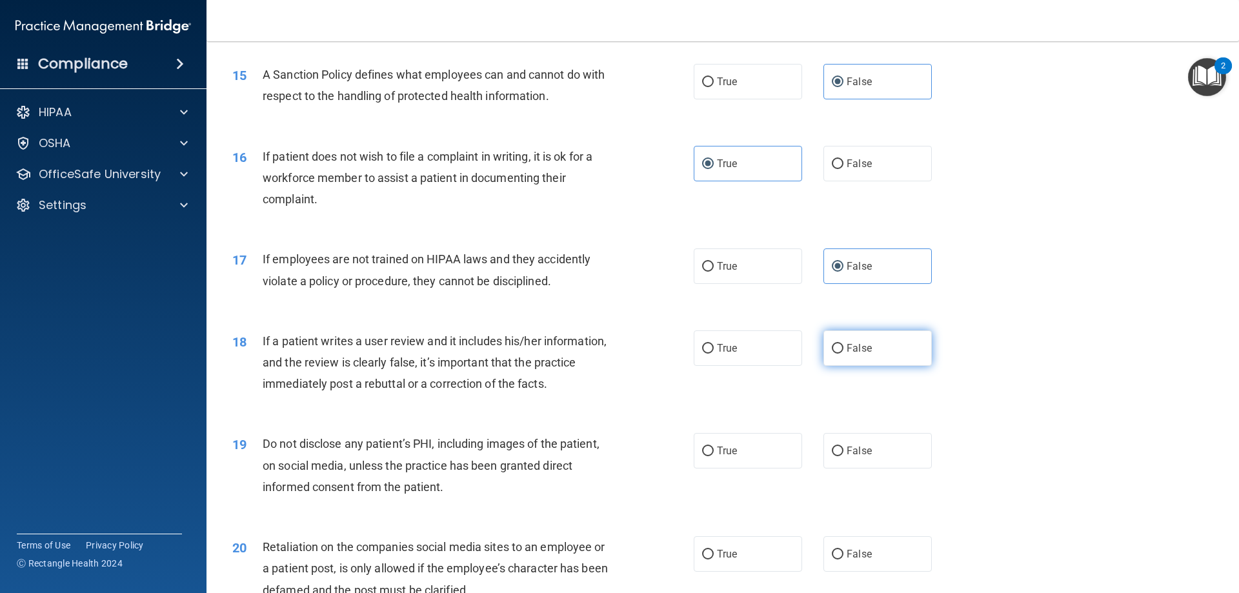
scroll to position [1549, 0]
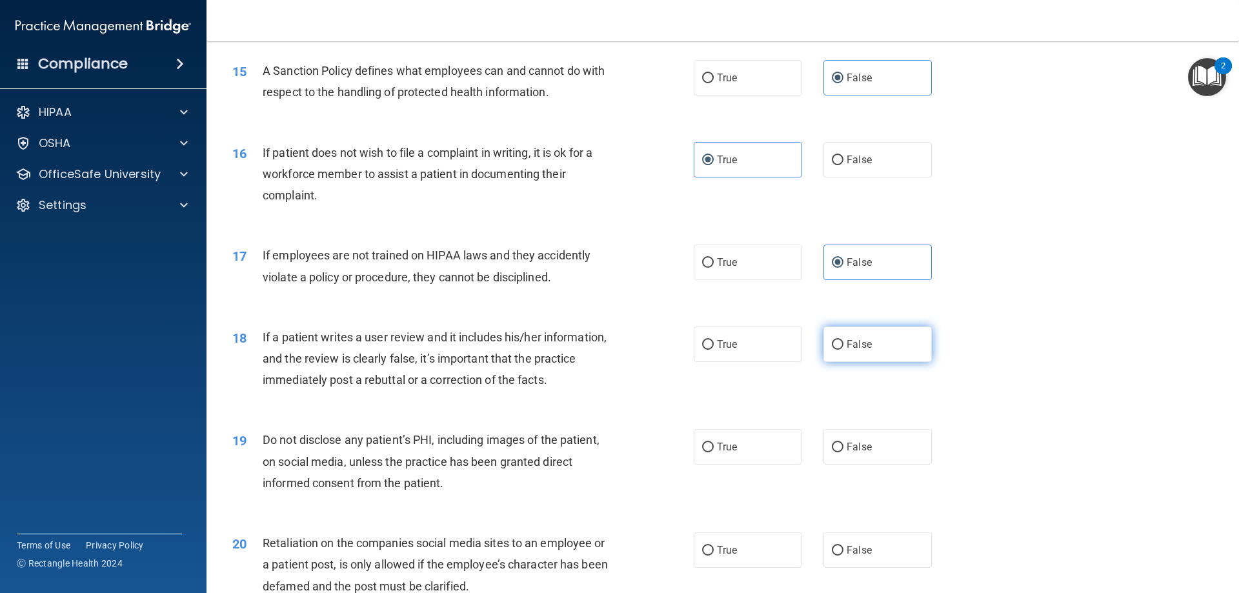
click at [838, 354] on label "False" at bounding box center [878, 344] width 108 height 35
click at [838, 350] on input "False" at bounding box center [838, 345] width 12 height 10
radio input "true"
drag, startPoint x: 738, startPoint y: 469, endPoint x: 797, endPoint y: 469, distance: 59.4
click at [738, 465] on label "True" at bounding box center [748, 446] width 108 height 35
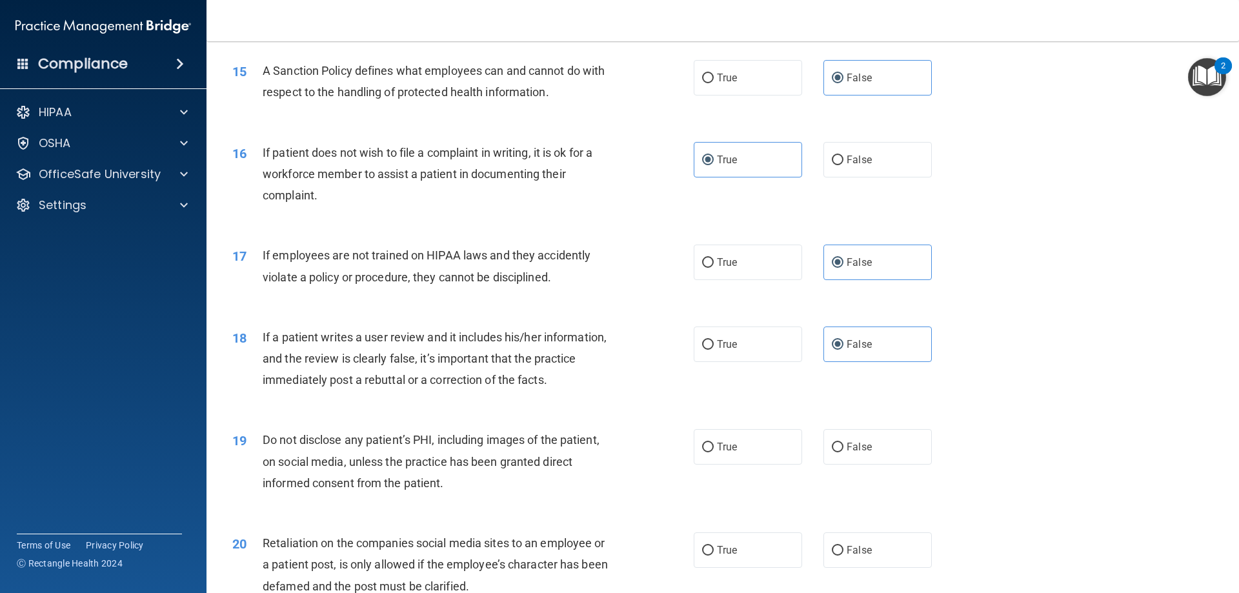
click at [714, 452] on input "True" at bounding box center [708, 448] width 12 height 10
radio input "true"
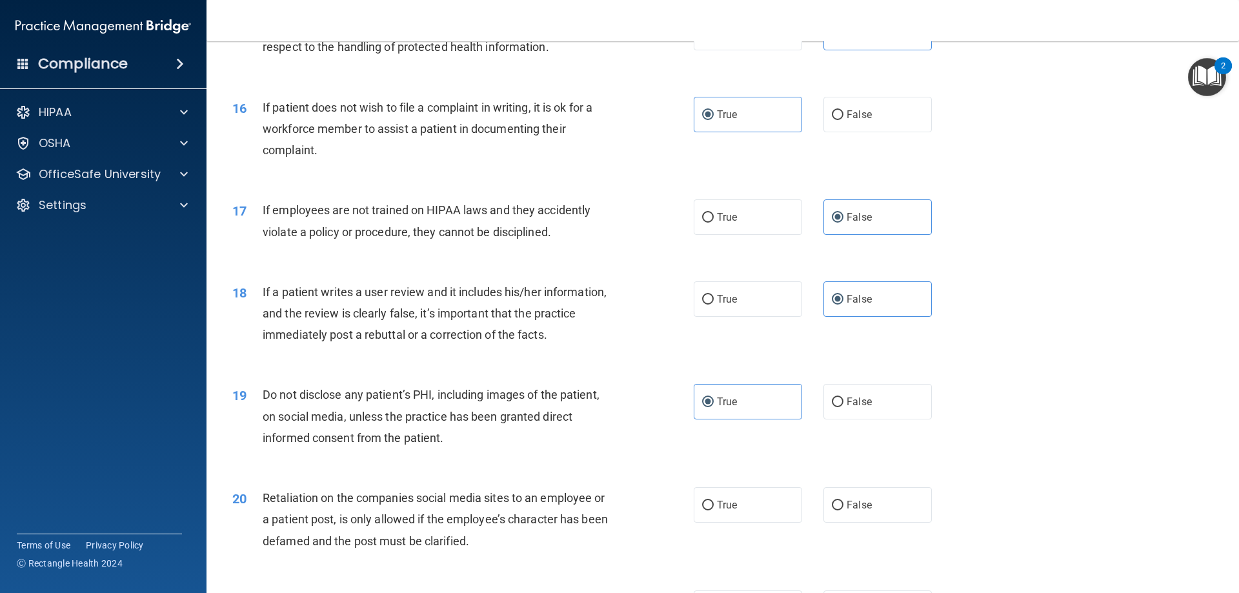
scroll to position [1743, 0]
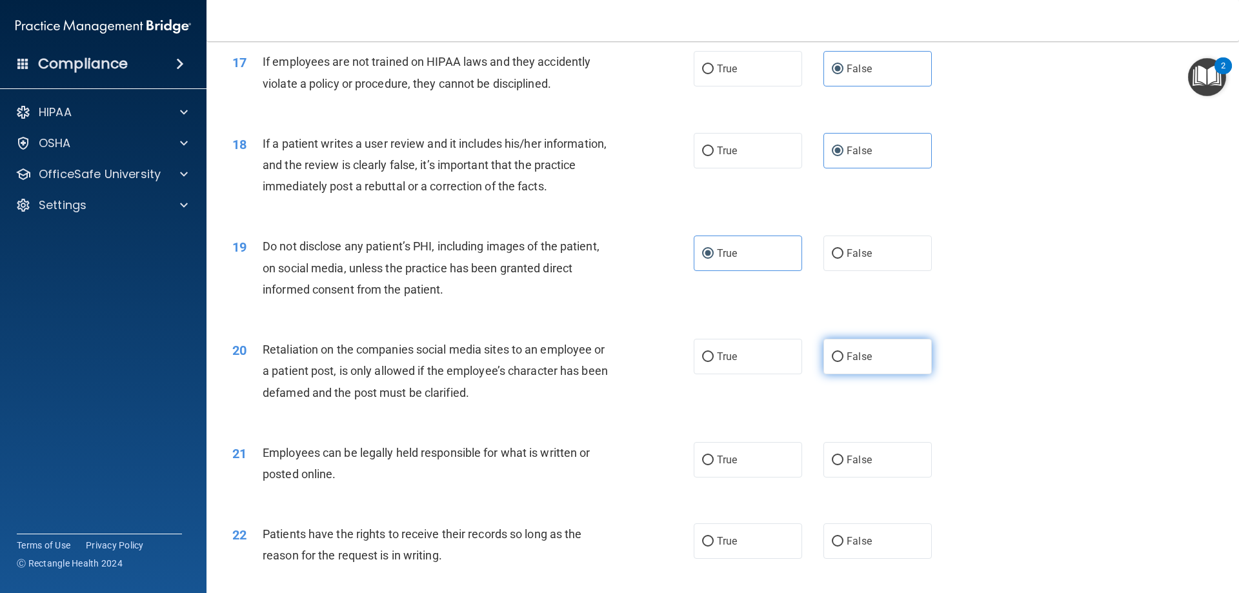
click at [849, 370] on label "False" at bounding box center [878, 356] width 108 height 35
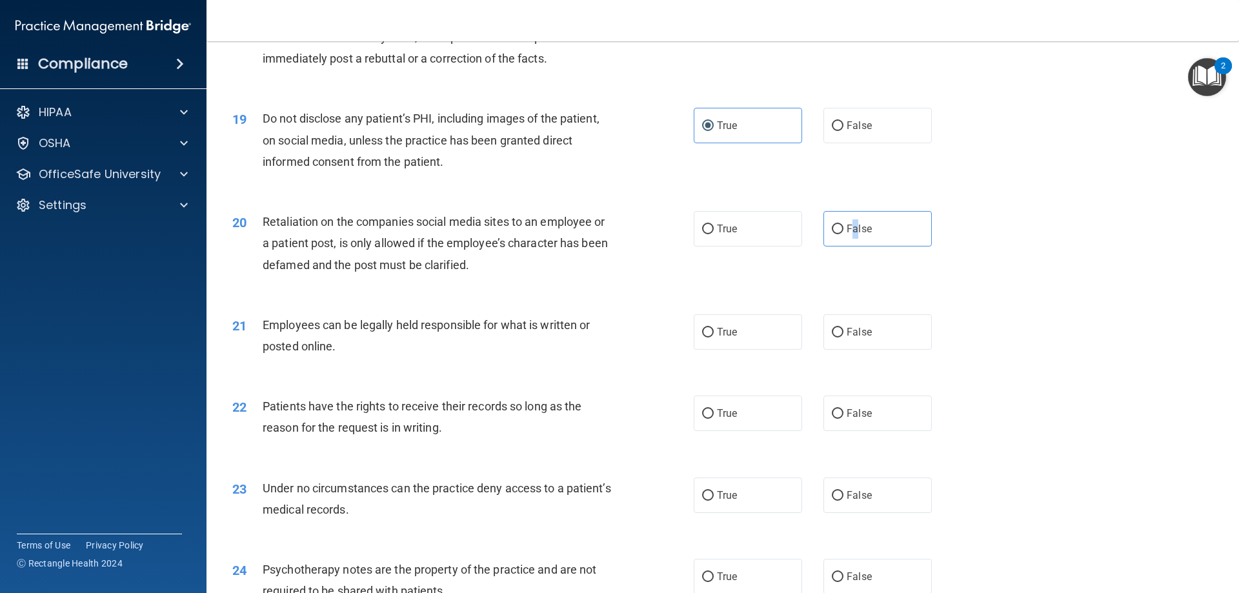
scroll to position [1872, 0]
click at [749, 348] on label "True" at bounding box center [748, 330] width 108 height 35
click at [714, 336] on input "True" at bounding box center [708, 332] width 12 height 10
radio input "true"
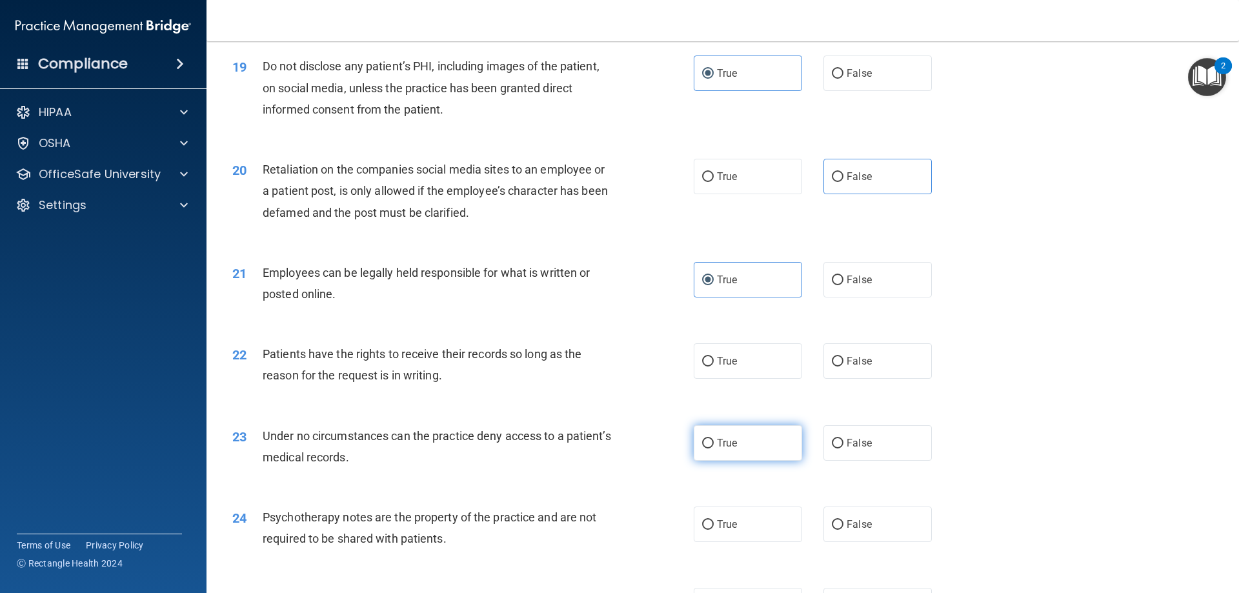
scroll to position [2001, 0]
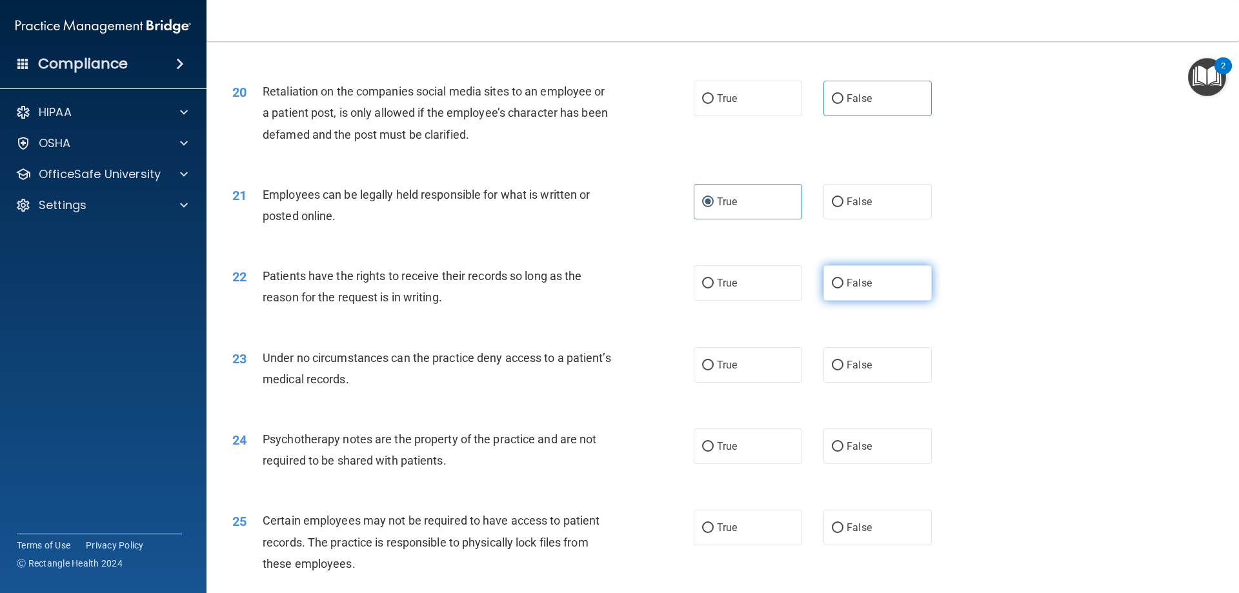
click at [860, 289] on span "False" at bounding box center [859, 283] width 25 height 12
click at [844, 288] on input "False" at bounding box center [838, 284] width 12 height 10
radio input "true"
click at [847, 371] on span "False" at bounding box center [859, 365] width 25 height 12
click at [841, 370] on input "False" at bounding box center [838, 366] width 12 height 10
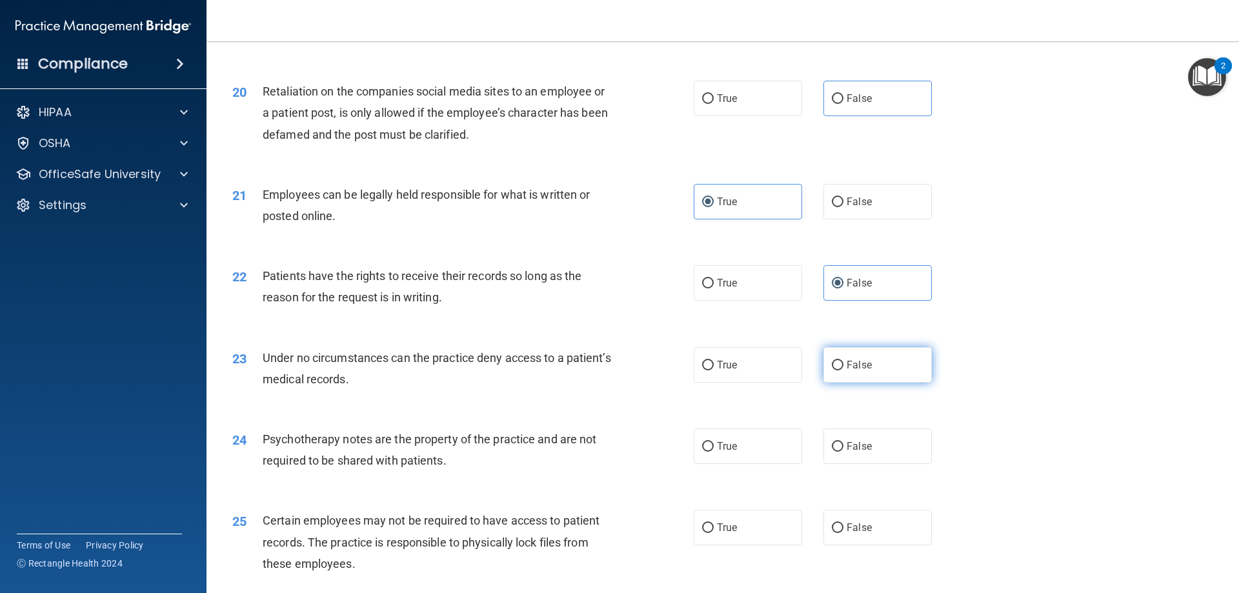
radio input "true"
click at [751, 464] on label "True" at bounding box center [748, 446] width 108 height 35
click at [714, 452] on input "True" at bounding box center [708, 447] width 12 height 10
radio input "true"
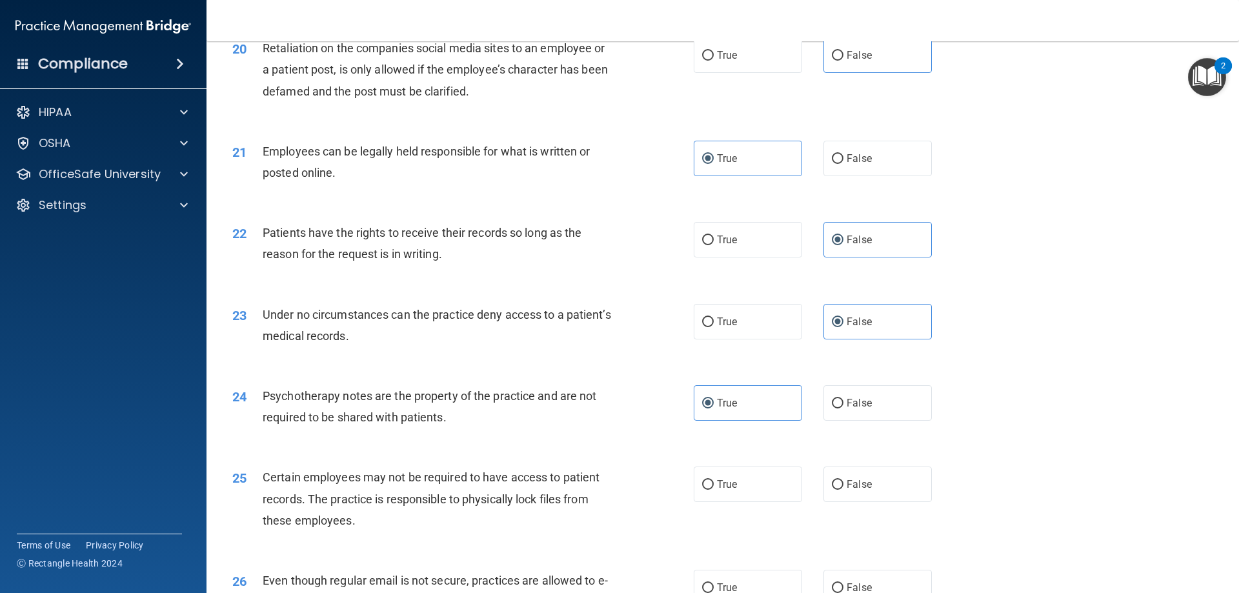
scroll to position [2194, 0]
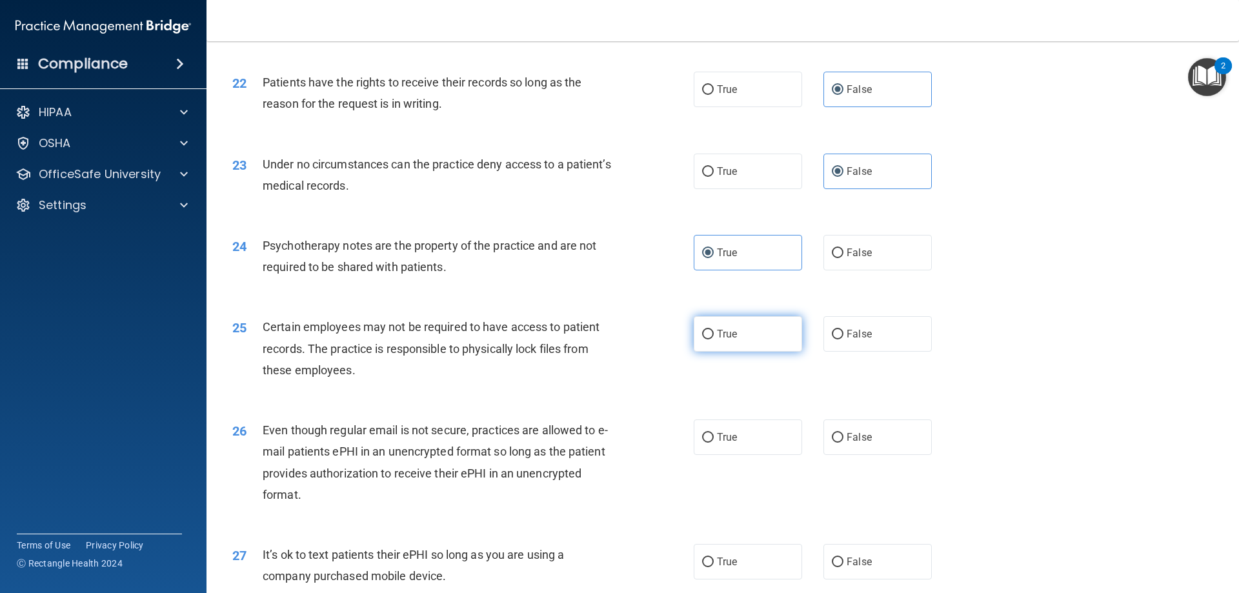
click at [741, 352] on label "True" at bounding box center [748, 333] width 108 height 35
click at [714, 339] on input "True" at bounding box center [708, 335] width 12 height 10
radio input "true"
click at [767, 455] on label "True" at bounding box center [748, 437] width 108 height 35
click at [714, 443] on input "True" at bounding box center [708, 438] width 12 height 10
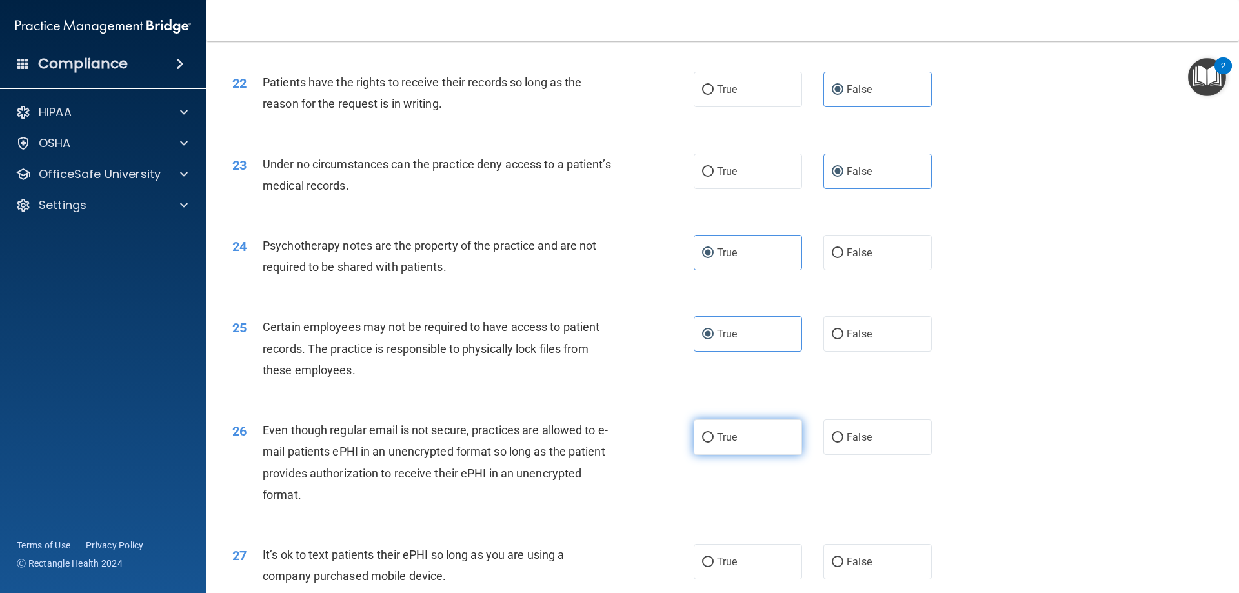
radio input "true"
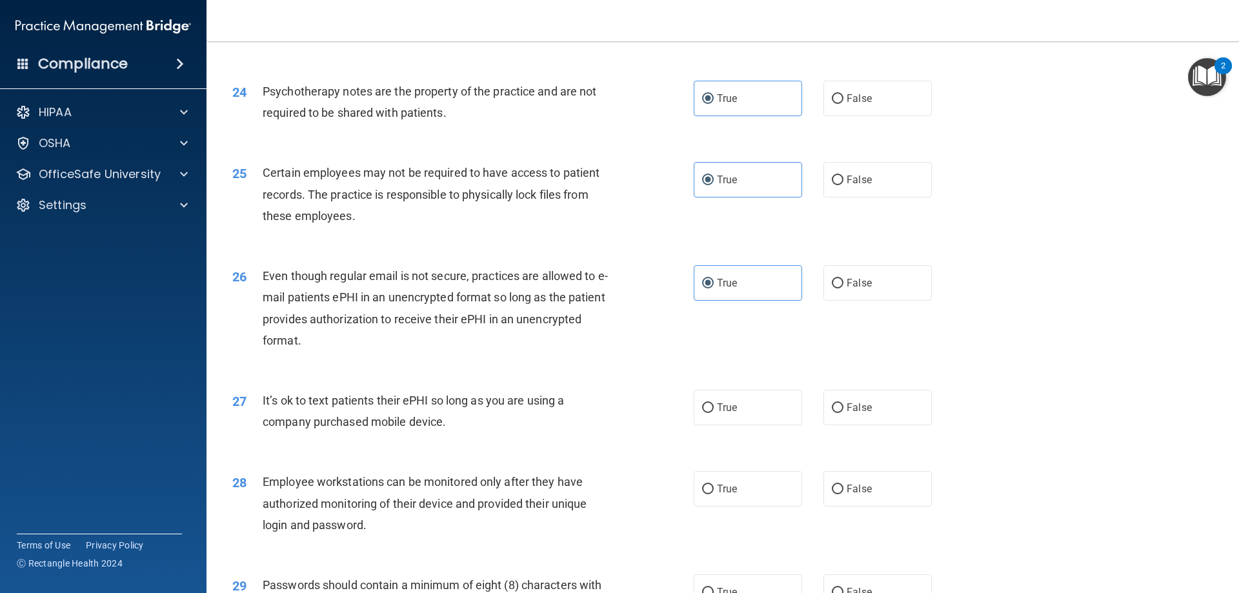
scroll to position [2388, 0]
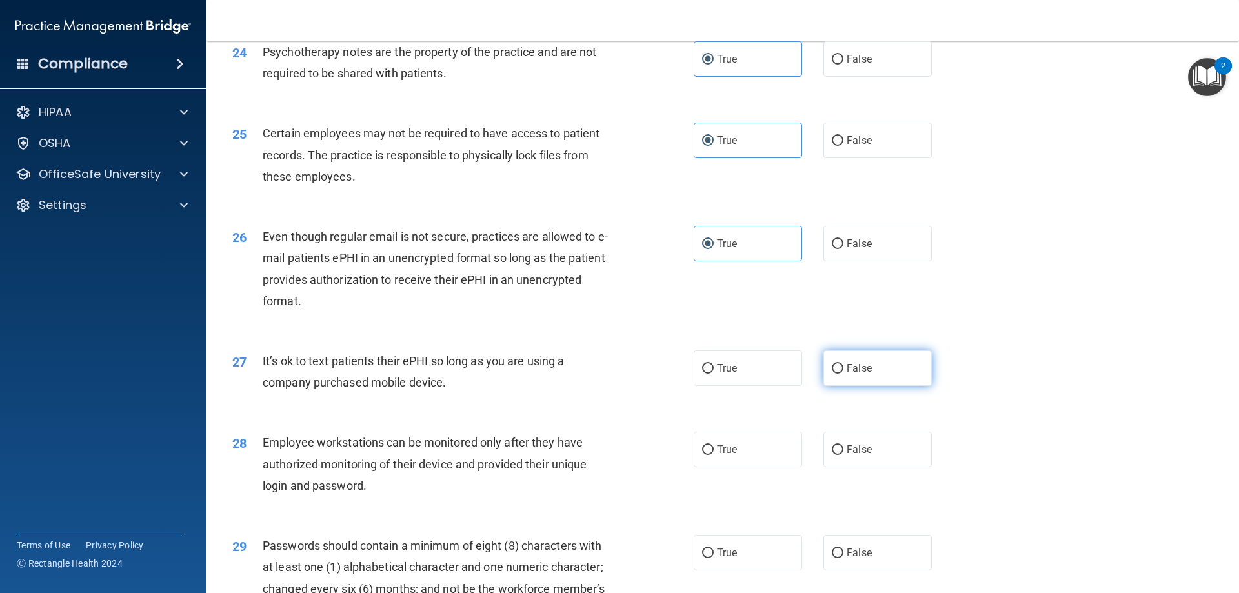
click at [844, 386] on label "False" at bounding box center [878, 367] width 108 height 35
click at [844, 374] on input "False" at bounding box center [838, 369] width 12 height 10
radio input "true"
click at [848, 456] on span "False" at bounding box center [859, 449] width 25 height 12
click at [844, 455] on input "False" at bounding box center [838, 450] width 12 height 10
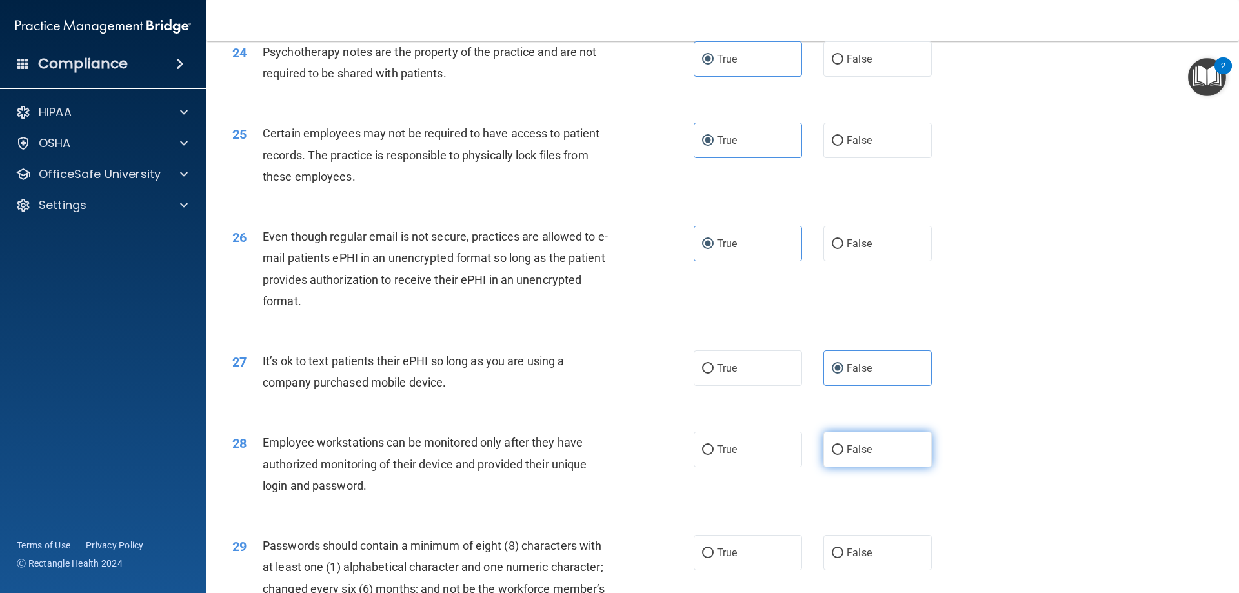
radio input "true"
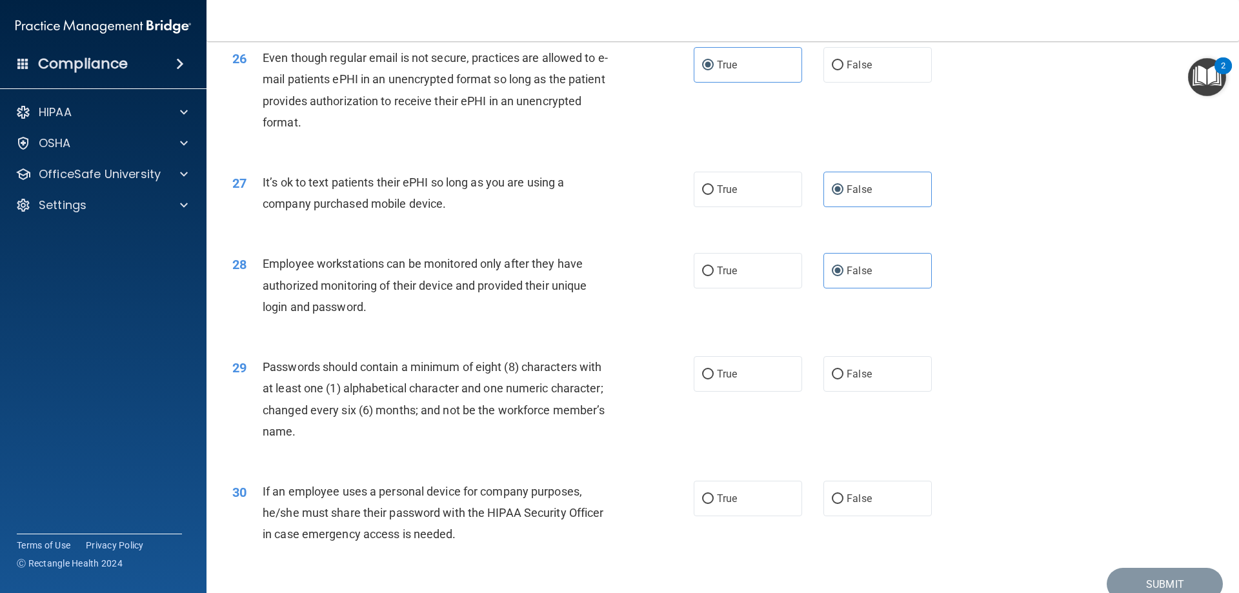
scroll to position [2582, 0]
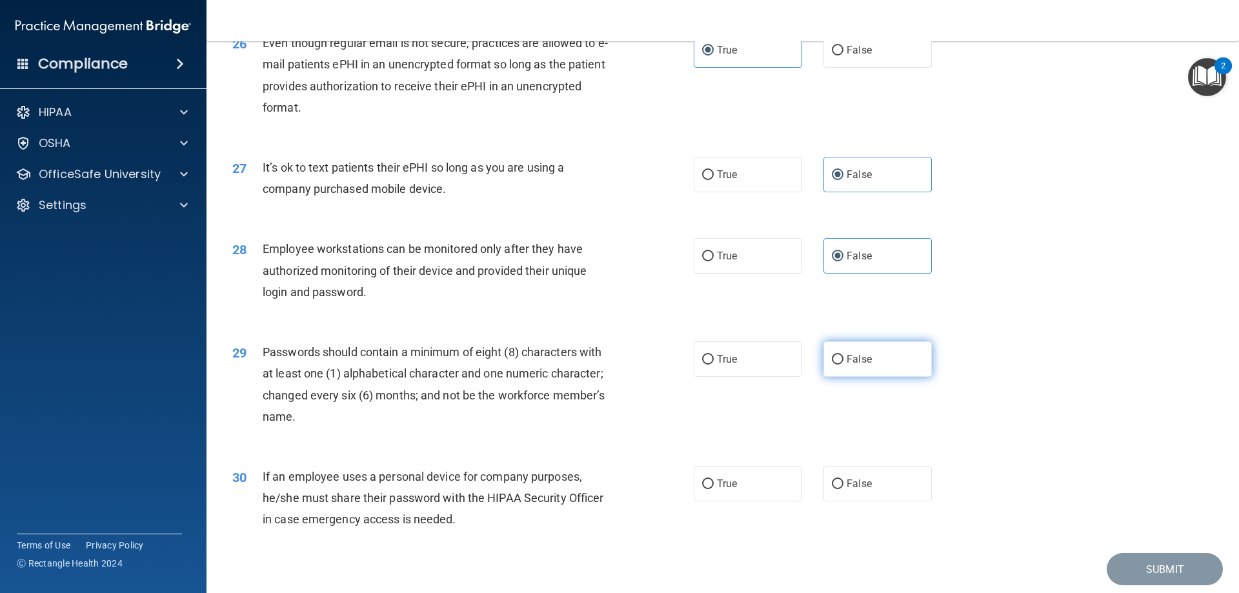
click at [848, 365] on span "False" at bounding box center [859, 359] width 25 height 12
click at [844, 365] on input "False" at bounding box center [838, 360] width 12 height 10
radio input "true"
click at [847, 365] on span "False" at bounding box center [859, 359] width 25 height 12
click at [844, 365] on input "False" at bounding box center [838, 360] width 12 height 10
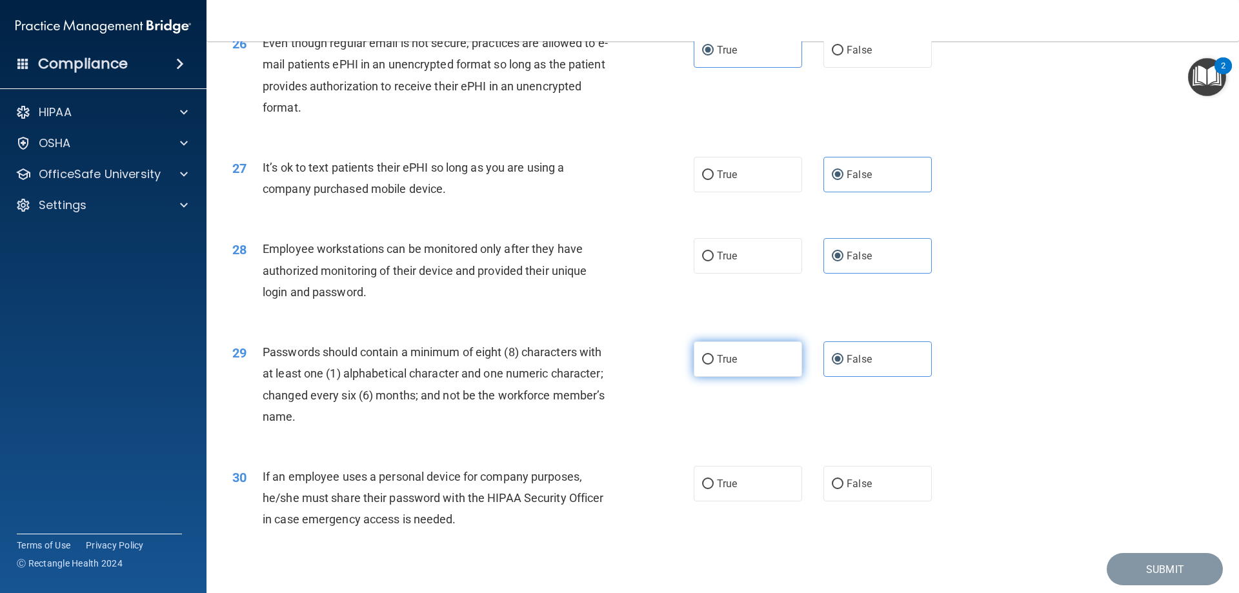
click at [778, 377] on label "True" at bounding box center [748, 358] width 108 height 35
click at [714, 365] on input "True" at bounding box center [708, 360] width 12 height 10
radio input "true"
radio input "false"
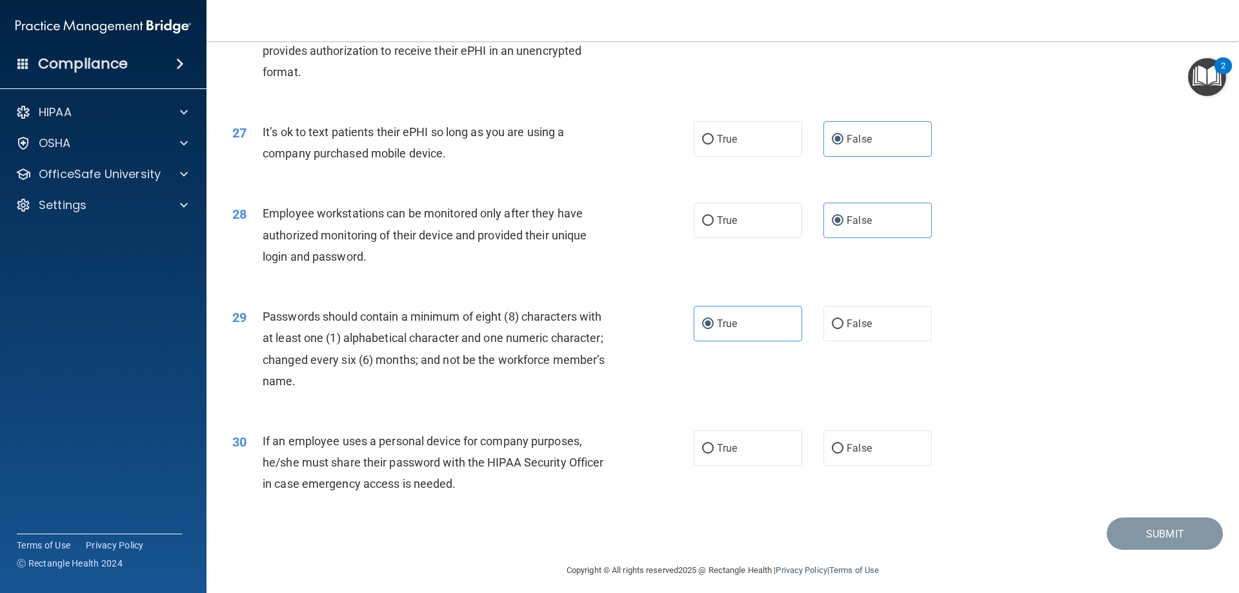
scroll to position [2647, 0]
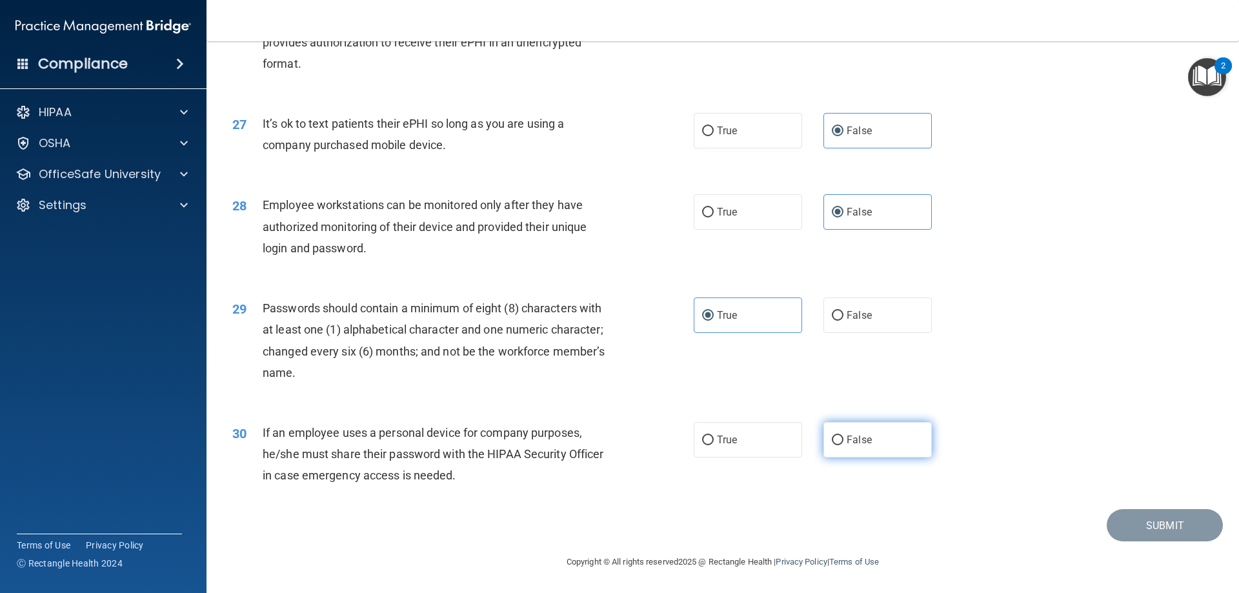
click at [873, 441] on label "False" at bounding box center [878, 439] width 108 height 35
click at [844, 441] on input "False" at bounding box center [838, 441] width 12 height 10
radio input "true"
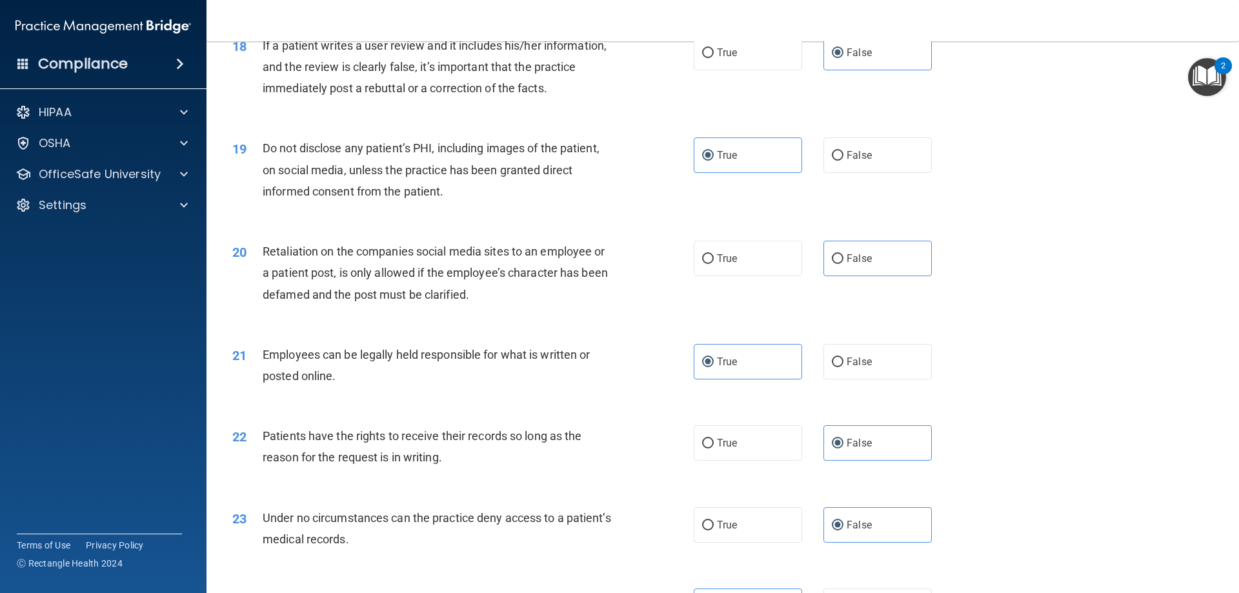
scroll to position [1872, 0]
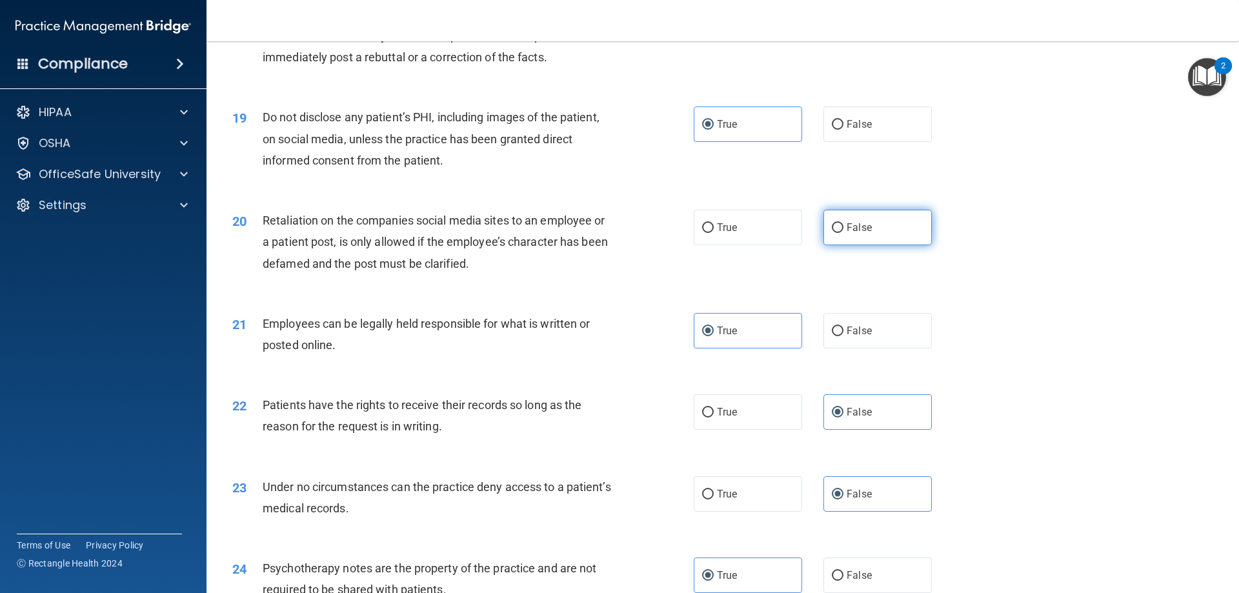
click at [882, 245] on label "False" at bounding box center [878, 227] width 108 height 35
click at [844, 233] on input "False" at bounding box center [838, 228] width 12 height 10
radio input "true"
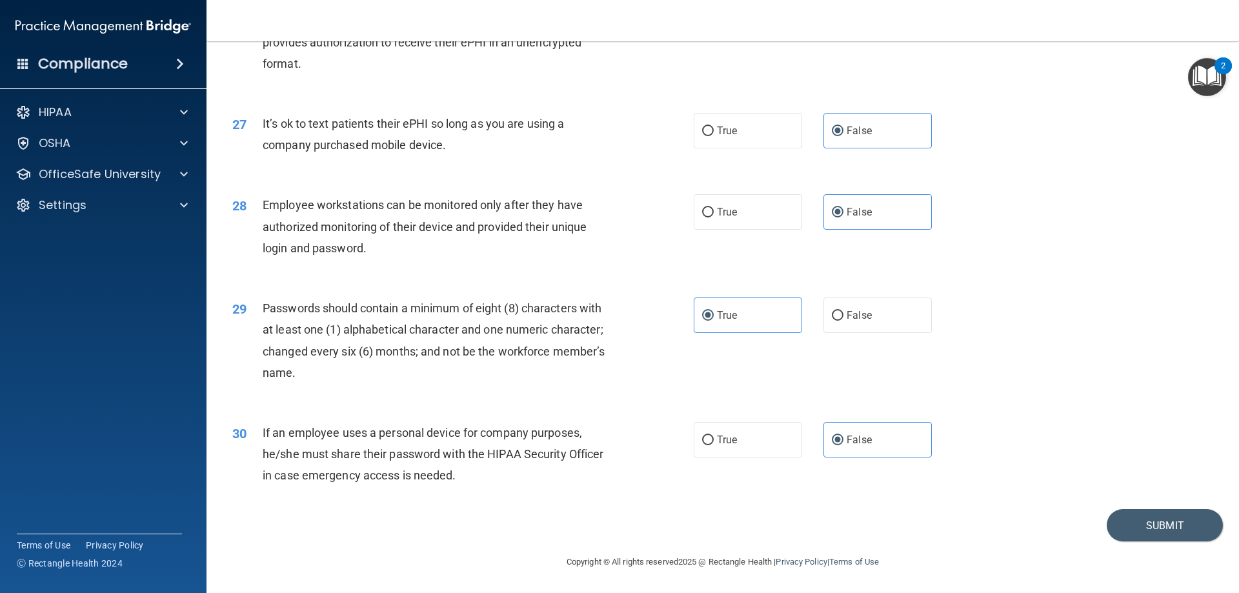
scroll to position [2647, 0]
click at [1131, 527] on button "Submit" at bounding box center [1165, 525] width 116 height 33
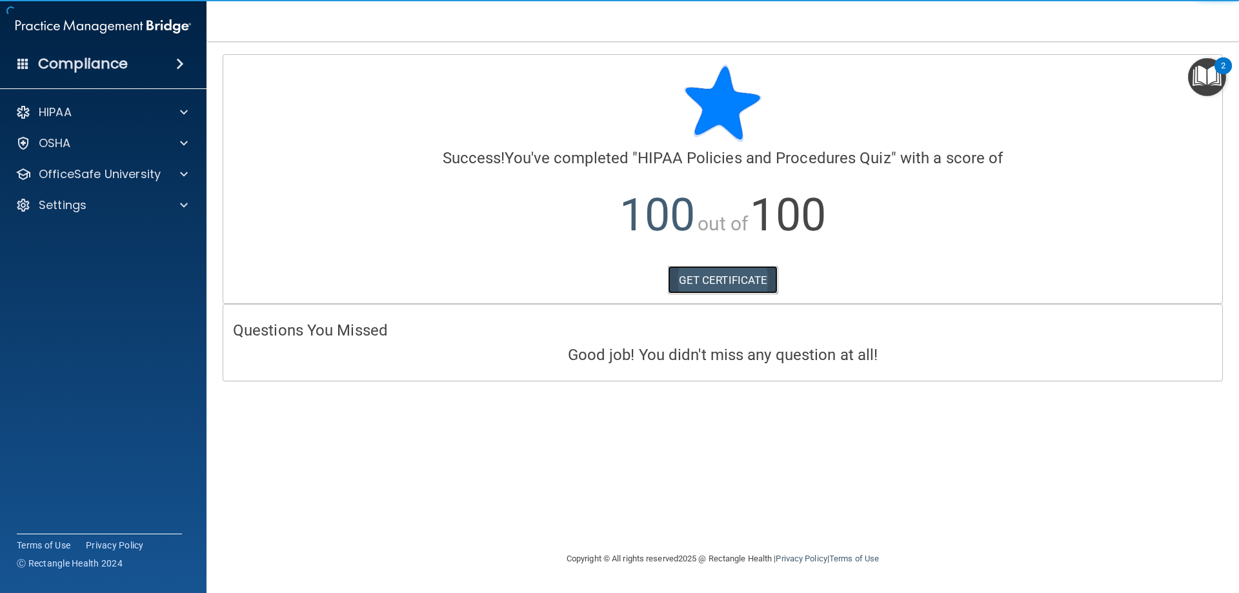
click at [713, 276] on link "GET CERTIFICATE" at bounding box center [723, 280] width 110 height 28
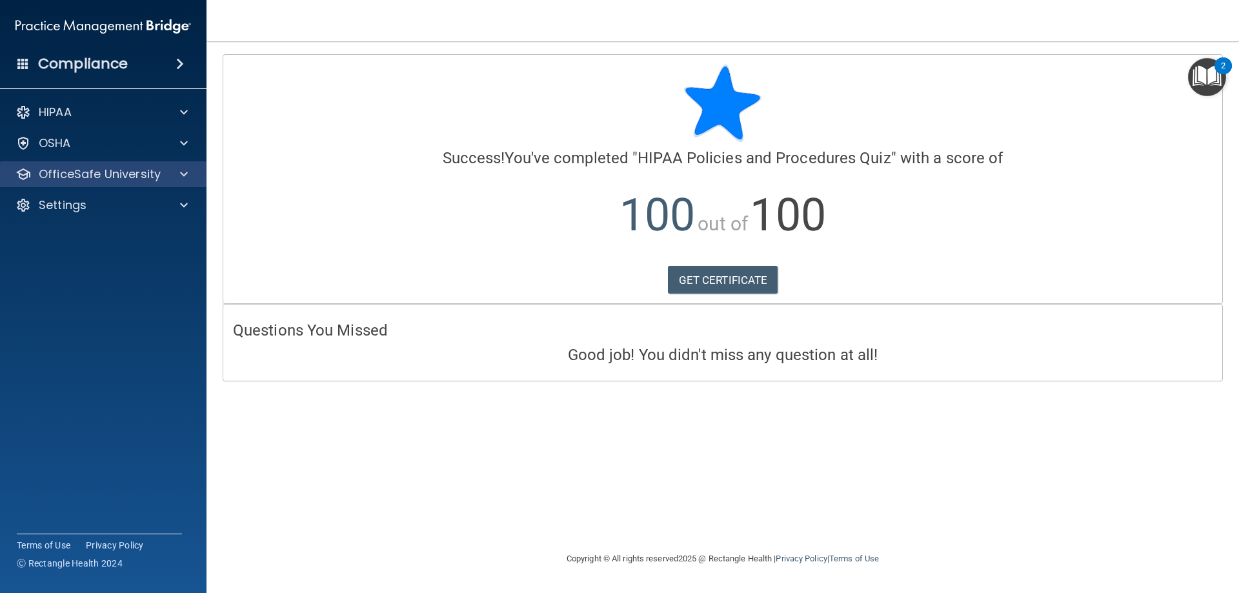
click at [83, 161] on div "OfficeSafe University" at bounding box center [103, 174] width 207 height 26
click at [188, 169] on div at bounding box center [182, 174] width 32 height 15
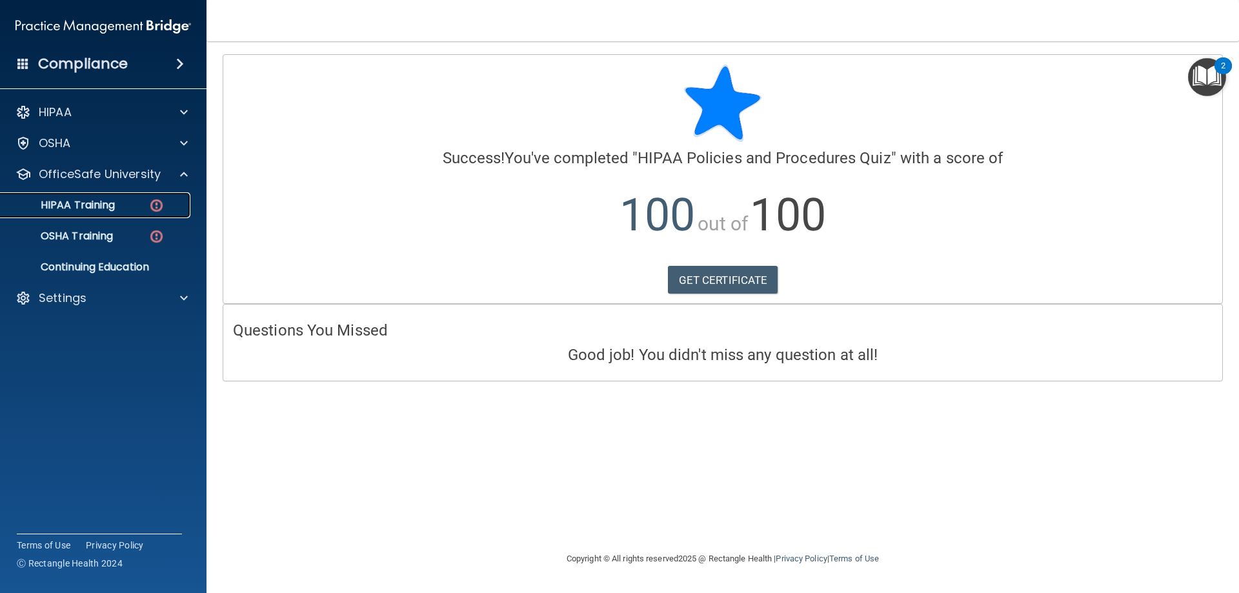
click at [132, 212] on link "HIPAA Training" at bounding box center [88, 205] width 203 height 26
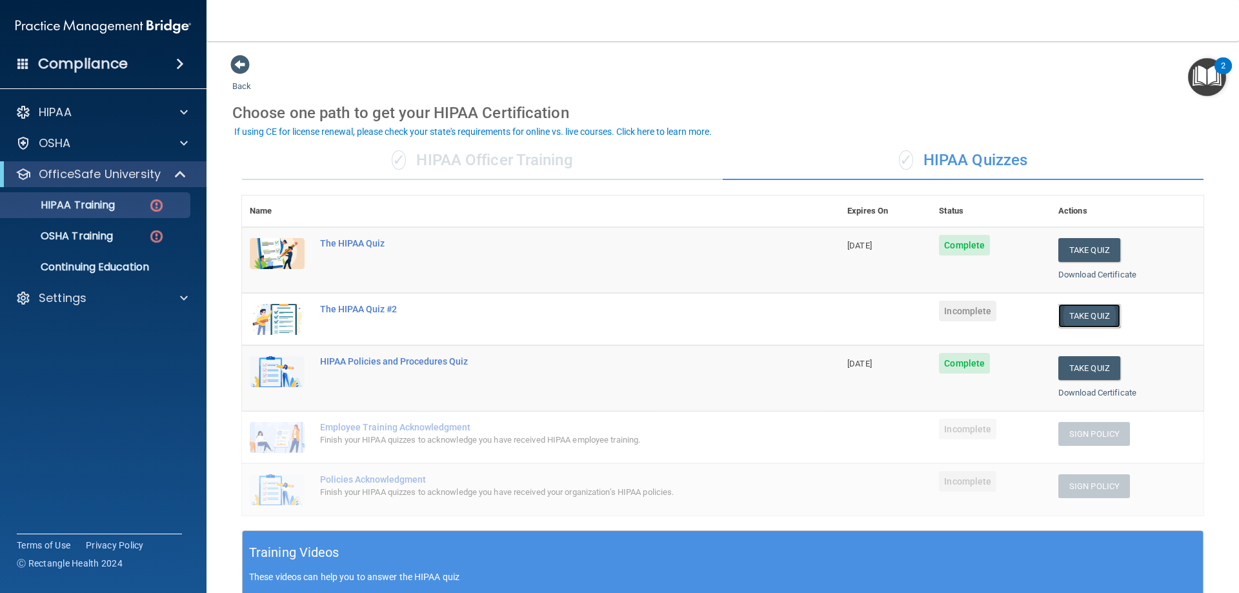
click at [1087, 324] on button "Take Quiz" at bounding box center [1089, 316] width 62 height 24
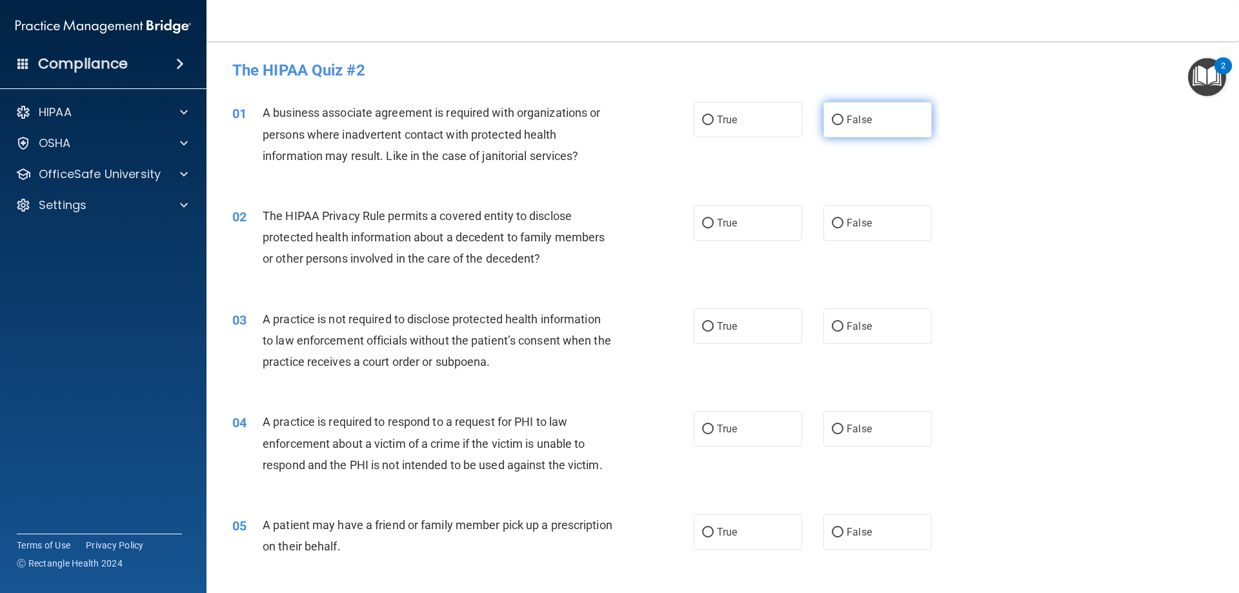
click at [905, 117] on label "False" at bounding box center [878, 119] width 108 height 35
click at [844, 117] on input "False" at bounding box center [838, 121] width 12 height 10
radio input "true"
click at [770, 221] on label "True" at bounding box center [748, 222] width 108 height 35
click at [714, 221] on input "True" at bounding box center [708, 224] width 12 height 10
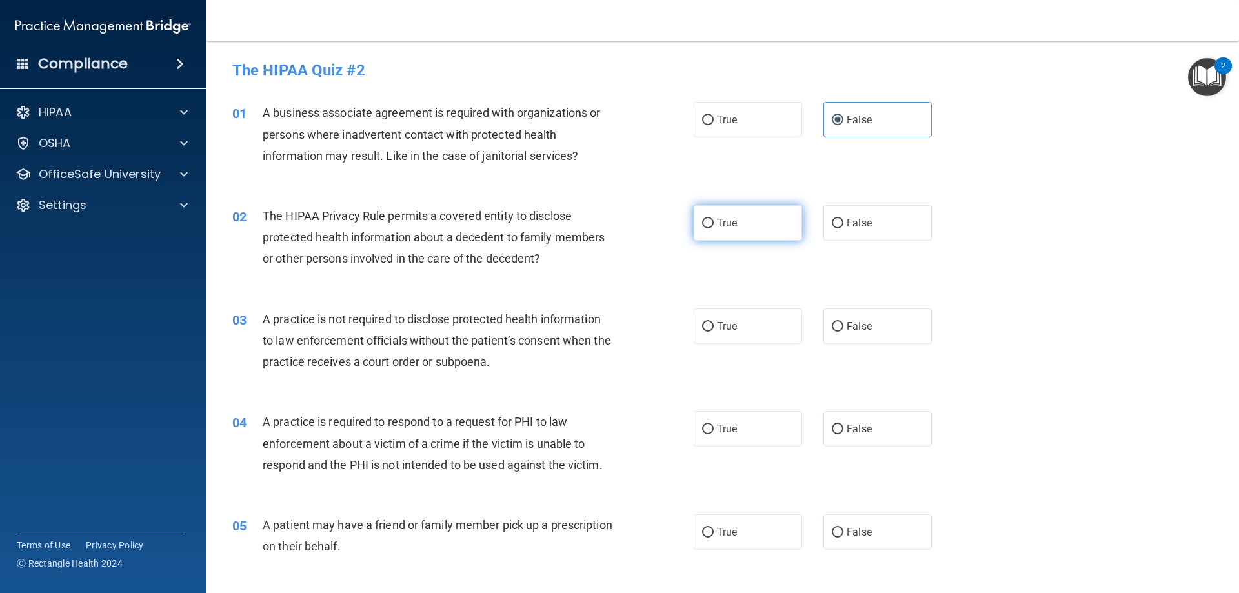
radio input "true"
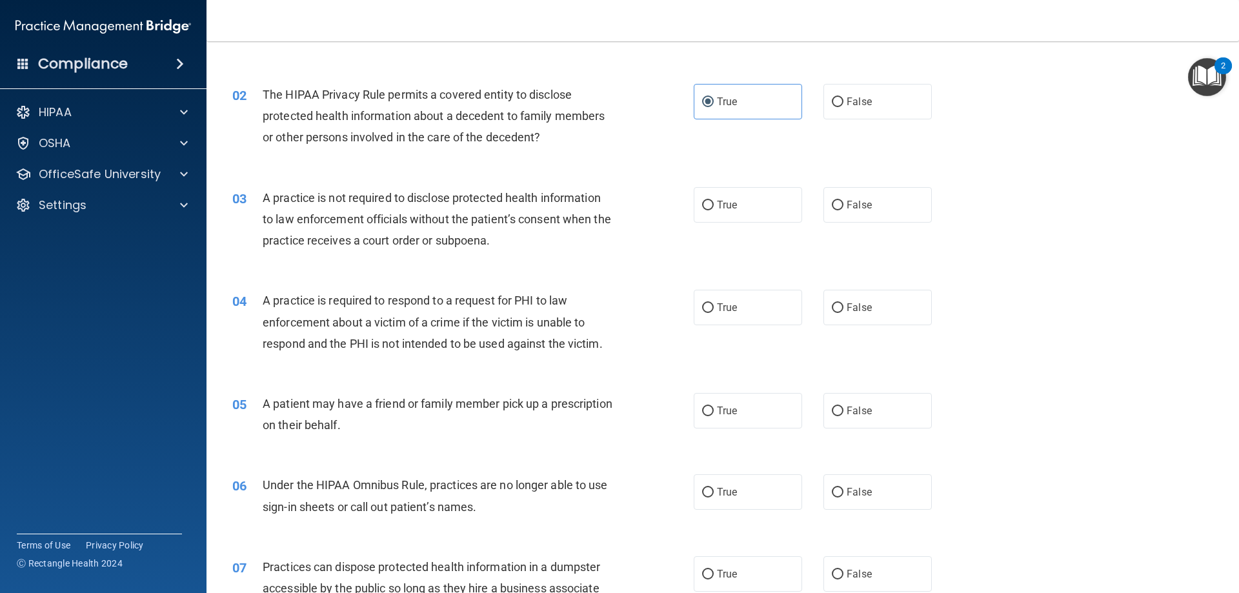
scroll to position [129, 0]
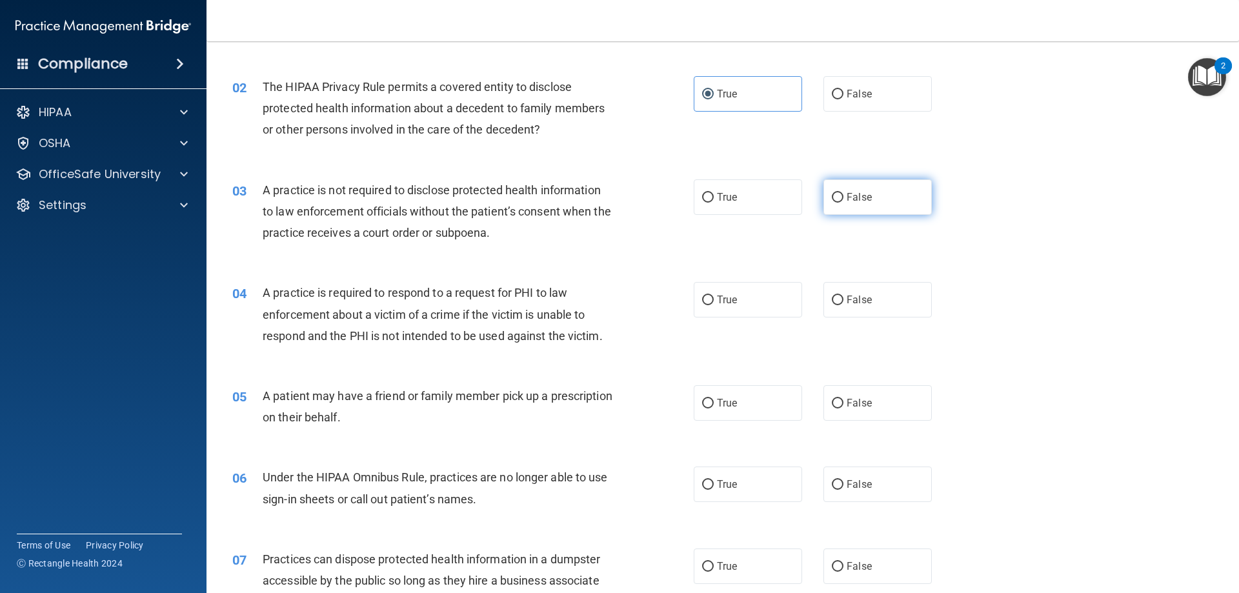
click at [860, 185] on label "False" at bounding box center [878, 196] width 108 height 35
click at [844, 193] on input "False" at bounding box center [838, 198] width 12 height 10
radio input "true"
click at [751, 294] on label "True" at bounding box center [748, 299] width 108 height 35
click at [714, 296] on input "True" at bounding box center [708, 301] width 12 height 10
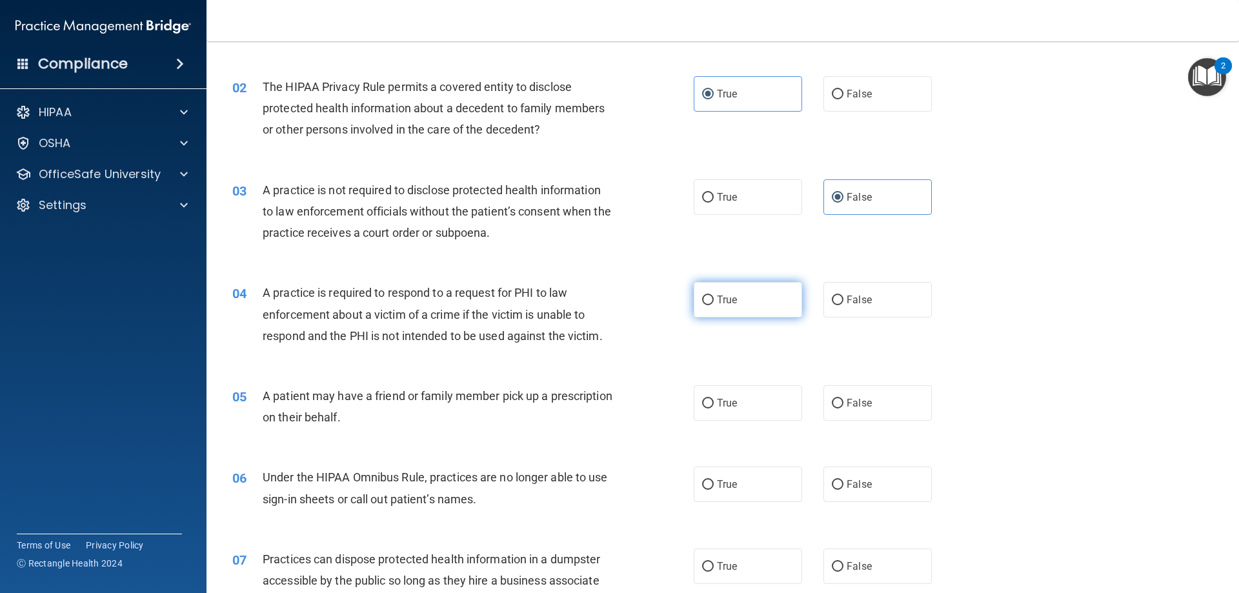
radio input "true"
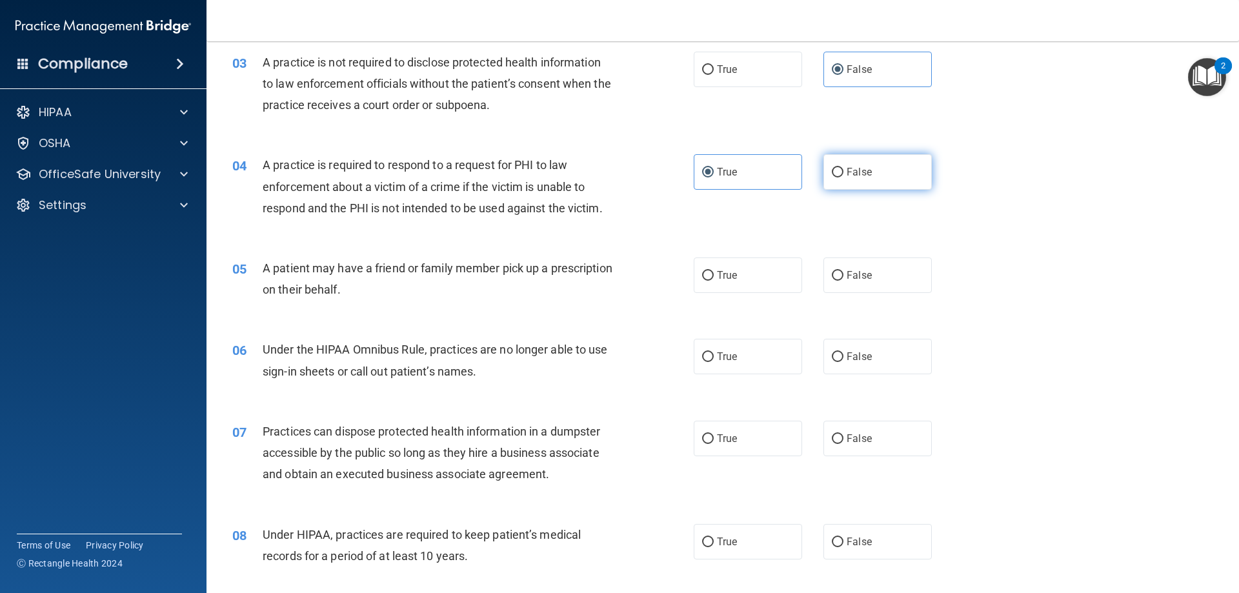
scroll to position [258, 0]
click at [734, 284] on label "True" at bounding box center [748, 273] width 108 height 35
click at [714, 279] on input "True" at bounding box center [708, 275] width 12 height 10
radio input "true"
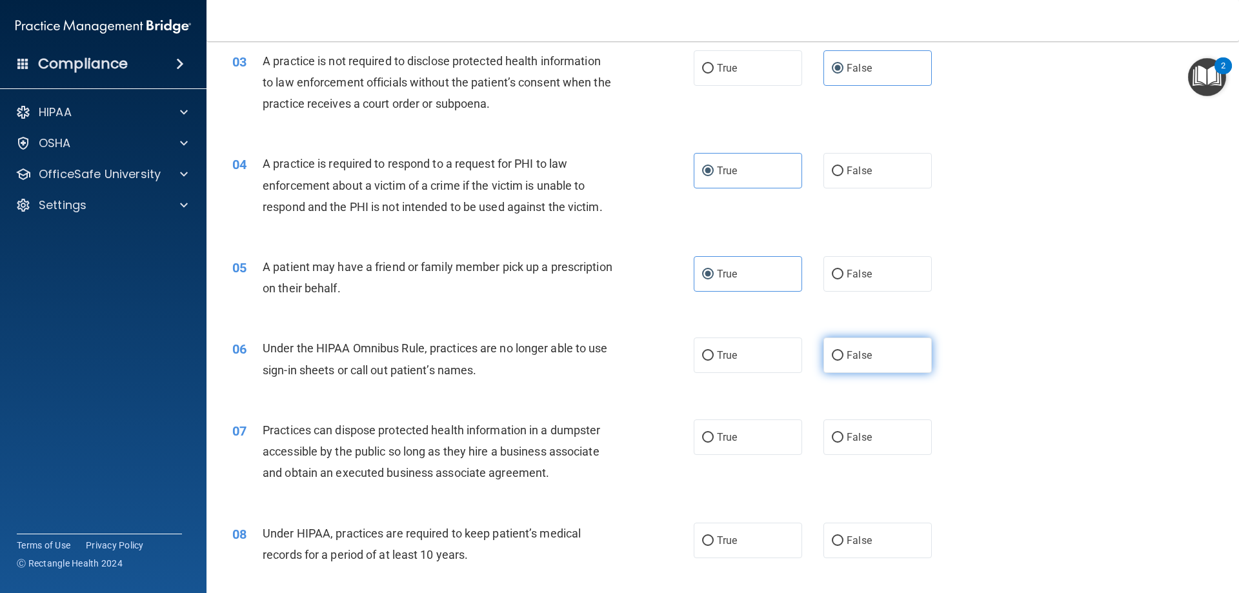
click at [866, 345] on label "False" at bounding box center [878, 355] width 108 height 35
click at [844, 351] on input "False" at bounding box center [838, 356] width 12 height 10
radio input "true"
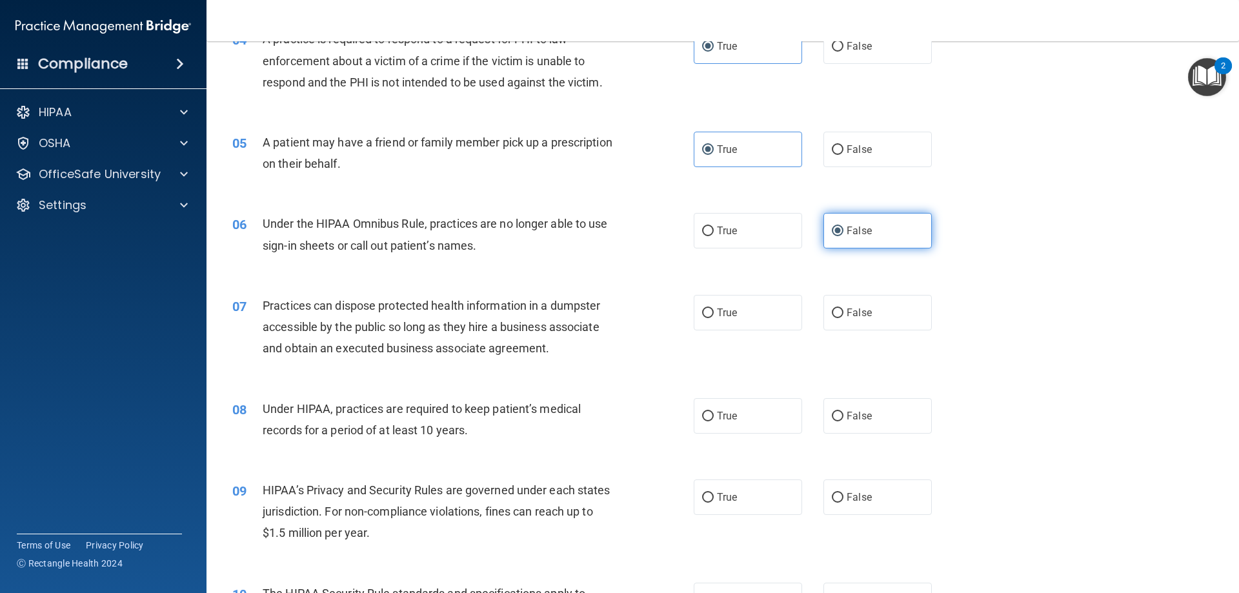
scroll to position [387, 0]
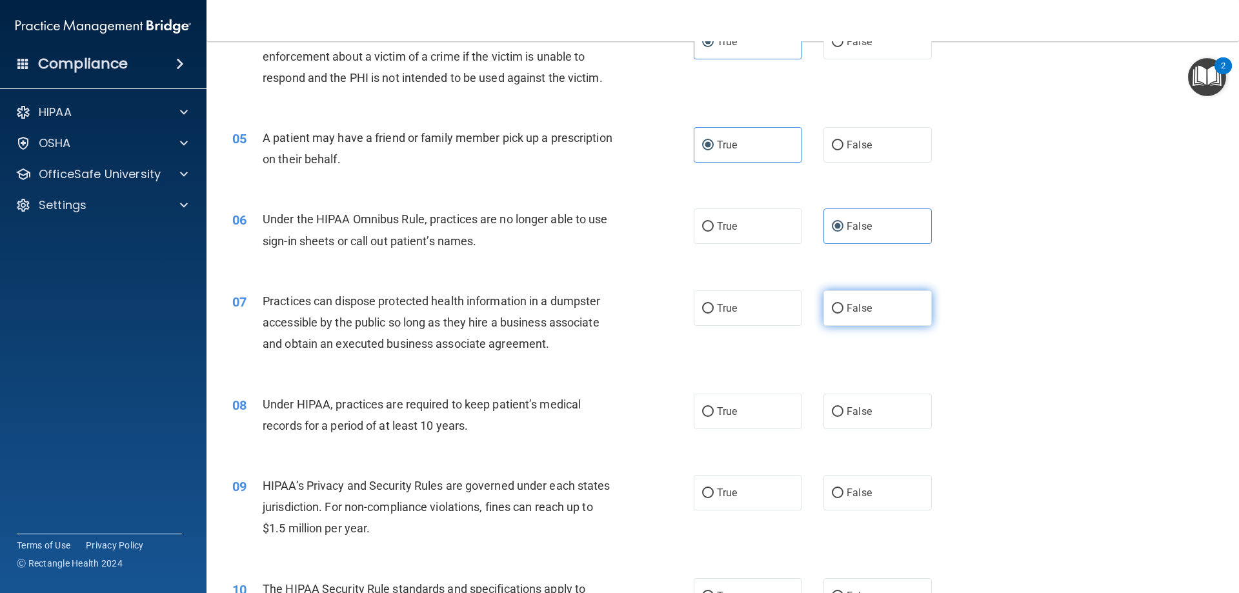
click at [849, 303] on span "False" at bounding box center [859, 308] width 25 height 12
click at [844, 304] on input "False" at bounding box center [838, 309] width 12 height 10
radio input "true"
click at [861, 420] on label "False" at bounding box center [878, 411] width 108 height 35
click at [844, 417] on input "False" at bounding box center [838, 412] width 12 height 10
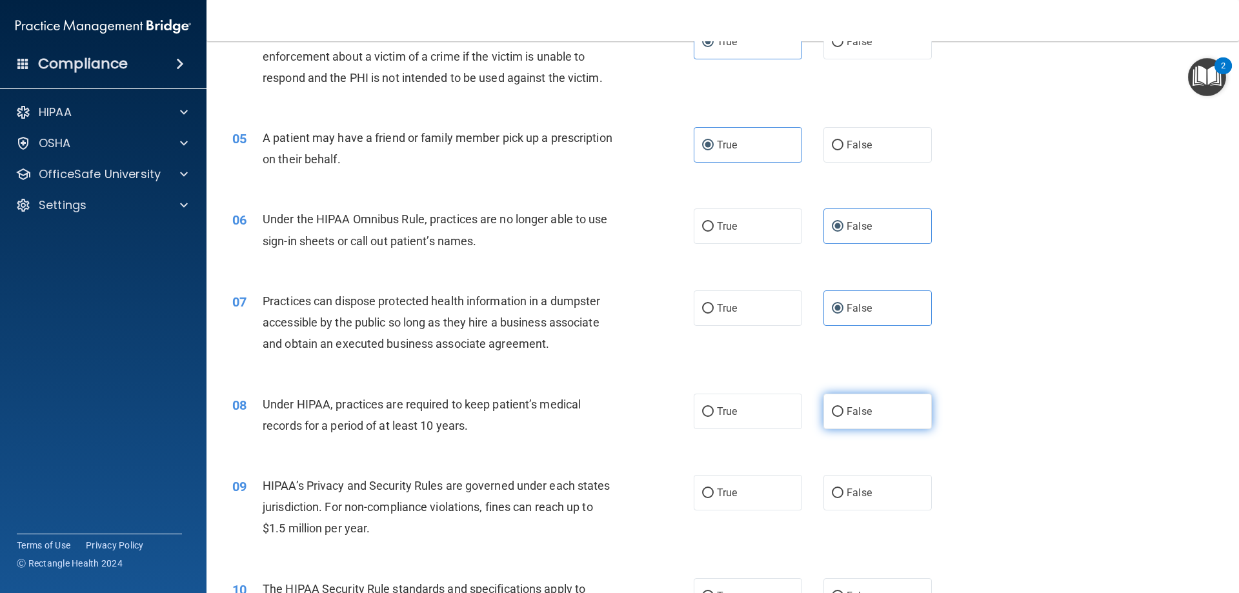
radio input "true"
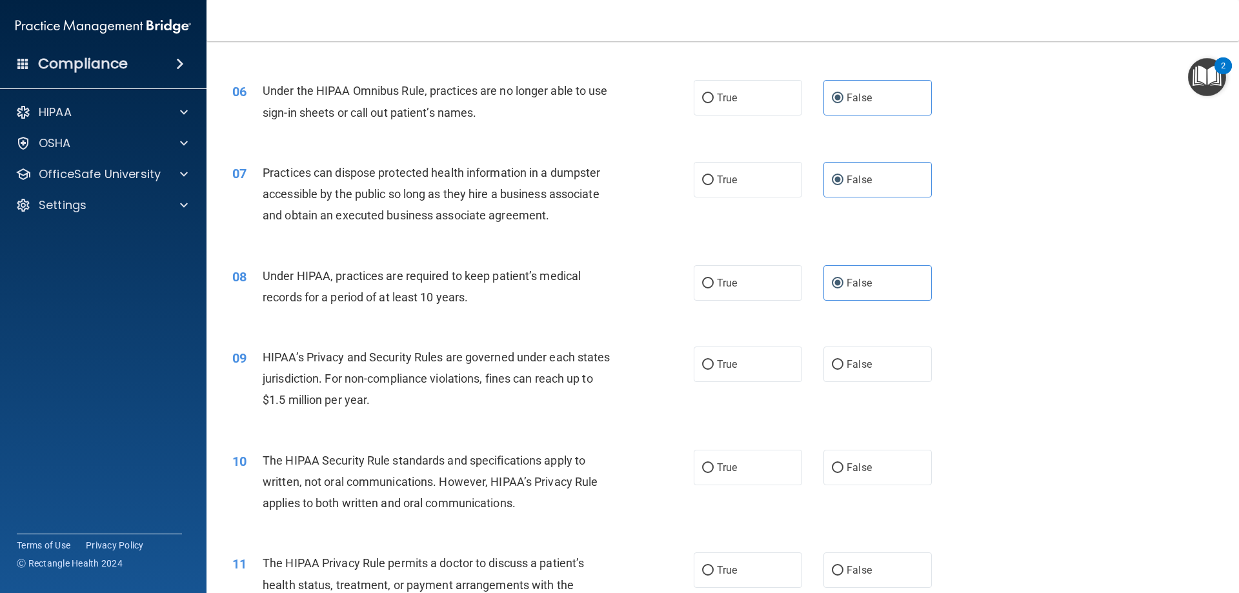
scroll to position [516, 0]
click at [864, 351] on label "False" at bounding box center [878, 363] width 108 height 35
click at [844, 359] on input "False" at bounding box center [838, 364] width 12 height 10
radio input "true"
click at [725, 479] on label "True" at bounding box center [748, 466] width 108 height 35
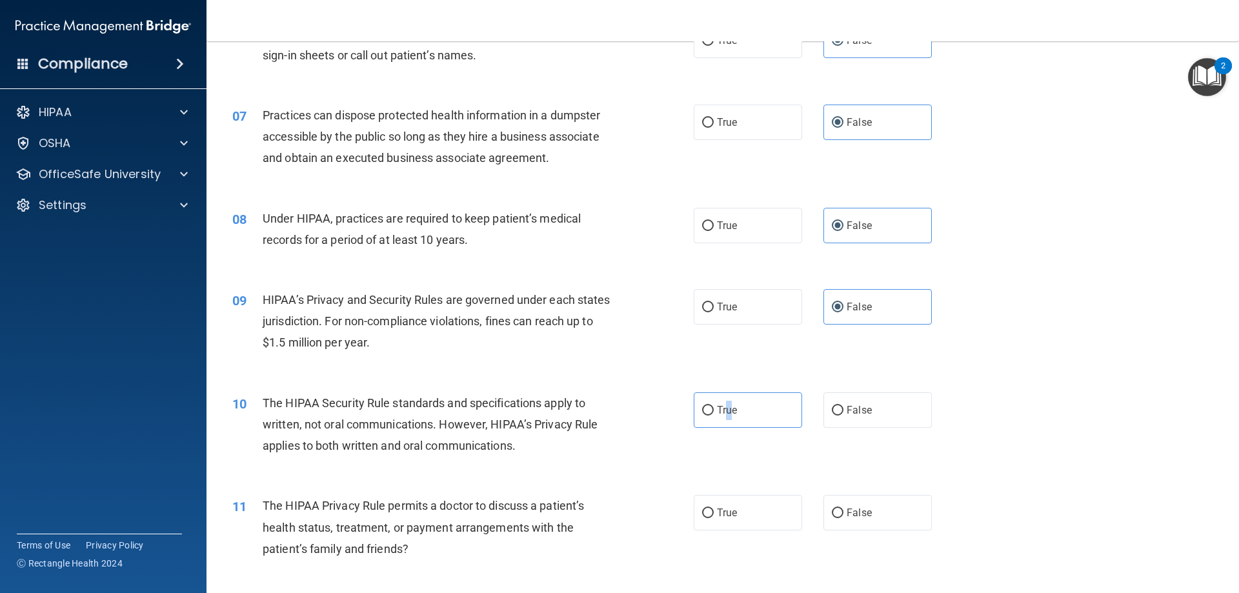
scroll to position [710, 0]
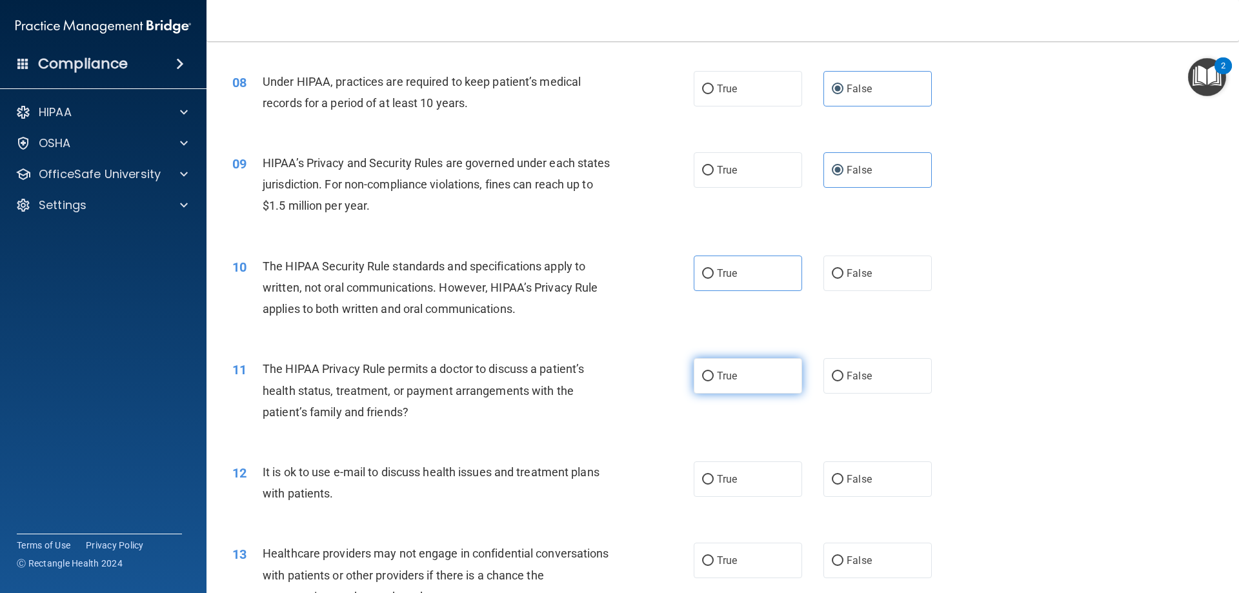
click at [727, 370] on span "True" at bounding box center [727, 376] width 20 height 12
click at [714, 372] on input "True" at bounding box center [708, 377] width 12 height 10
radio input "true"
click at [742, 481] on label "True" at bounding box center [748, 478] width 108 height 35
click at [714, 481] on input "True" at bounding box center [708, 480] width 12 height 10
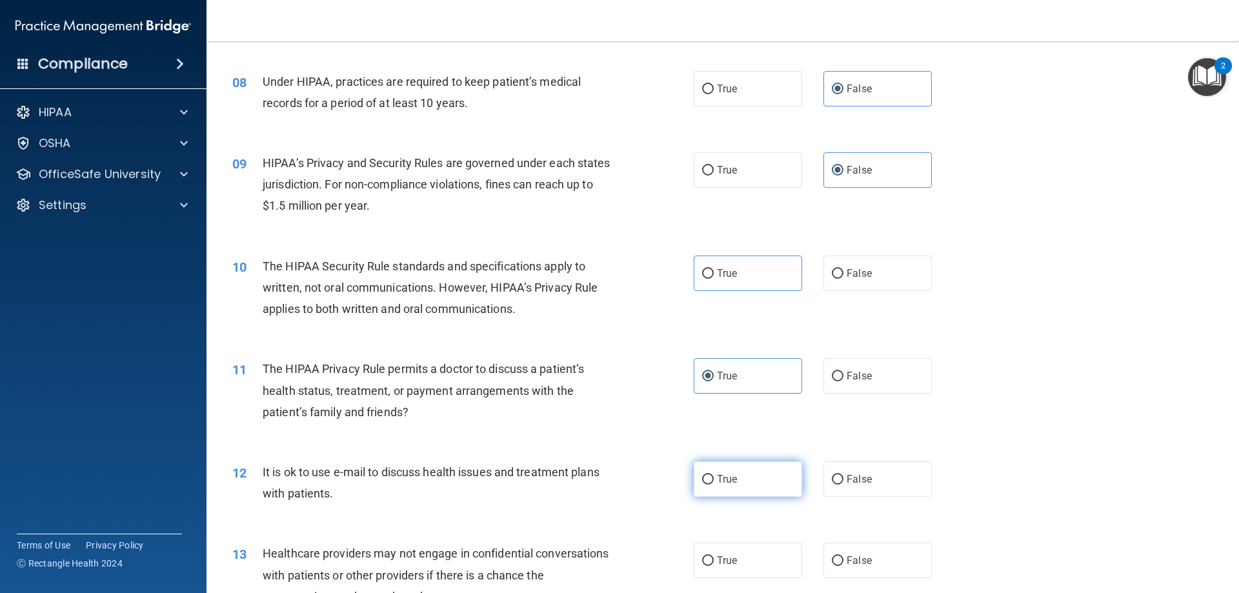
radio input "true"
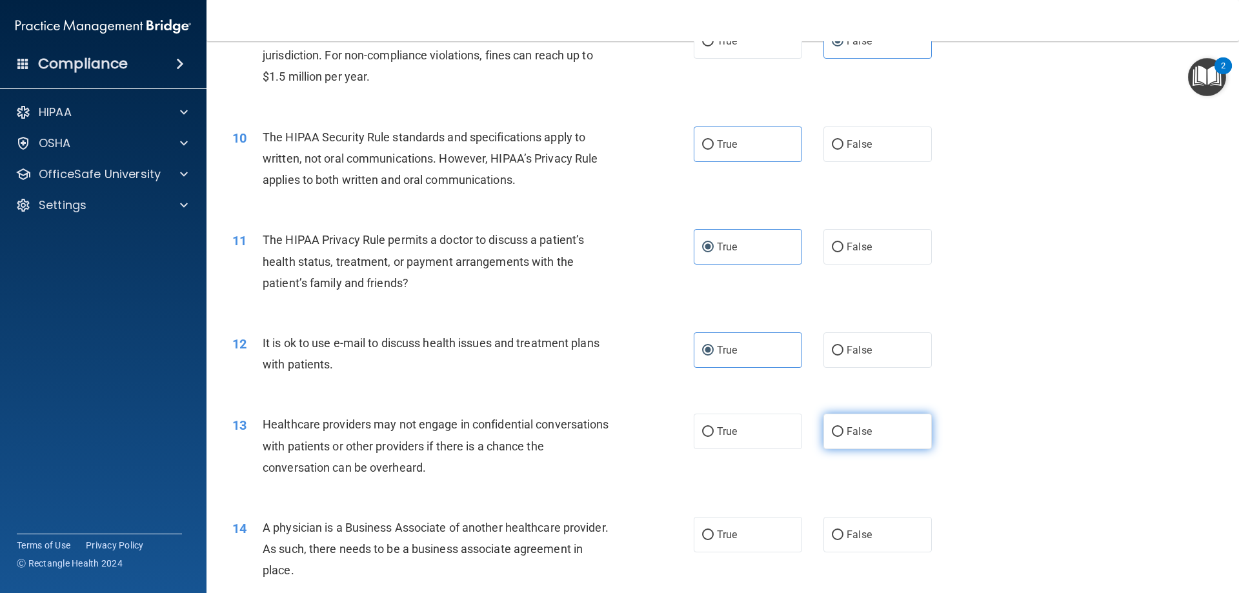
click at [844, 418] on label "False" at bounding box center [878, 431] width 108 height 35
click at [862, 445] on label "False" at bounding box center [878, 431] width 108 height 35
click at [844, 437] on input "False" at bounding box center [838, 432] width 12 height 10
radio input "true"
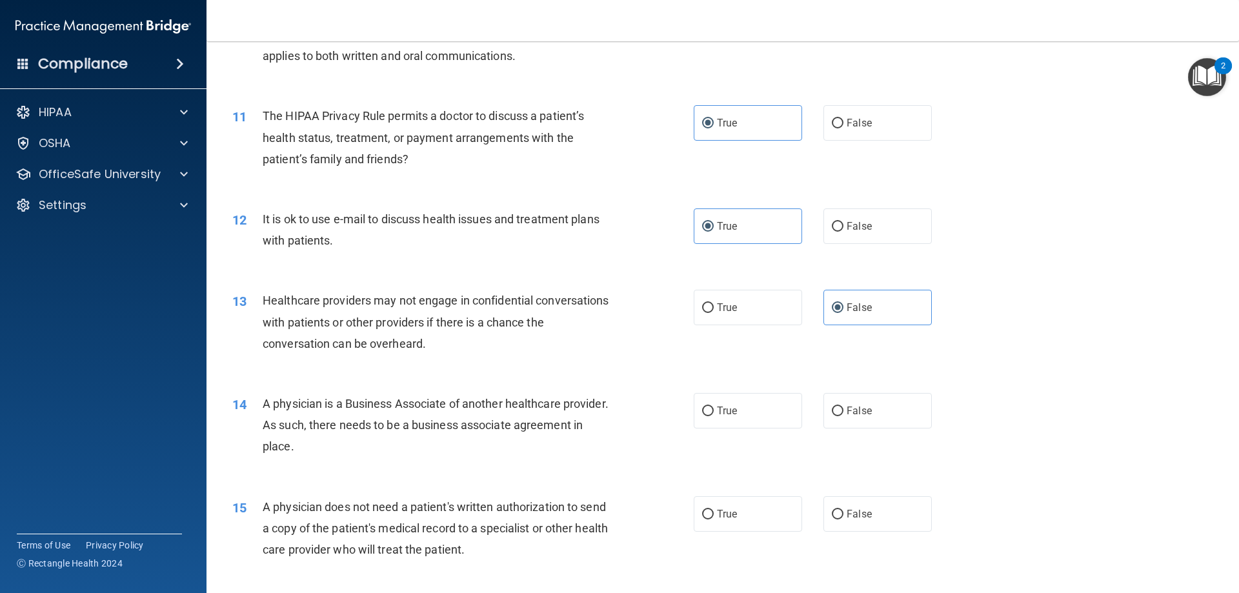
scroll to position [968, 0]
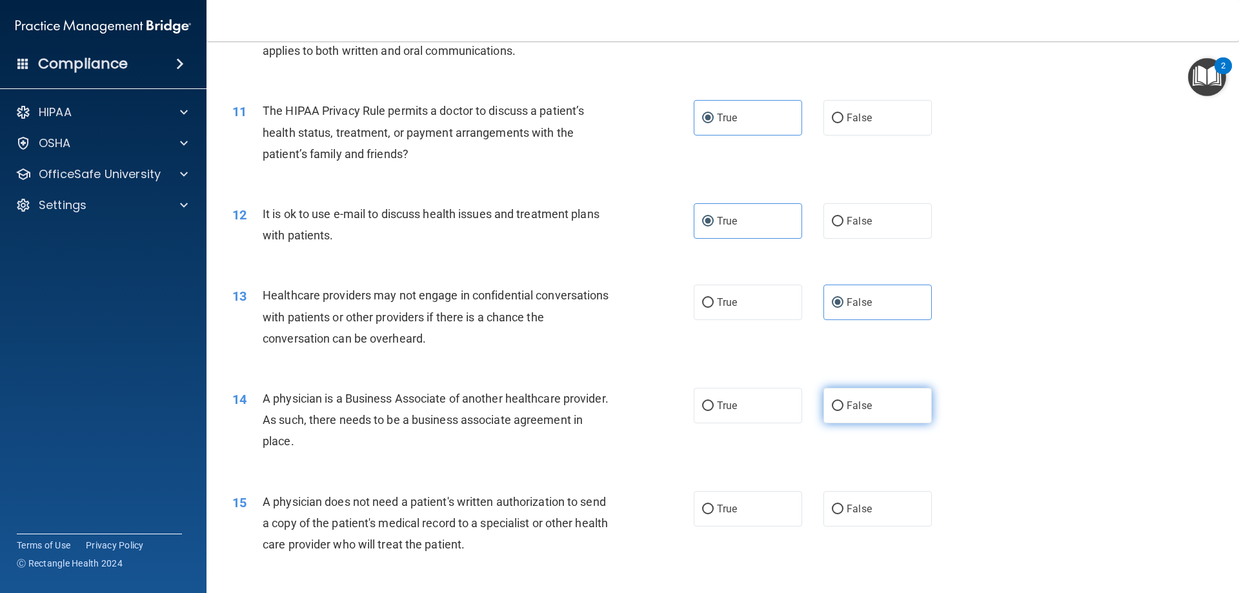
click at [873, 397] on label "False" at bounding box center [878, 405] width 108 height 35
click at [844, 401] on input "False" at bounding box center [838, 406] width 12 height 10
radio input "true"
click at [736, 507] on label "True" at bounding box center [748, 508] width 108 height 35
click at [714, 507] on input "True" at bounding box center [708, 510] width 12 height 10
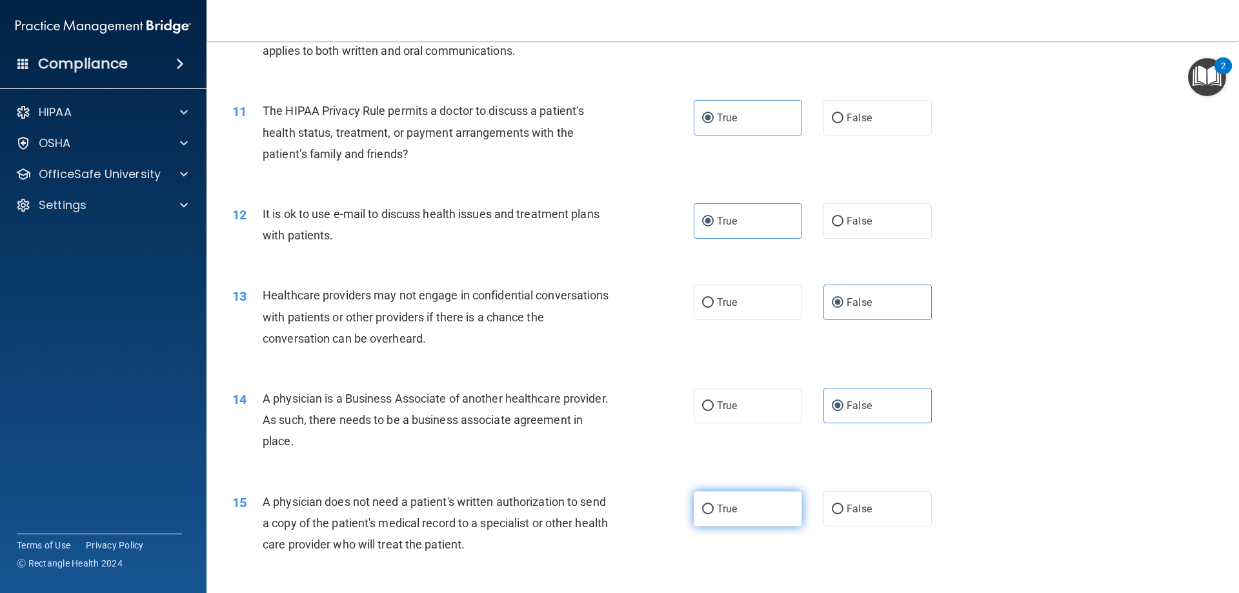
radio input "true"
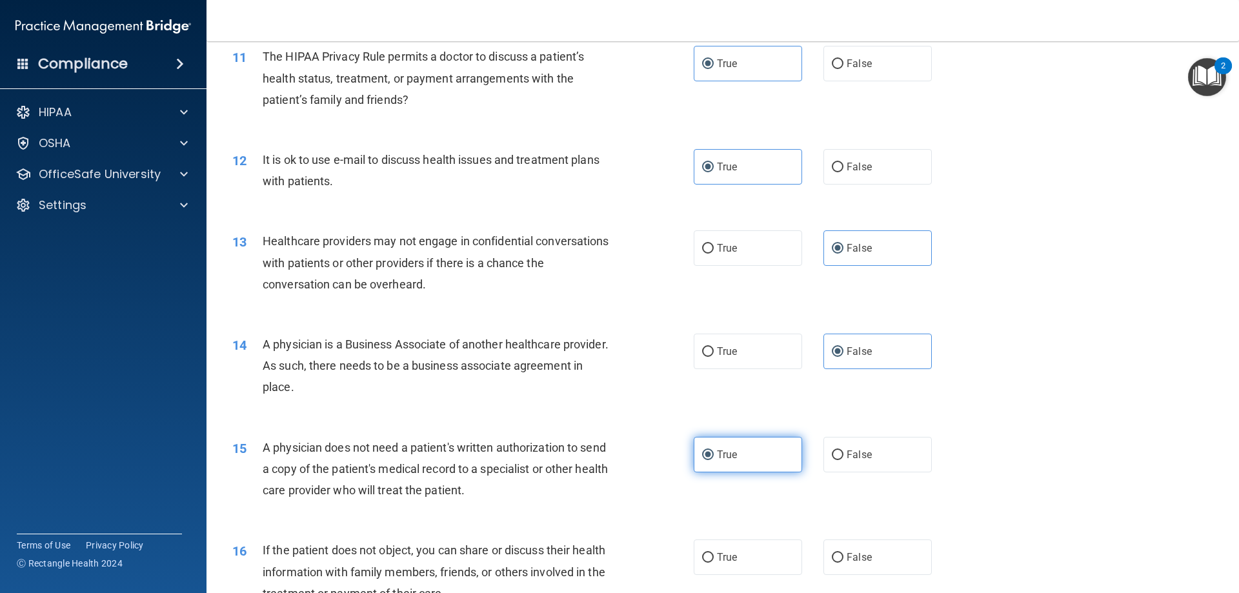
scroll to position [1097, 0]
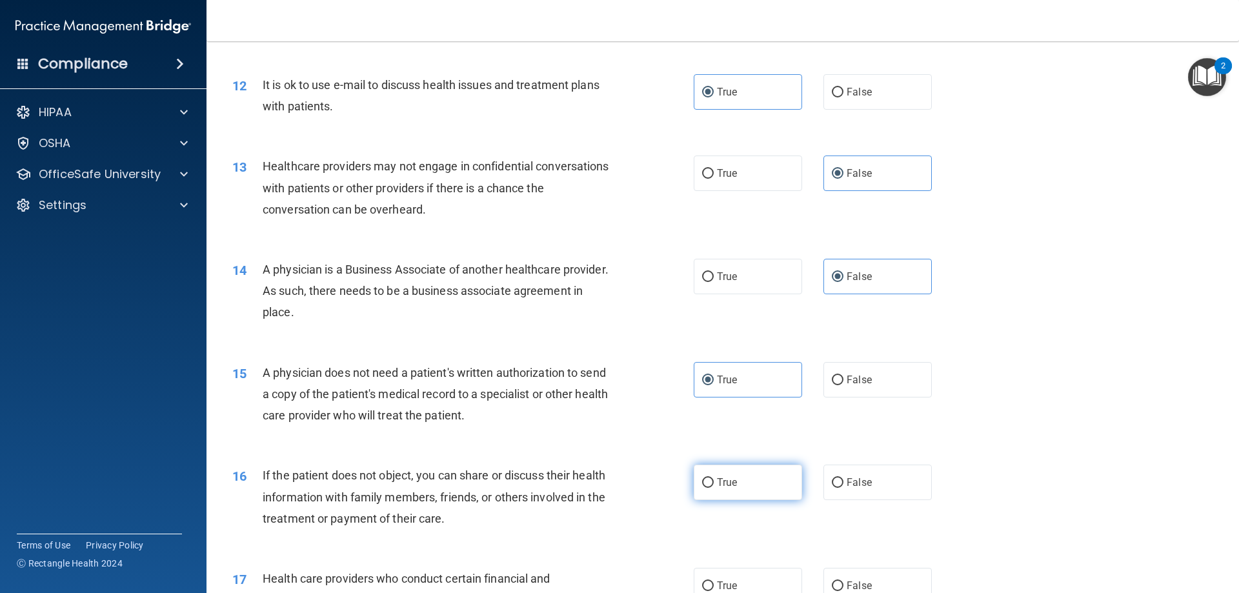
click at [734, 483] on label "True" at bounding box center [748, 482] width 108 height 35
click at [714, 483] on input "True" at bounding box center [708, 483] width 12 height 10
radio input "true"
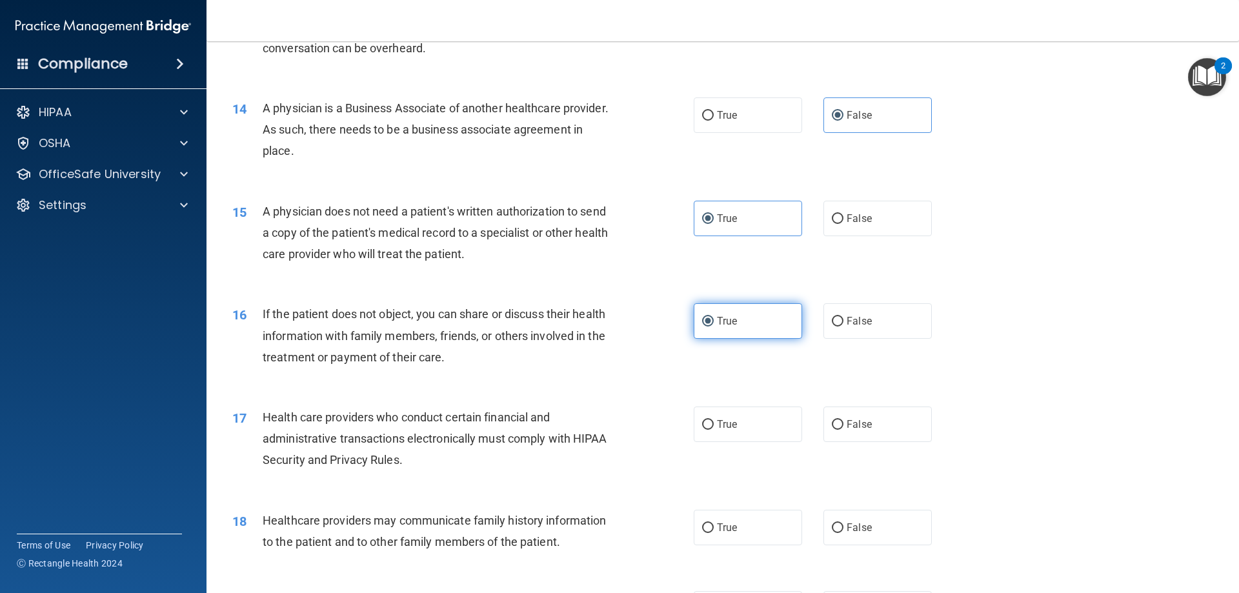
scroll to position [1291, 0]
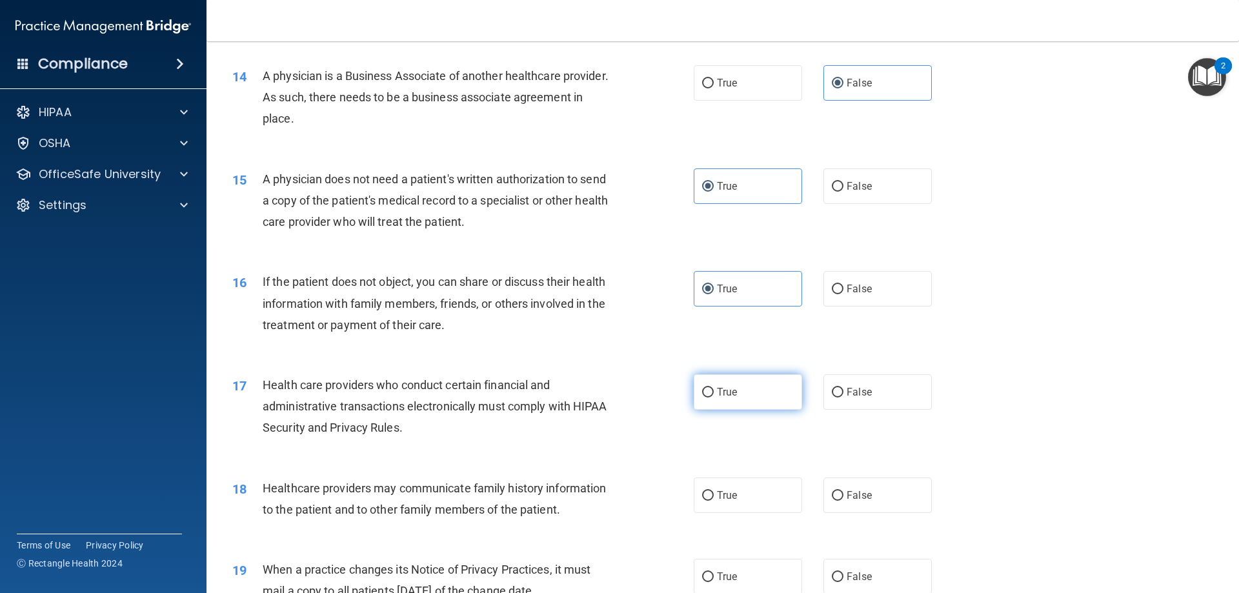
click at [729, 400] on label "True" at bounding box center [748, 391] width 108 height 35
click at [714, 398] on input "True" at bounding box center [708, 393] width 12 height 10
radio input "true"
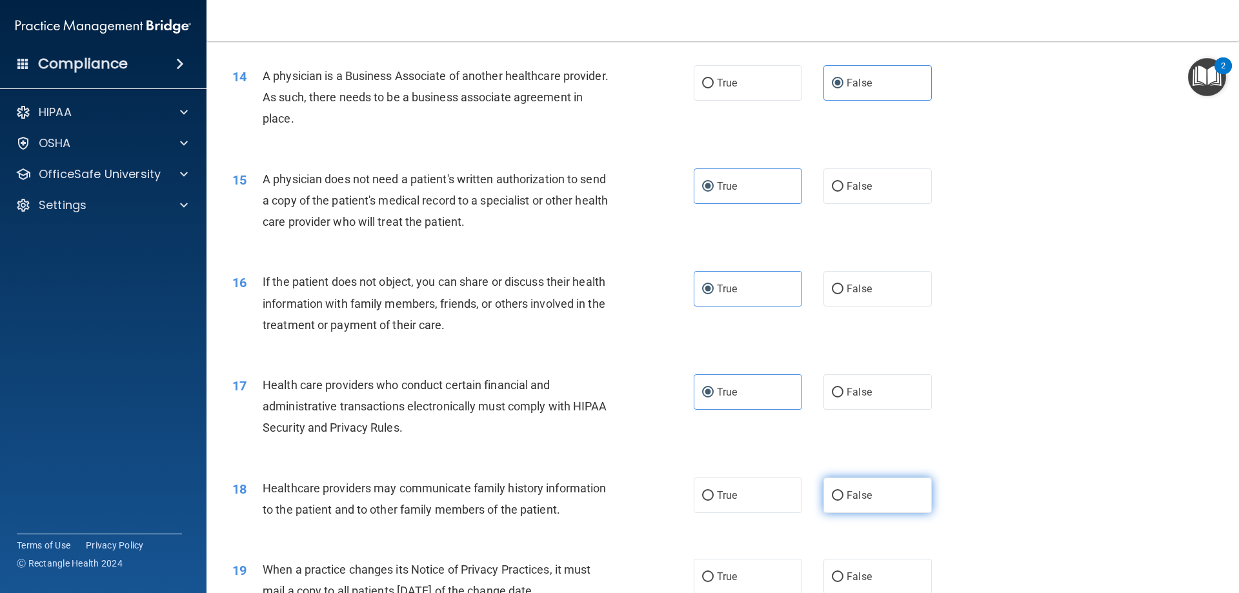
click at [856, 498] on span "False" at bounding box center [859, 495] width 25 height 12
click at [844, 498] on input "False" at bounding box center [838, 496] width 12 height 10
radio input "true"
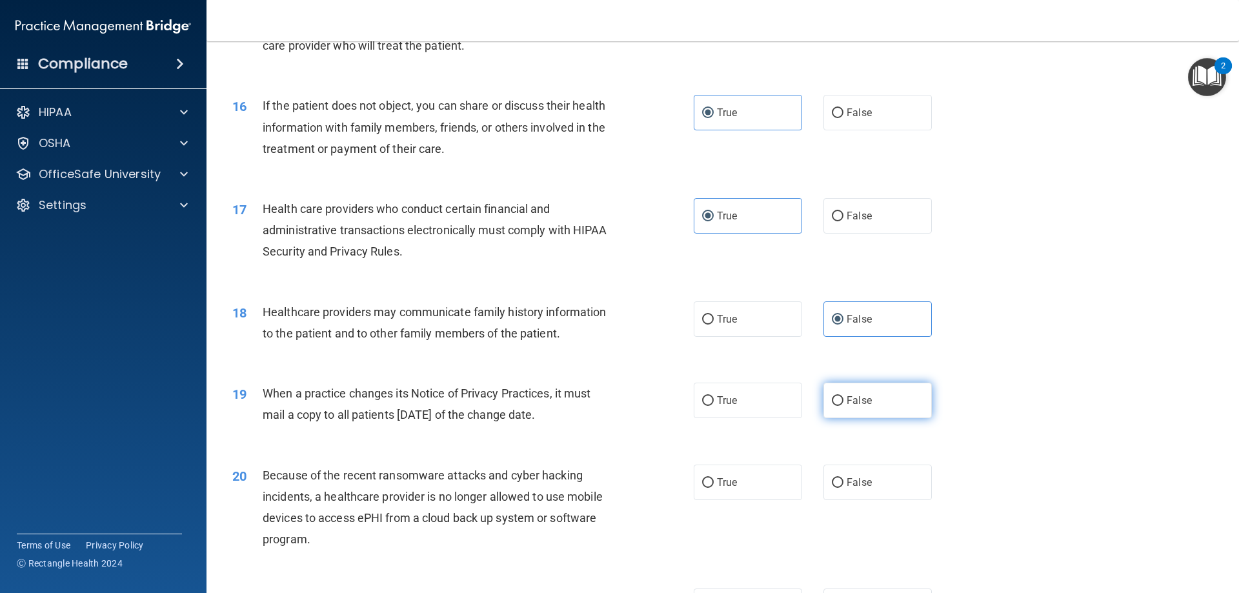
scroll to position [1484, 0]
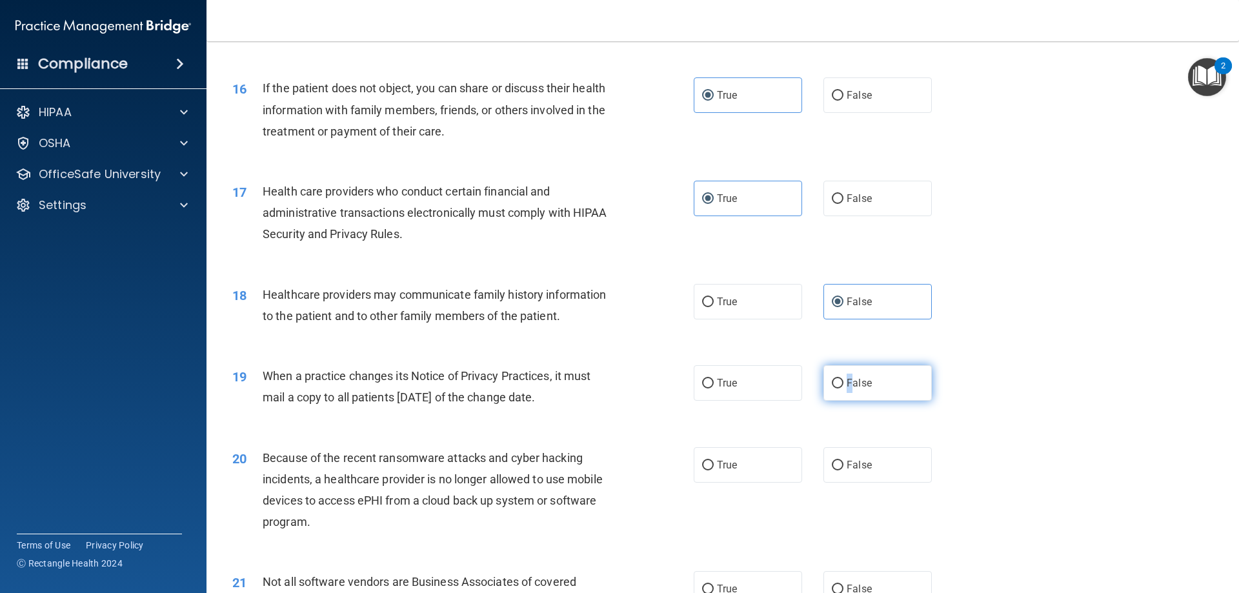
click at [847, 386] on span "False" at bounding box center [859, 383] width 25 height 12
click at [847, 385] on span "False" at bounding box center [859, 383] width 25 height 12
click at [844, 385] on input "False" at bounding box center [838, 384] width 12 height 10
radio input "true"
click at [832, 473] on label "False" at bounding box center [878, 464] width 108 height 35
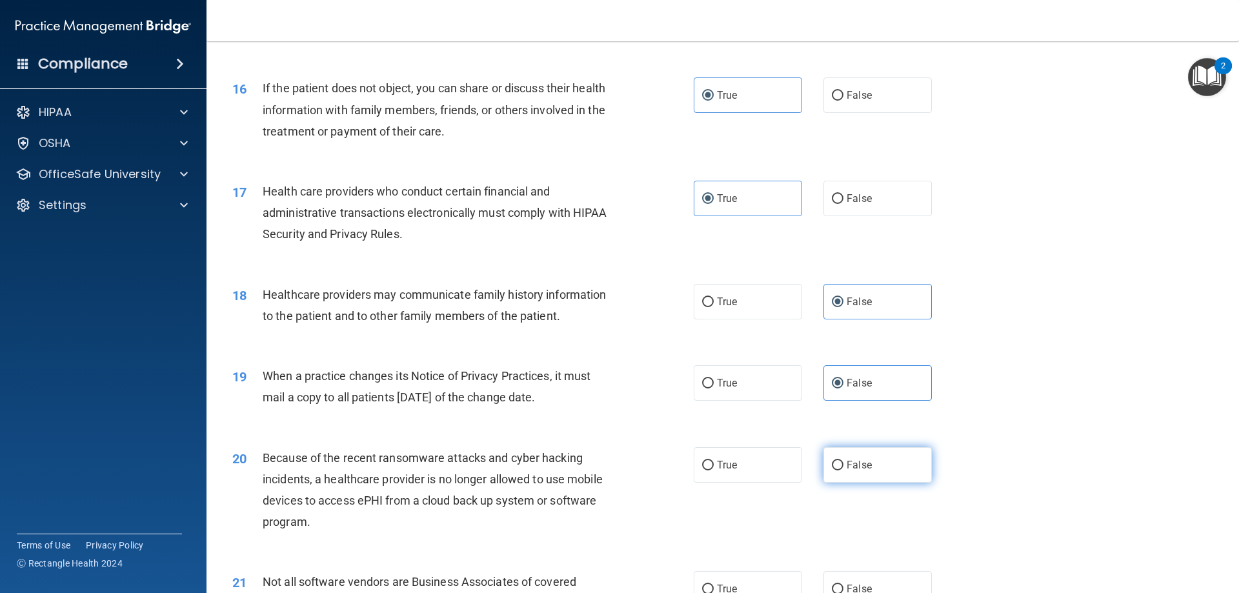
click at [832, 470] on input "False" at bounding box center [838, 466] width 12 height 10
radio input "true"
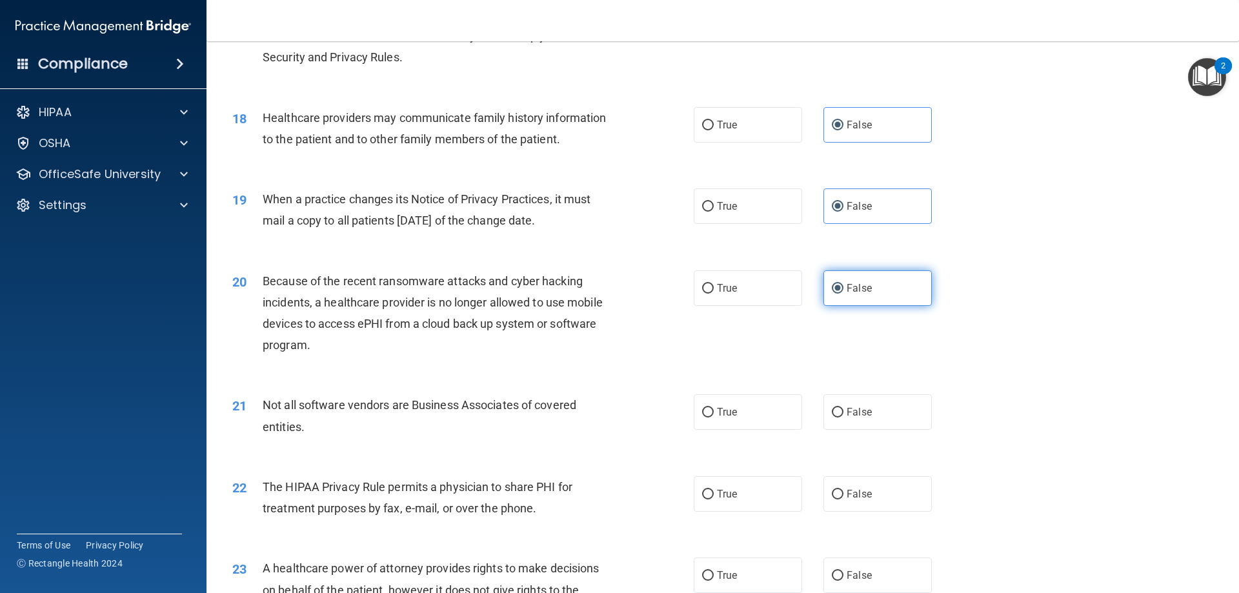
scroll to position [1678, 0]
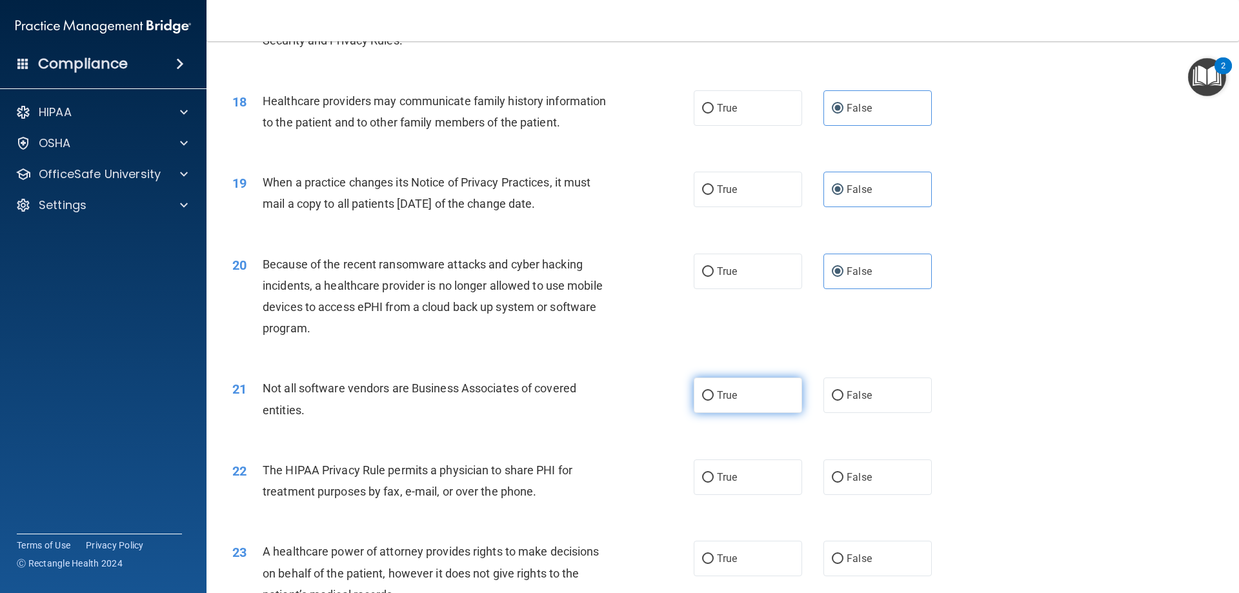
click at [728, 394] on span "True" at bounding box center [727, 395] width 20 height 12
click at [714, 394] on input "True" at bounding box center [708, 396] width 12 height 10
radio input "true"
click at [736, 478] on label "True" at bounding box center [748, 477] width 108 height 35
click at [714, 478] on input "True" at bounding box center [708, 478] width 12 height 10
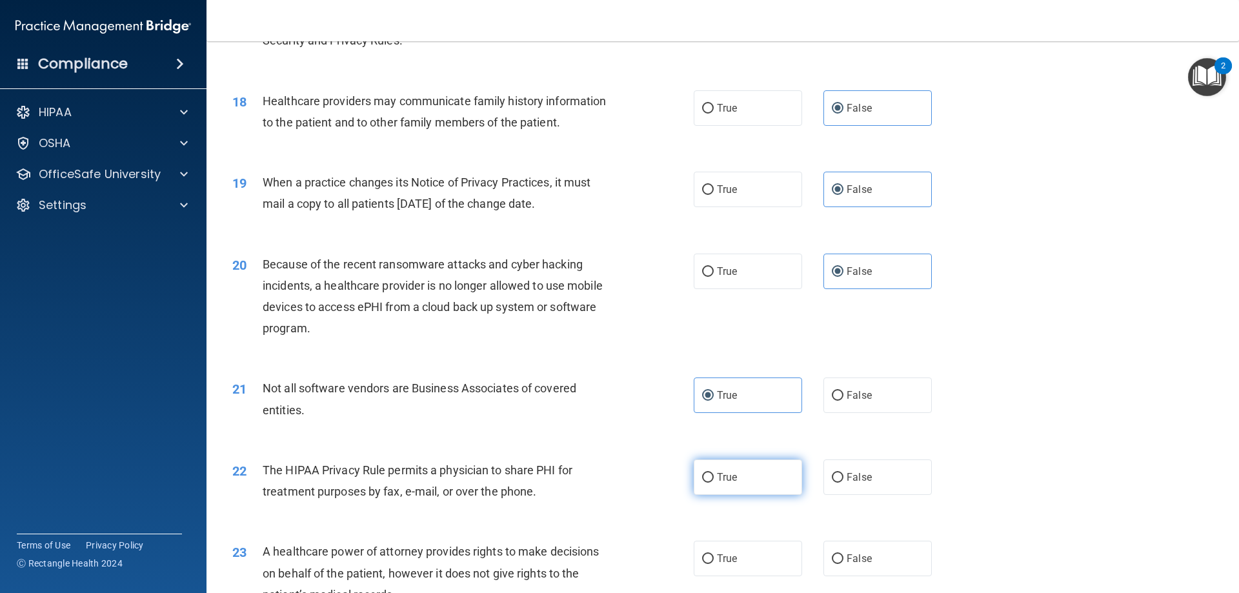
radio input "true"
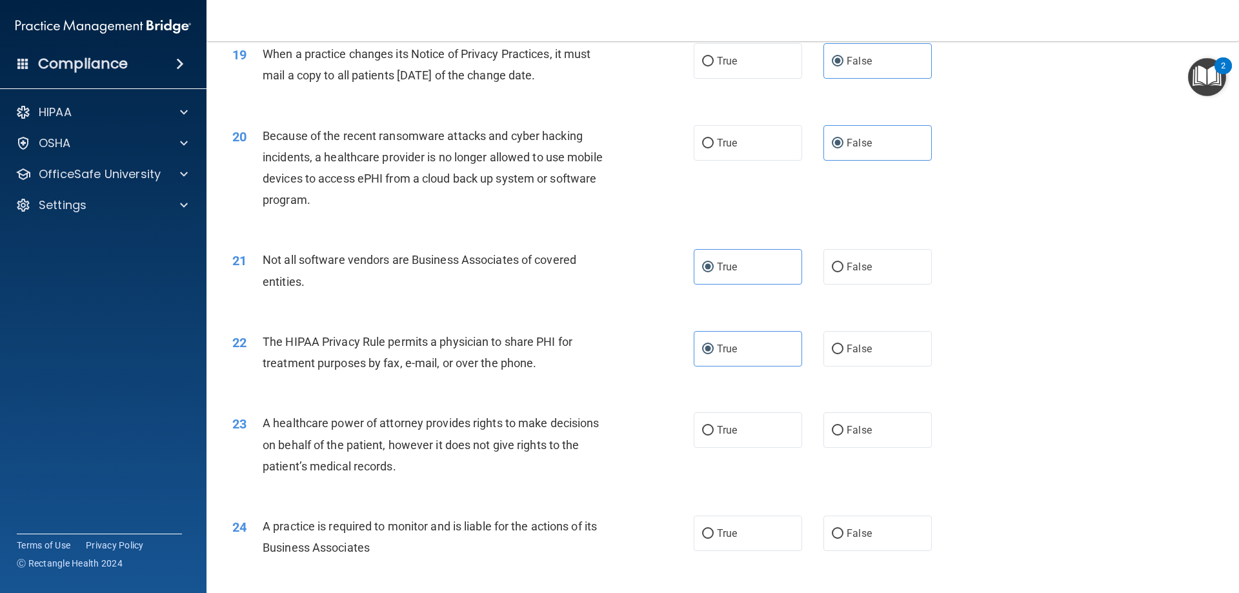
scroll to position [1807, 0]
click at [847, 418] on label "False" at bounding box center [878, 429] width 108 height 35
click at [844, 425] on input "False" at bounding box center [838, 430] width 12 height 10
radio input "true"
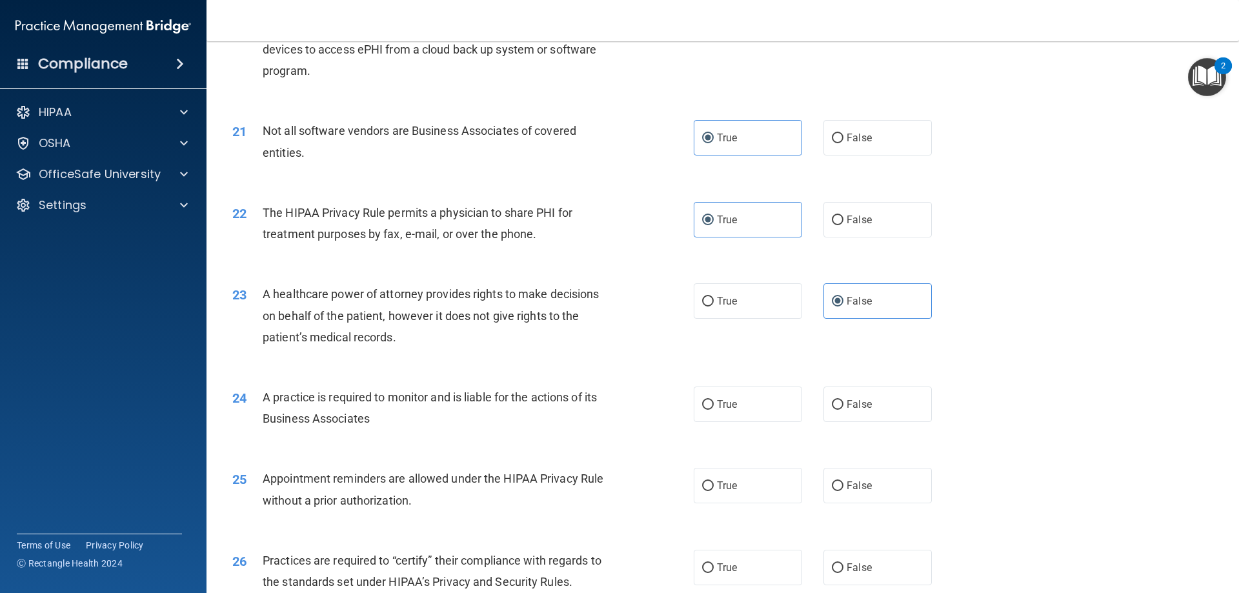
scroll to position [1936, 0]
click at [853, 405] on span "False" at bounding box center [859, 404] width 25 height 12
click at [844, 405] on input "False" at bounding box center [838, 404] width 12 height 10
radio input "true"
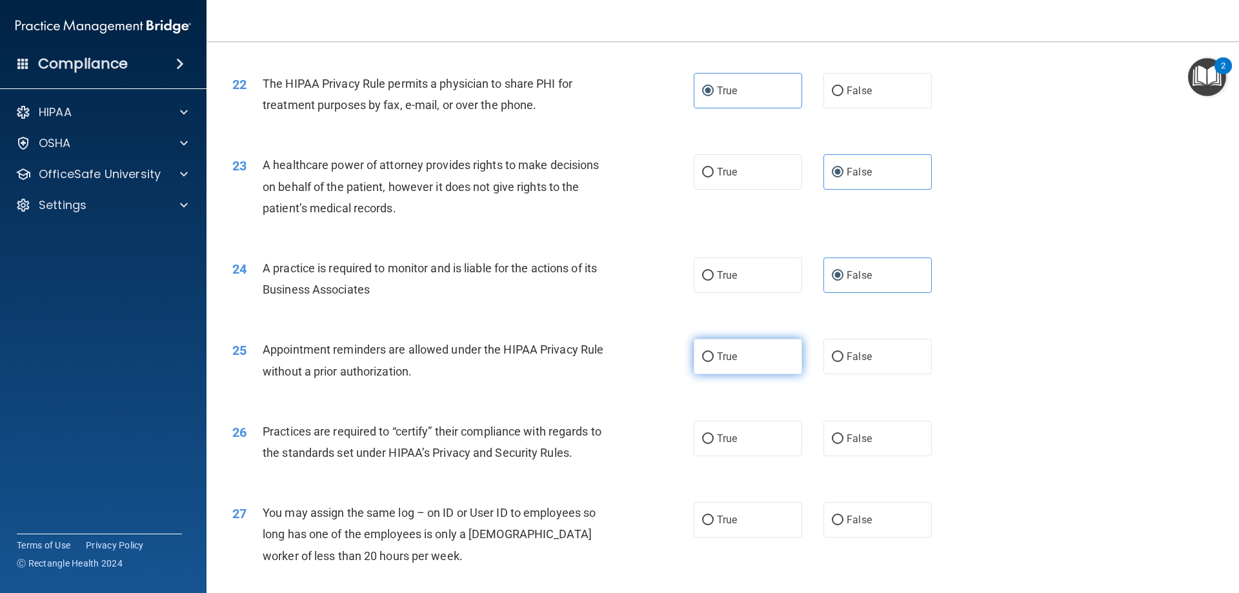
scroll to position [2065, 0]
click at [738, 358] on label "True" at bounding box center [748, 355] width 108 height 35
click at [714, 358] on input "True" at bounding box center [708, 357] width 12 height 10
radio input "true"
click at [855, 437] on span "False" at bounding box center [859, 438] width 25 height 12
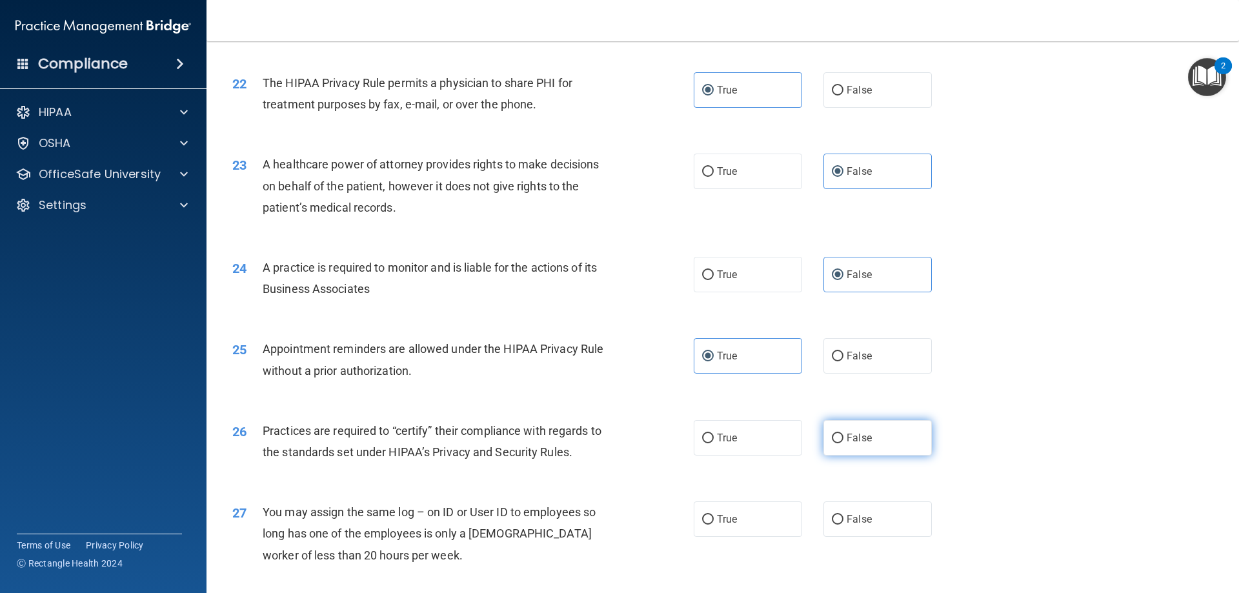
click at [844, 437] on input "False" at bounding box center [838, 439] width 12 height 10
radio input "true"
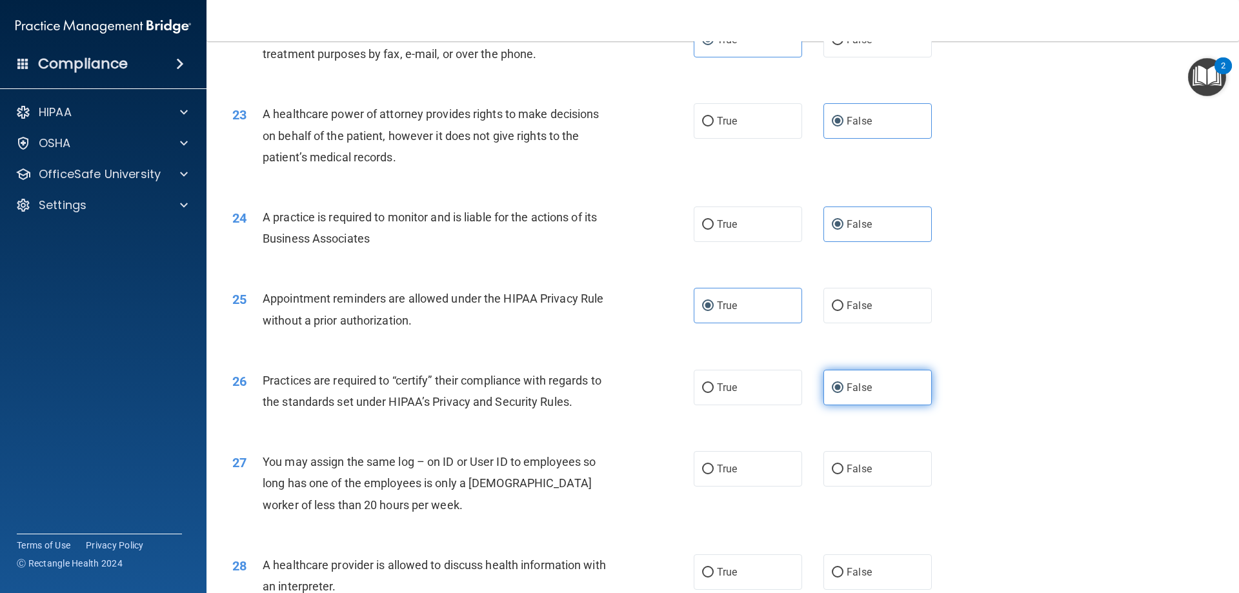
scroll to position [2194, 0]
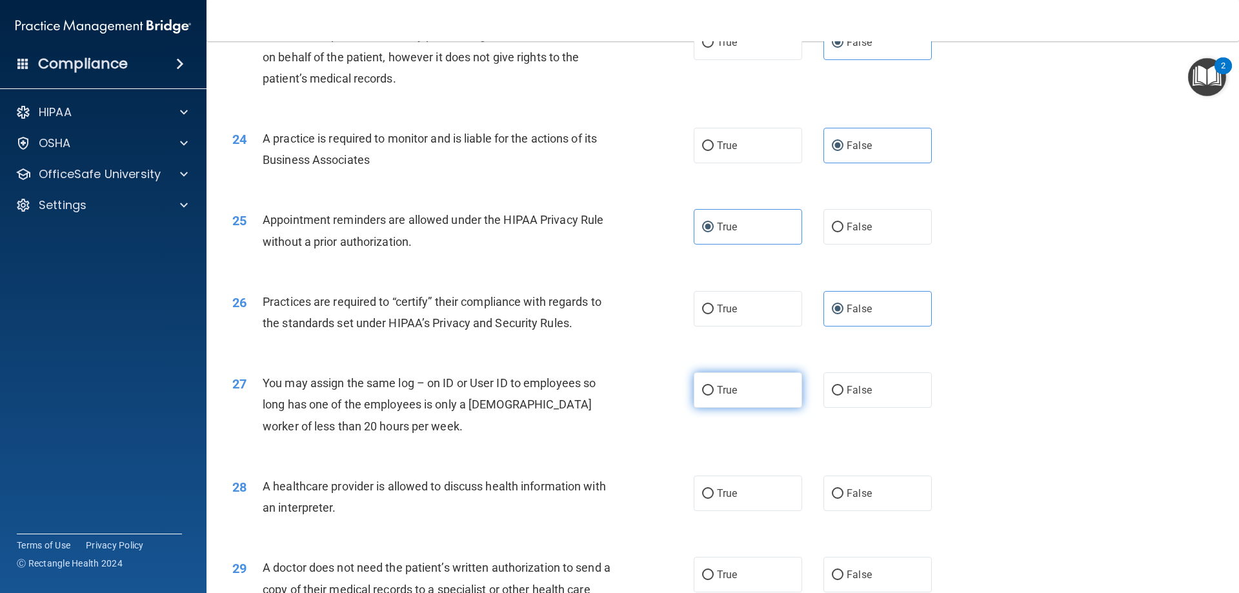
click at [765, 381] on label "True" at bounding box center [748, 389] width 108 height 35
click at [714, 386] on input "True" at bounding box center [708, 391] width 12 height 10
radio input "true"
click at [865, 494] on label "False" at bounding box center [878, 493] width 108 height 35
click at [844, 494] on input "False" at bounding box center [838, 494] width 12 height 10
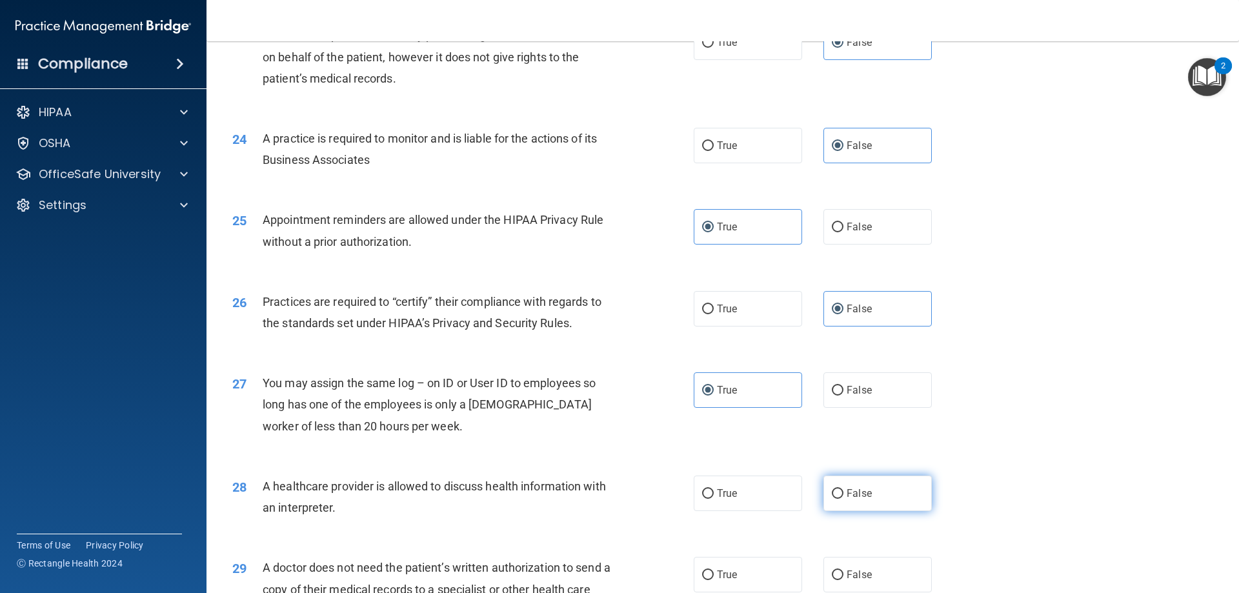
radio input "true"
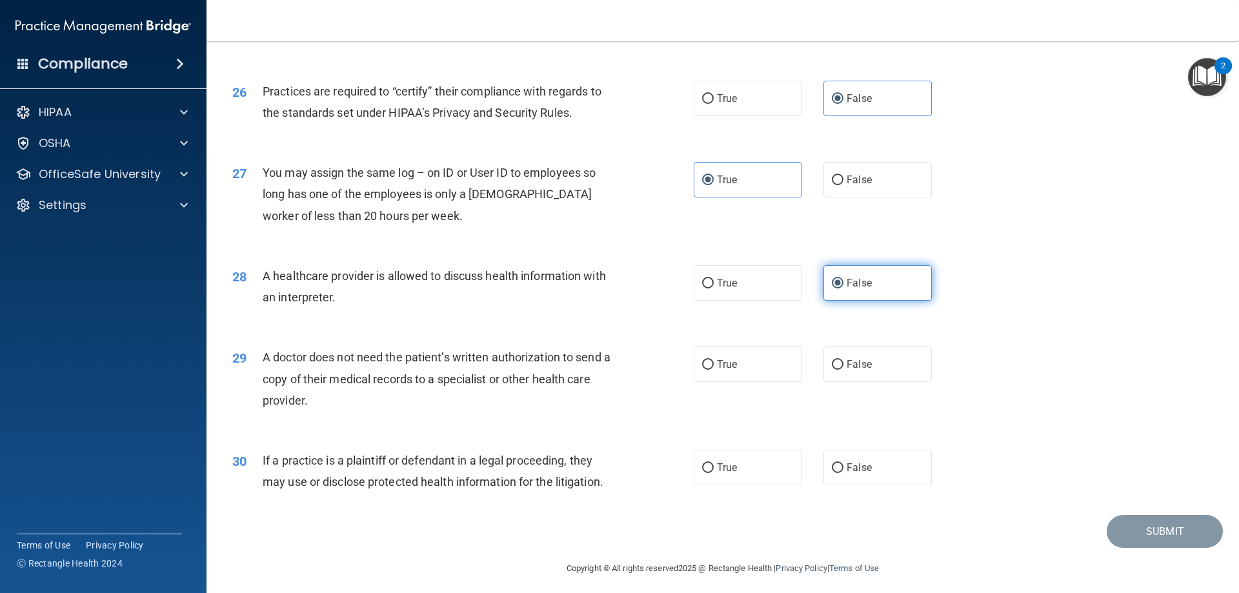
scroll to position [2411, 0]
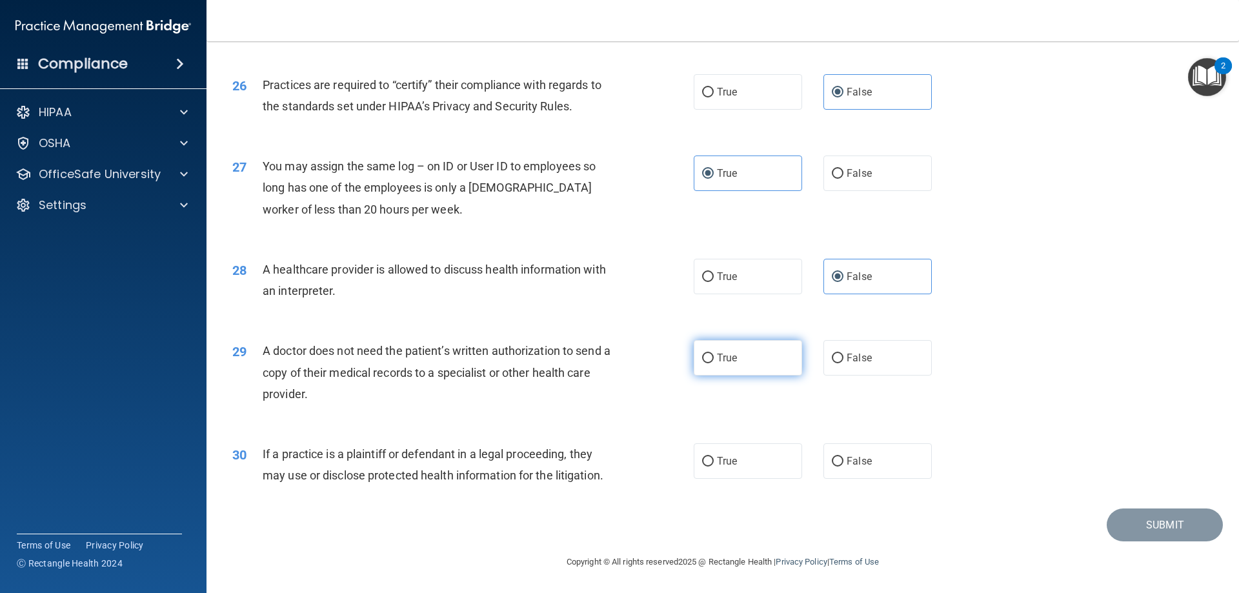
click at [732, 355] on span "True" at bounding box center [727, 358] width 20 height 12
click at [714, 355] on input "True" at bounding box center [708, 359] width 12 height 10
radio input "true"
click at [887, 460] on label "False" at bounding box center [878, 460] width 108 height 35
click at [844, 460] on input "False" at bounding box center [838, 462] width 12 height 10
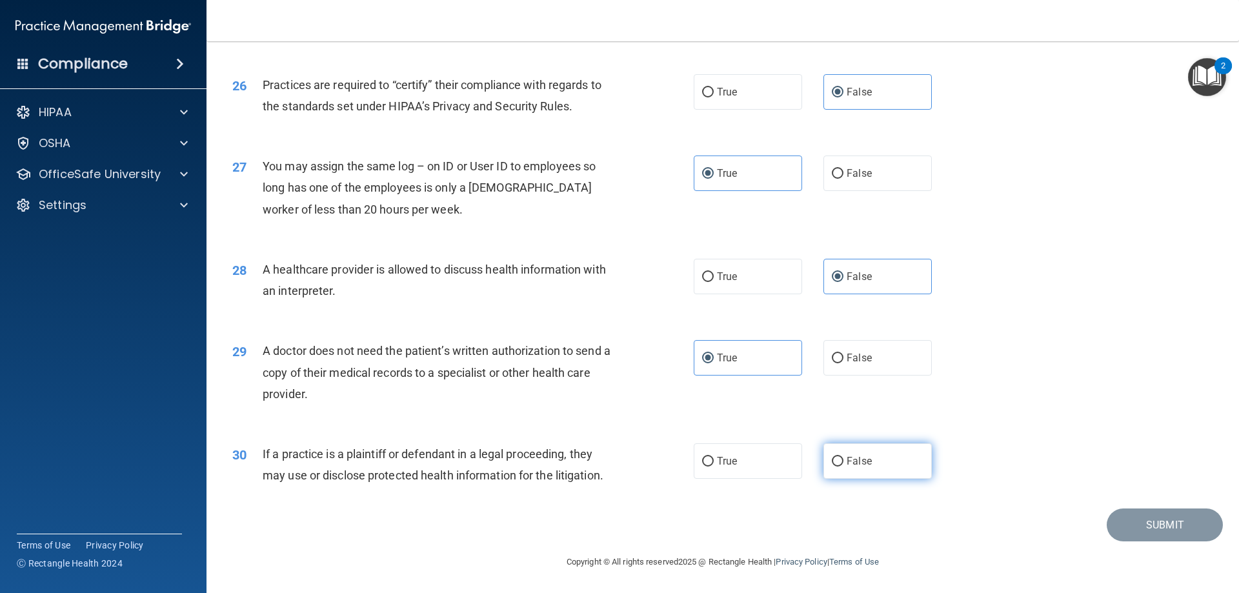
radio input "true"
click at [752, 460] on label "True" at bounding box center [748, 460] width 108 height 35
click at [714, 460] on input "True" at bounding box center [708, 462] width 12 height 10
radio input "true"
radio input "false"
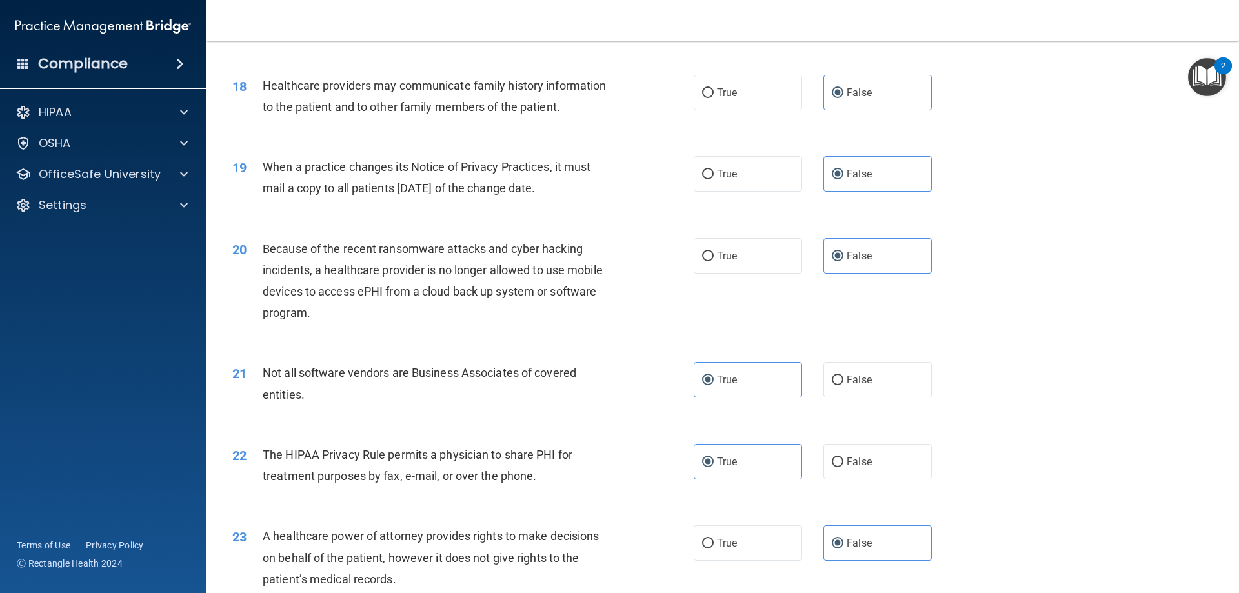
scroll to position [1637, 0]
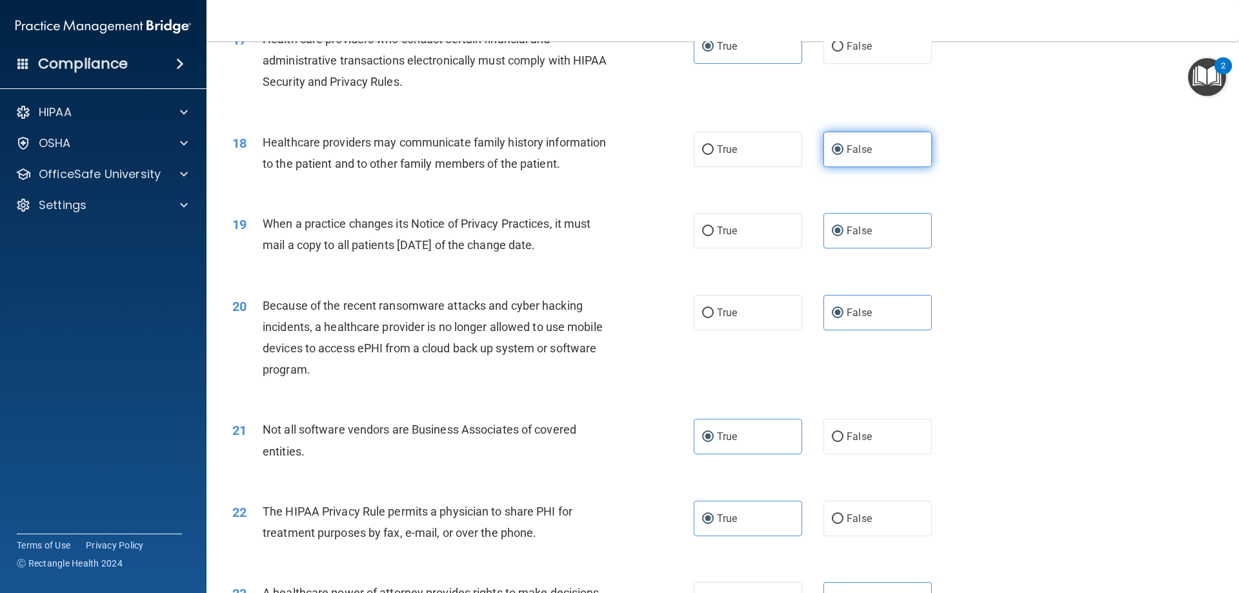
click at [864, 152] on span "False" at bounding box center [859, 149] width 25 height 12
click at [844, 152] on input "False" at bounding box center [838, 150] width 12 height 10
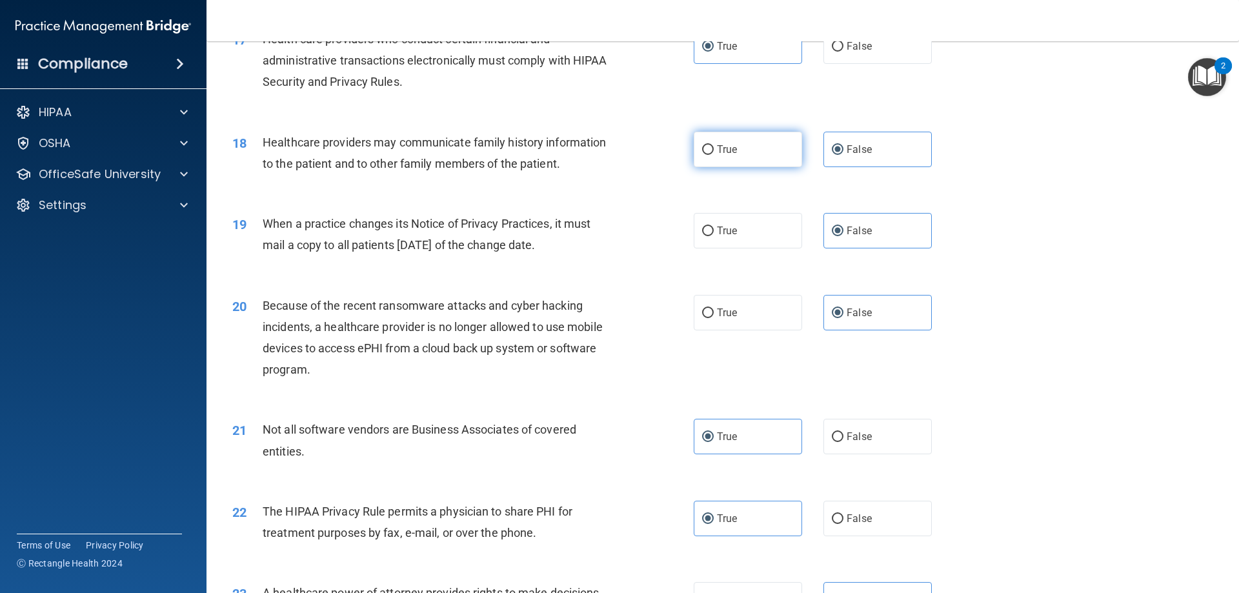
click at [718, 154] on span "True" at bounding box center [727, 149] width 20 height 12
click at [714, 154] on input "True" at bounding box center [708, 150] width 12 height 10
radio input "true"
radio input "false"
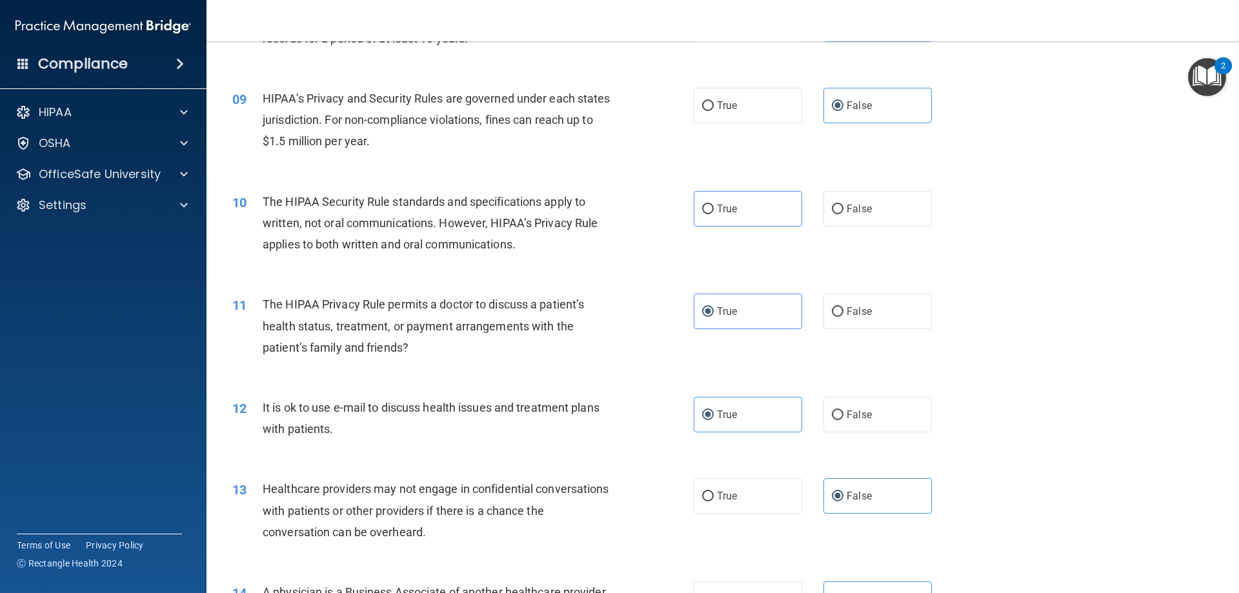
scroll to position [839, 0]
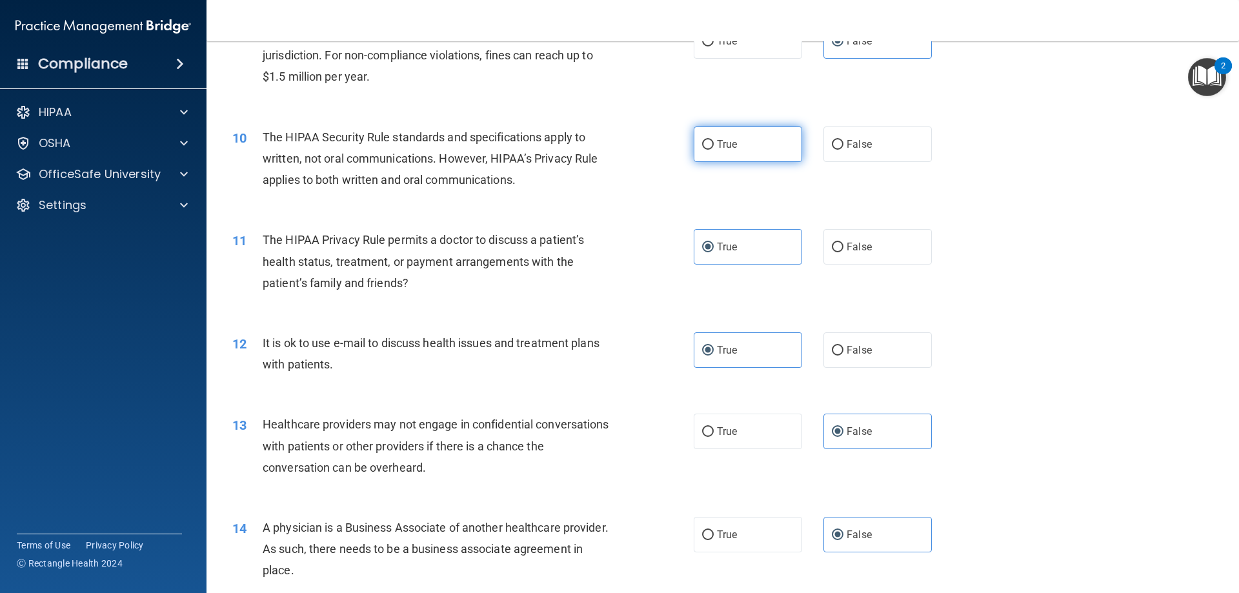
click at [708, 149] on input "True" at bounding box center [708, 145] width 12 height 10
radio input "true"
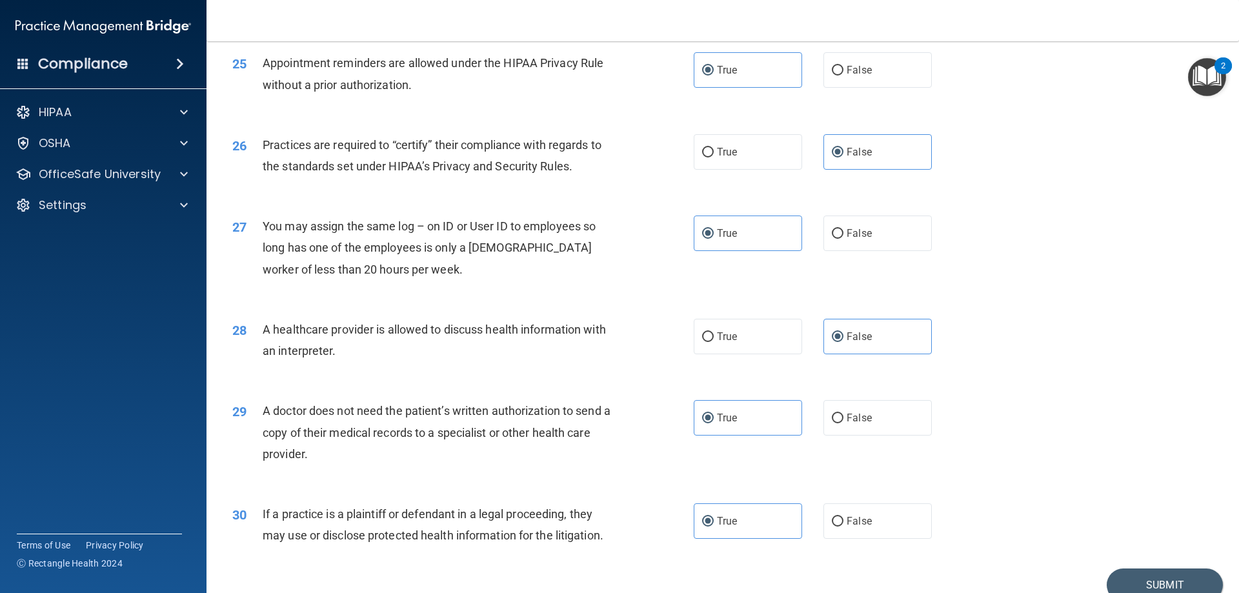
scroll to position [2411, 0]
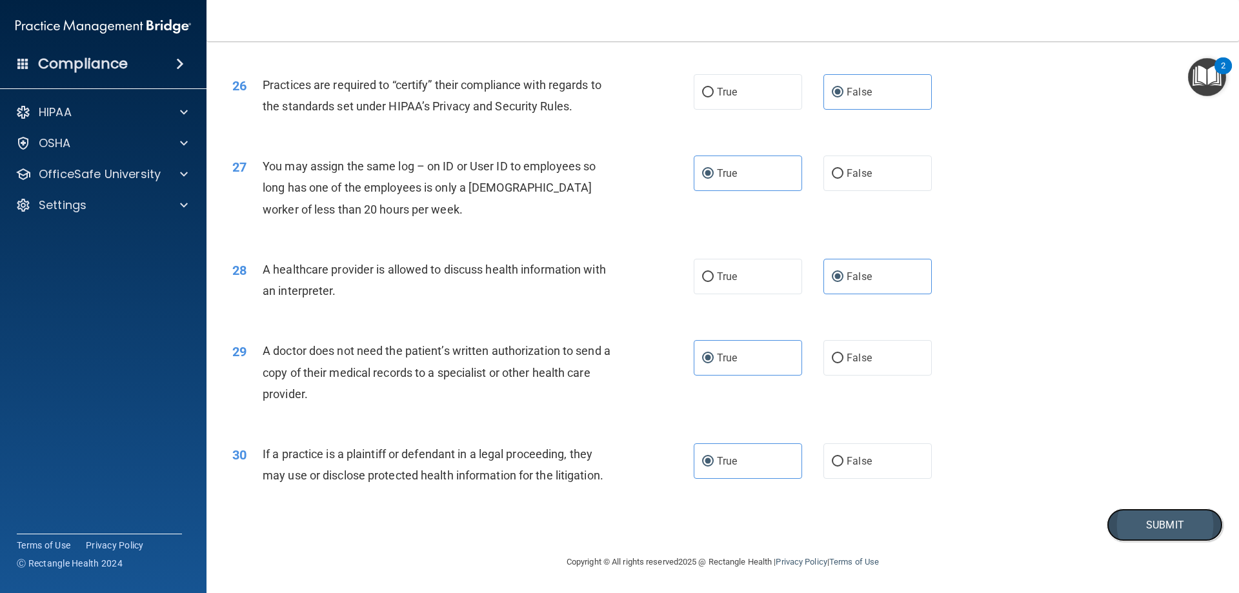
click at [1140, 525] on button "Submit" at bounding box center [1165, 525] width 116 height 33
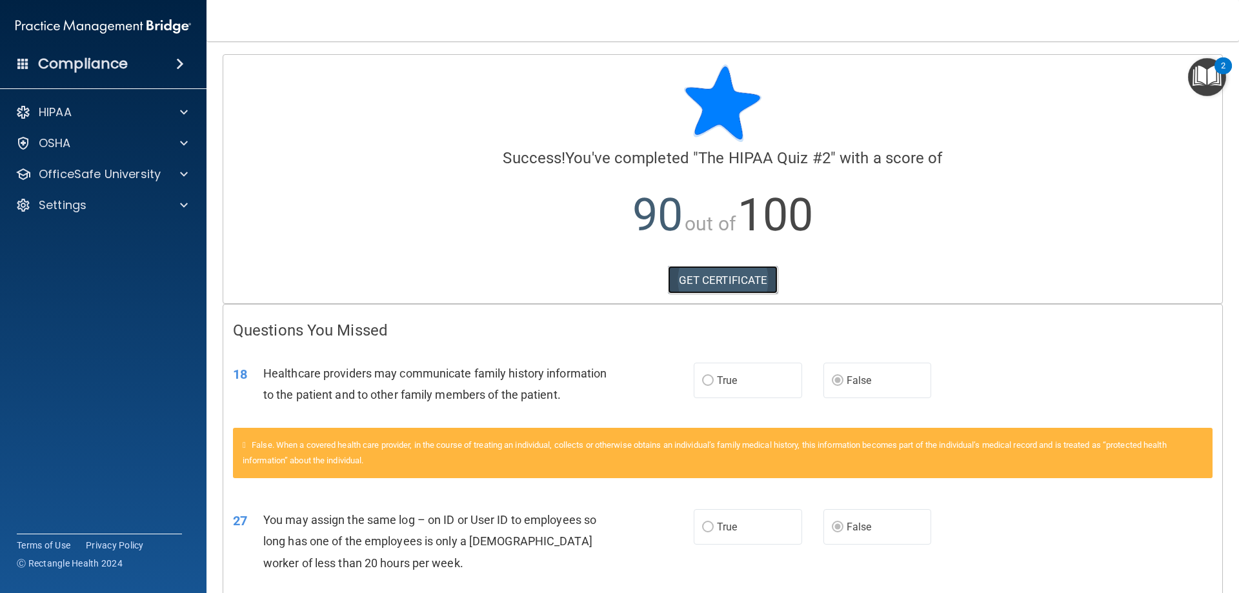
click at [711, 272] on link "GET CERTIFICATE" at bounding box center [723, 280] width 110 height 28
